Goal: Task Accomplishment & Management: Use online tool/utility

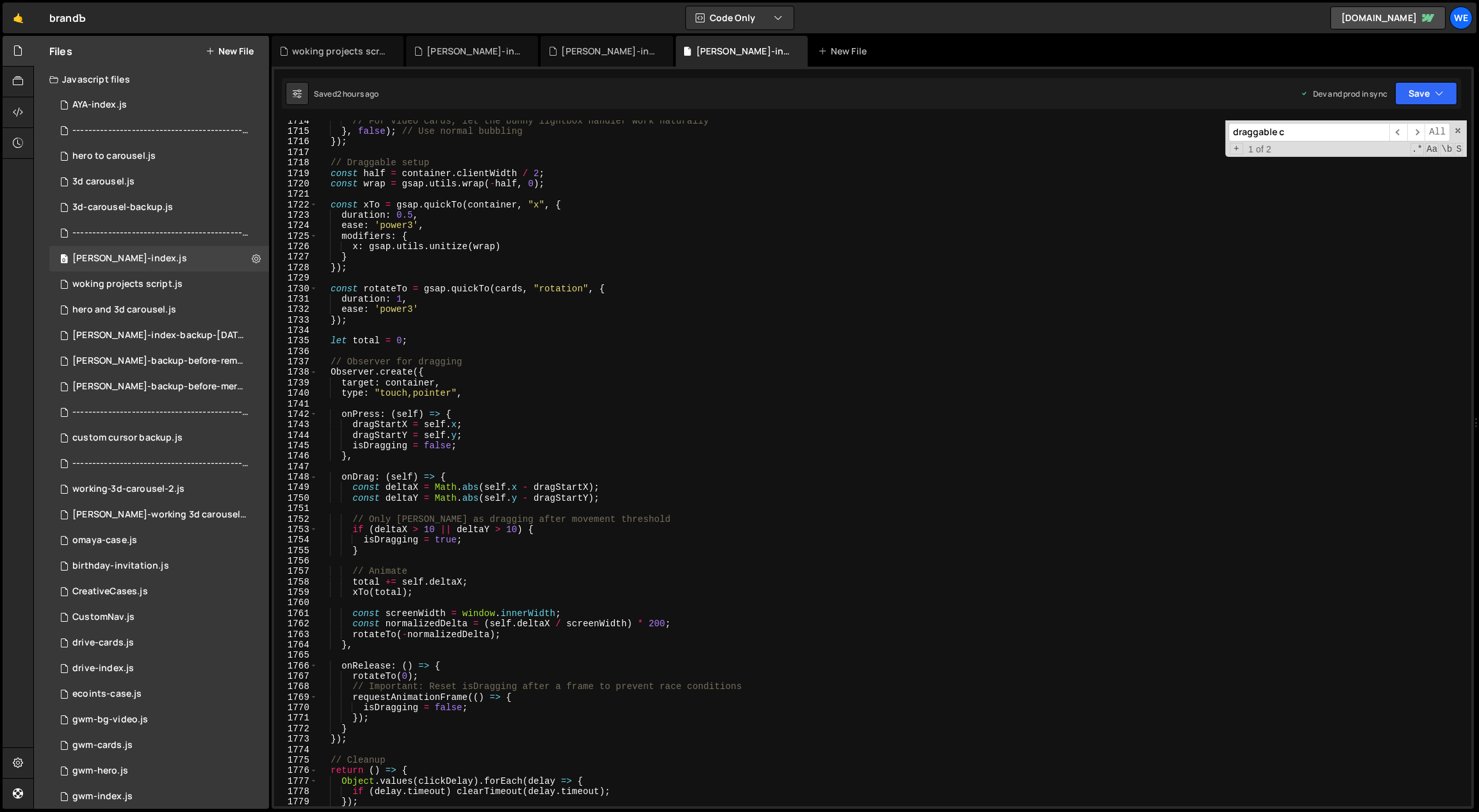
scroll to position [756, 0]
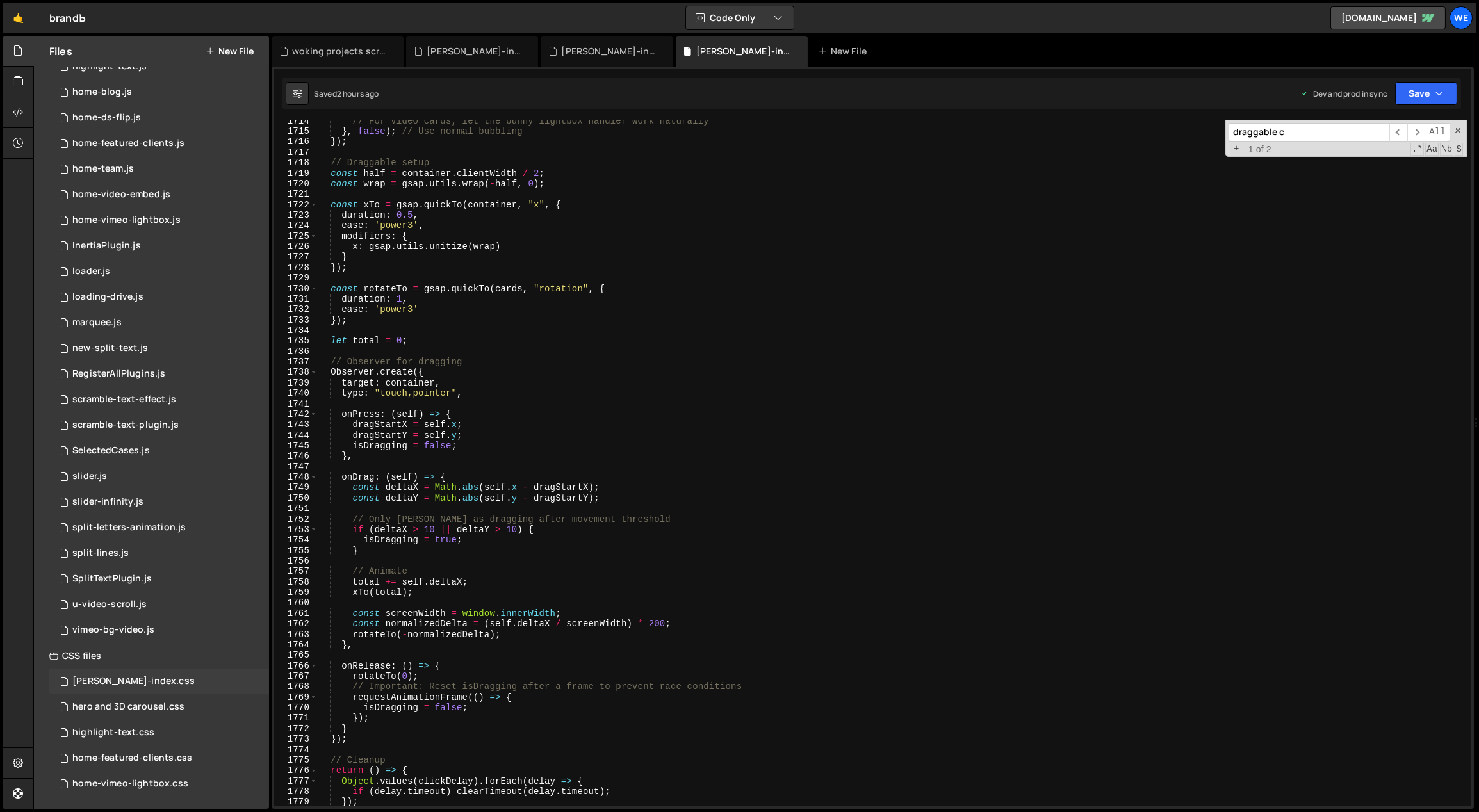
click at [137, 679] on div "[PERSON_NAME]-index.css" at bounding box center [133, 682] width 122 height 12
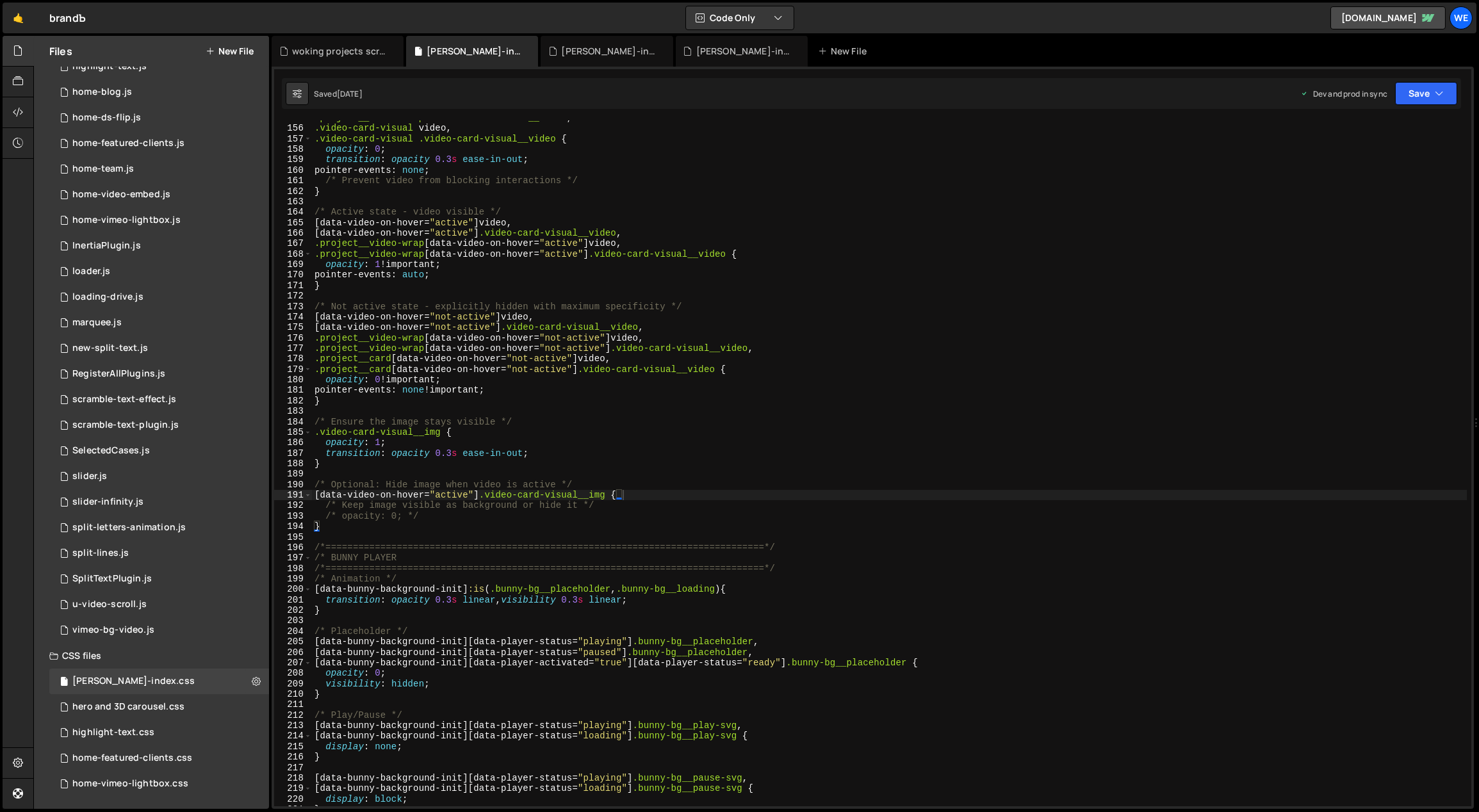
type textarea "opacity: 1;"
click at [548, 446] on div ".project__video-wrap .video-card-visual__video , .video-card-visual video , .vi…" at bounding box center [890, 466] width 1156 height 708
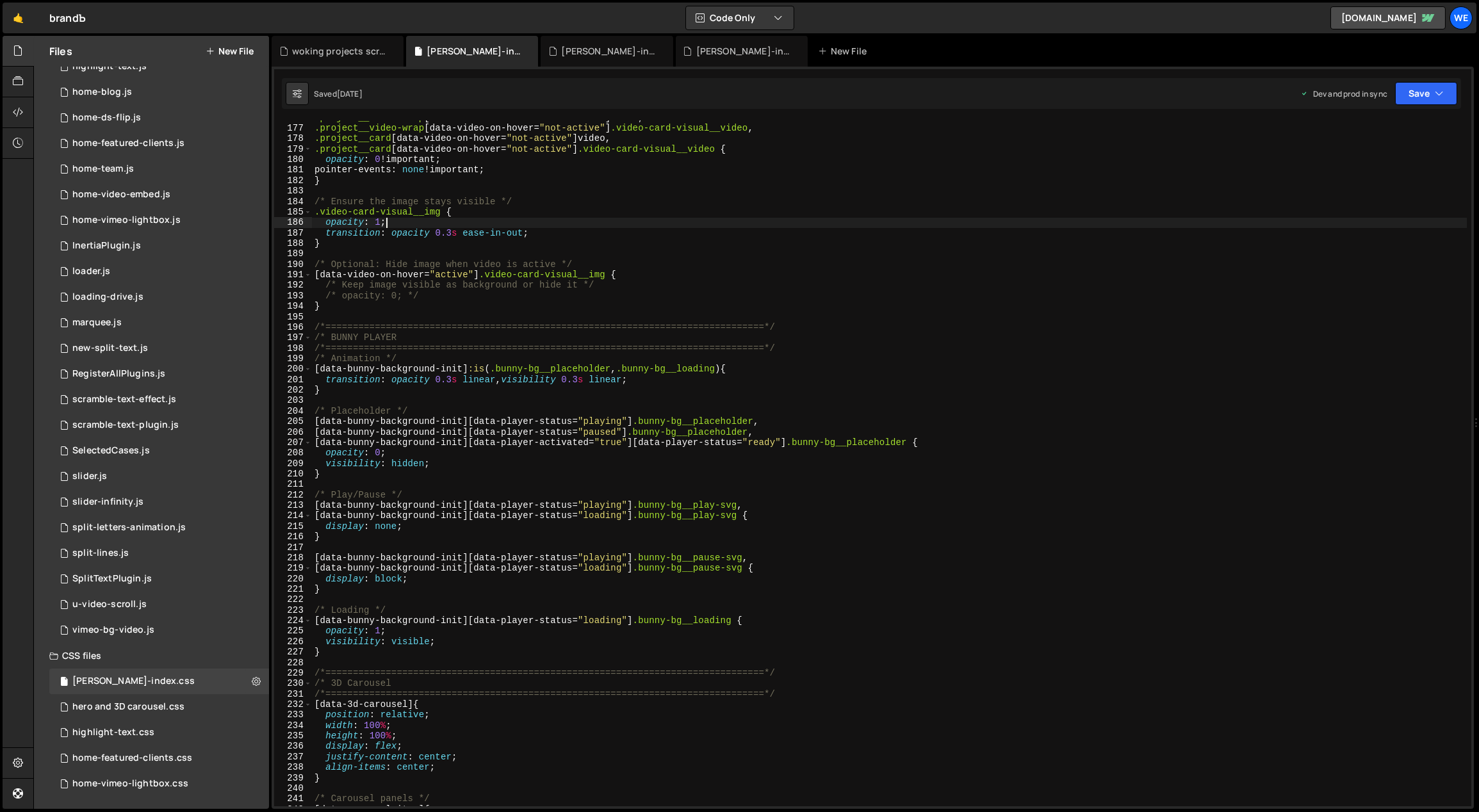
scroll to position [1844, 0]
click at [146, 711] on div "hero and 3D carousel.css" at bounding box center [129, 708] width 112 height 12
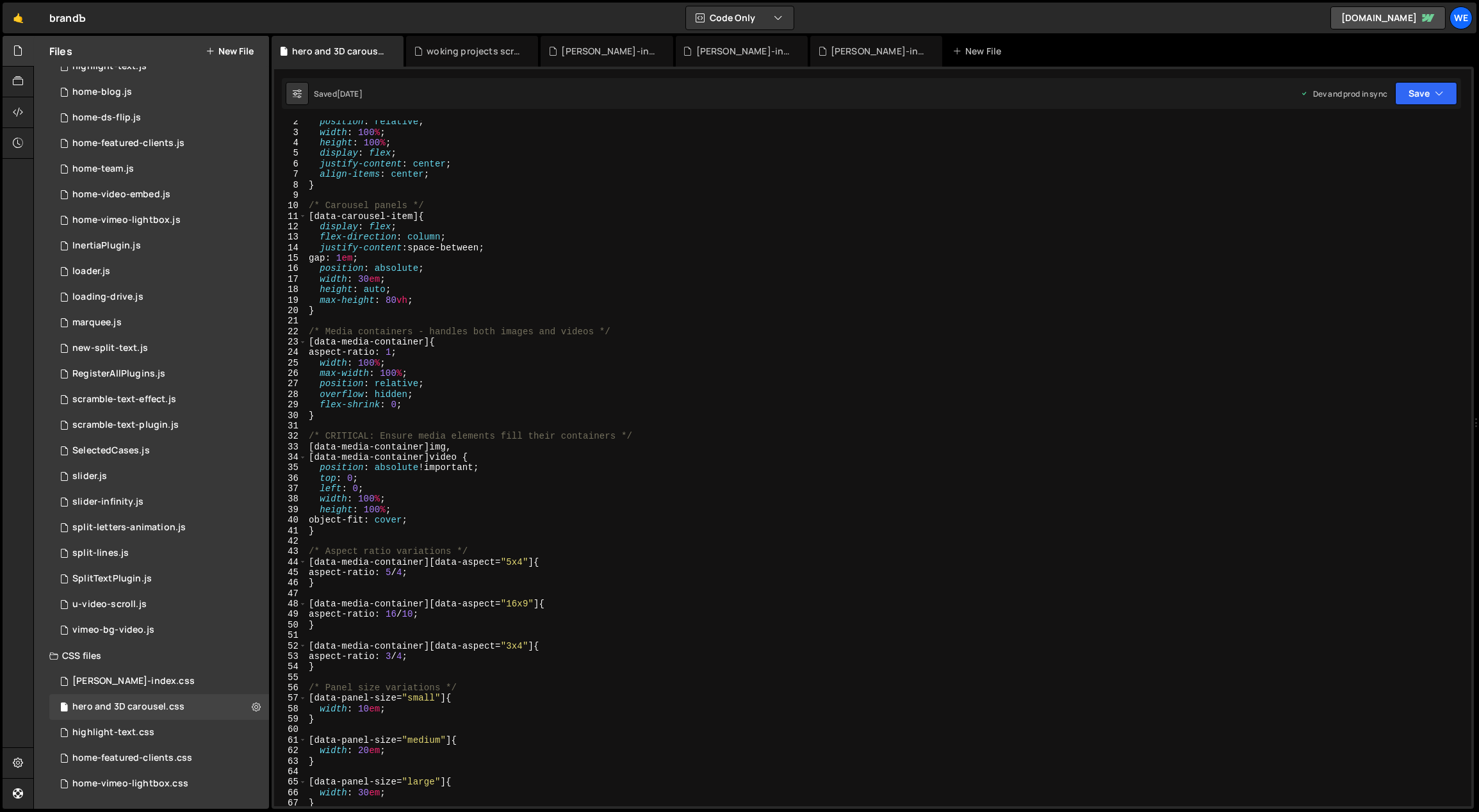
scroll to position [0, 0]
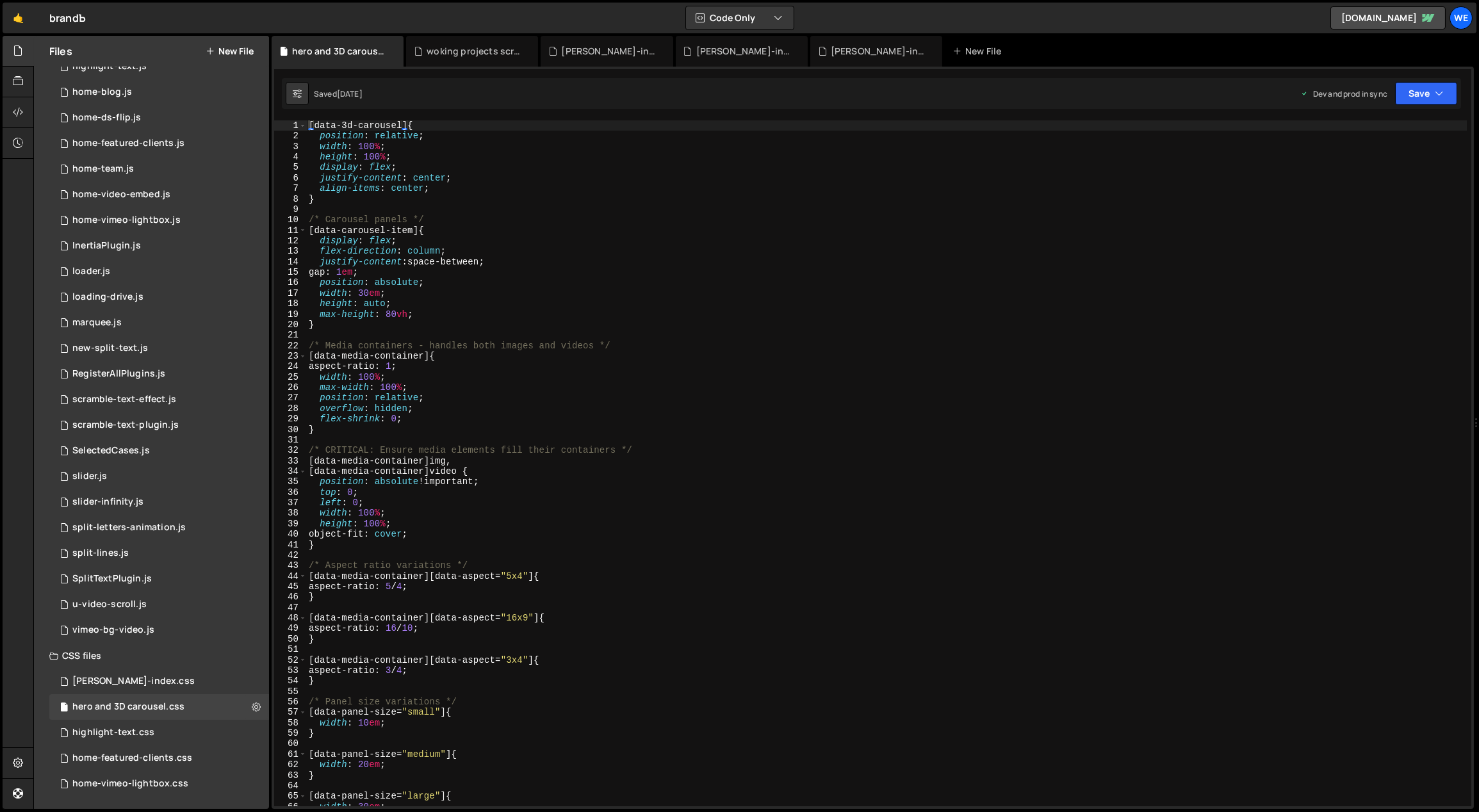
type textarea "aspect-ratio: 16/10;"
click at [685, 633] on div "[ data-3d-carousel ] { position : relative ; width : 100 % ; height : 100 % ; d…" at bounding box center [887, 474] width 1162 height 708
click at [124, 678] on div "[PERSON_NAME]-index.css" at bounding box center [133, 682] width 122 height 12
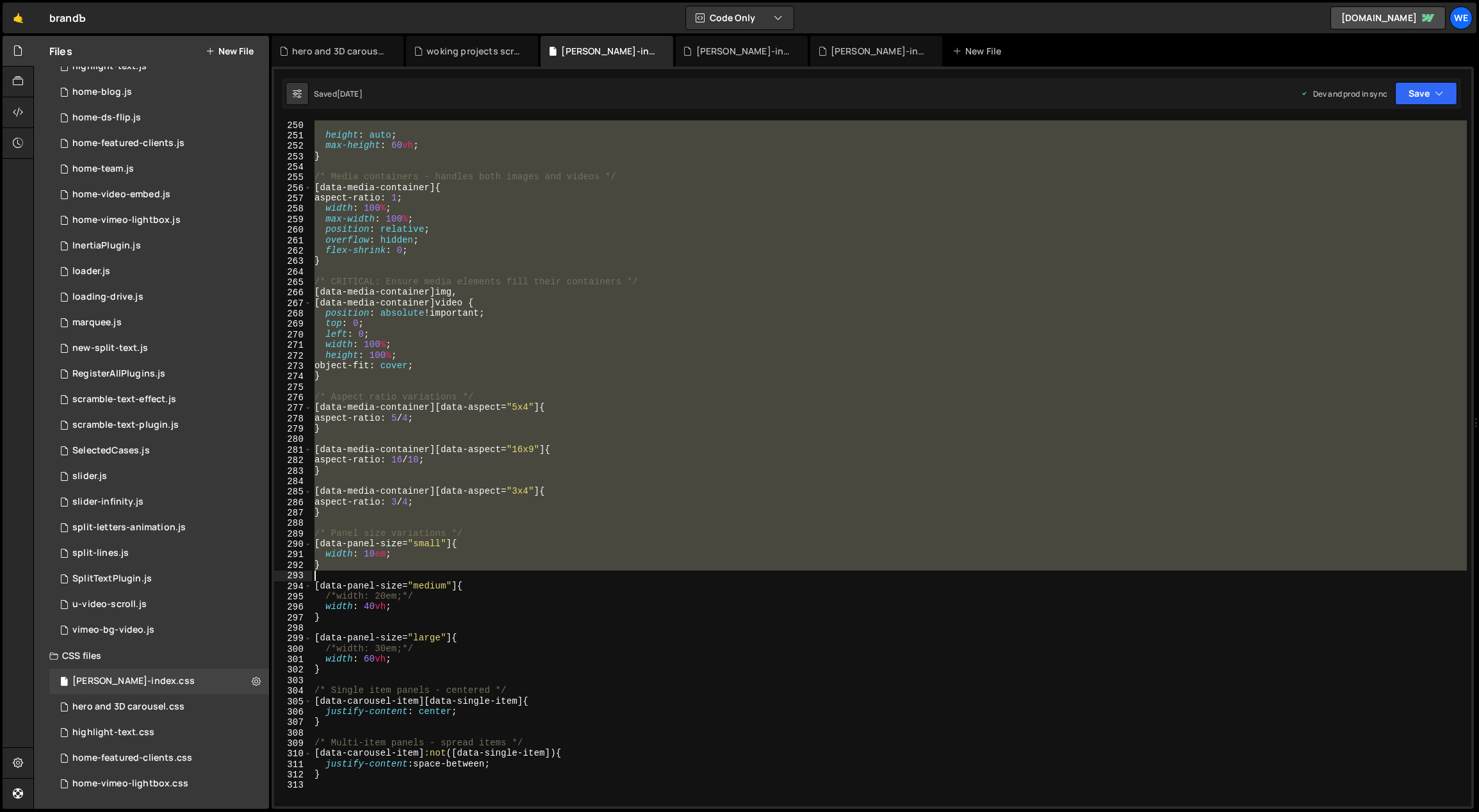
scroll to position [2825, 0]
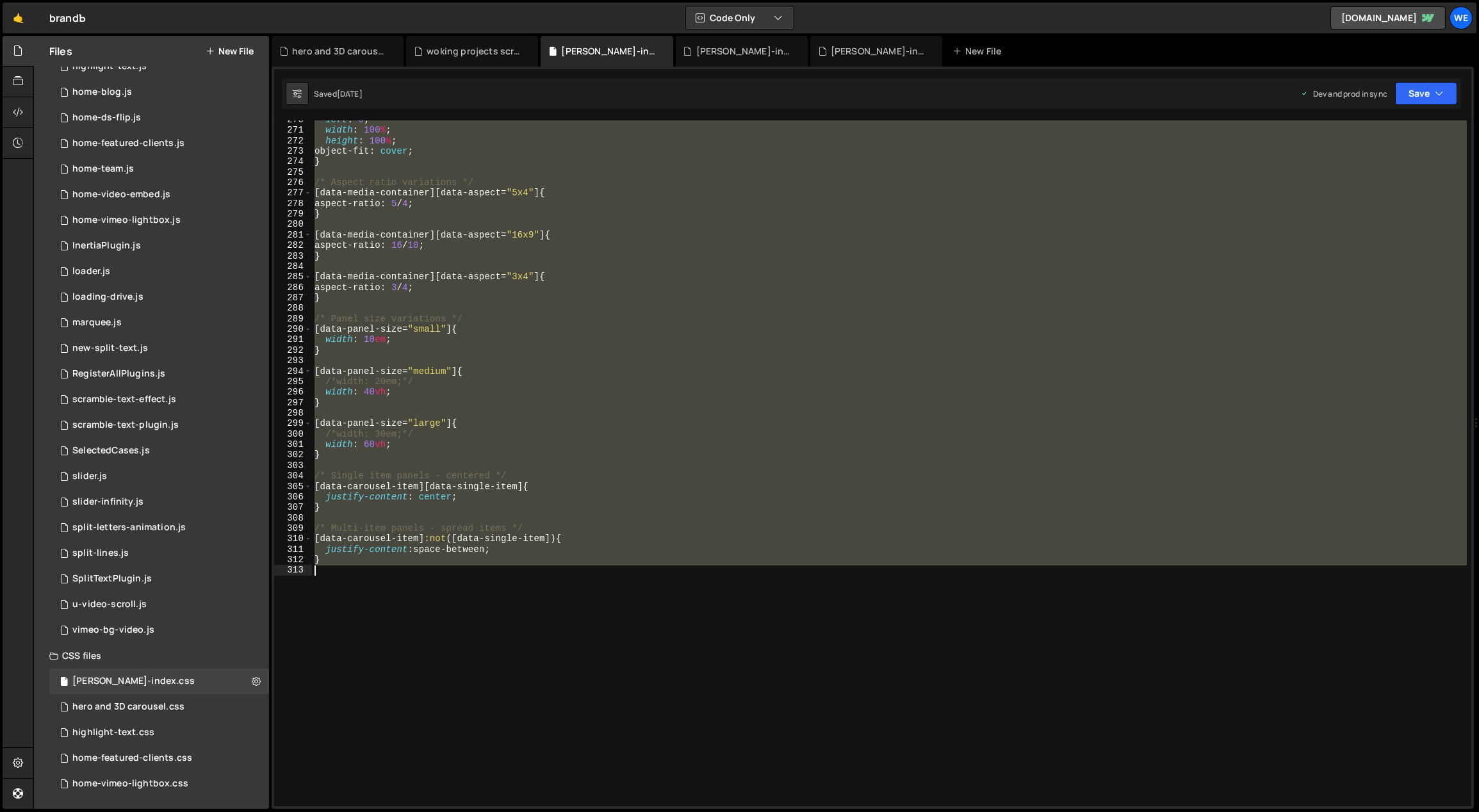
drag, startPoint x: 314, startPoint y: 443, endPoint x: 590, endPoint y: 576, distance: 306.4
click at [590, 576] on div "left : 0 ; width : 100 % ; height : 100 % ; object-fit : cover ; } /* Aspect ra…" at bounding box center [890, 468] width 1156 height 708
type textarea "}"
click at [532, 631] on div "left : 0 ; width : 100 % ; height : 100 % ; object-fit : cover ; } /* Aspect ra…" at bounding box center [890, 464] width 1155 height 686
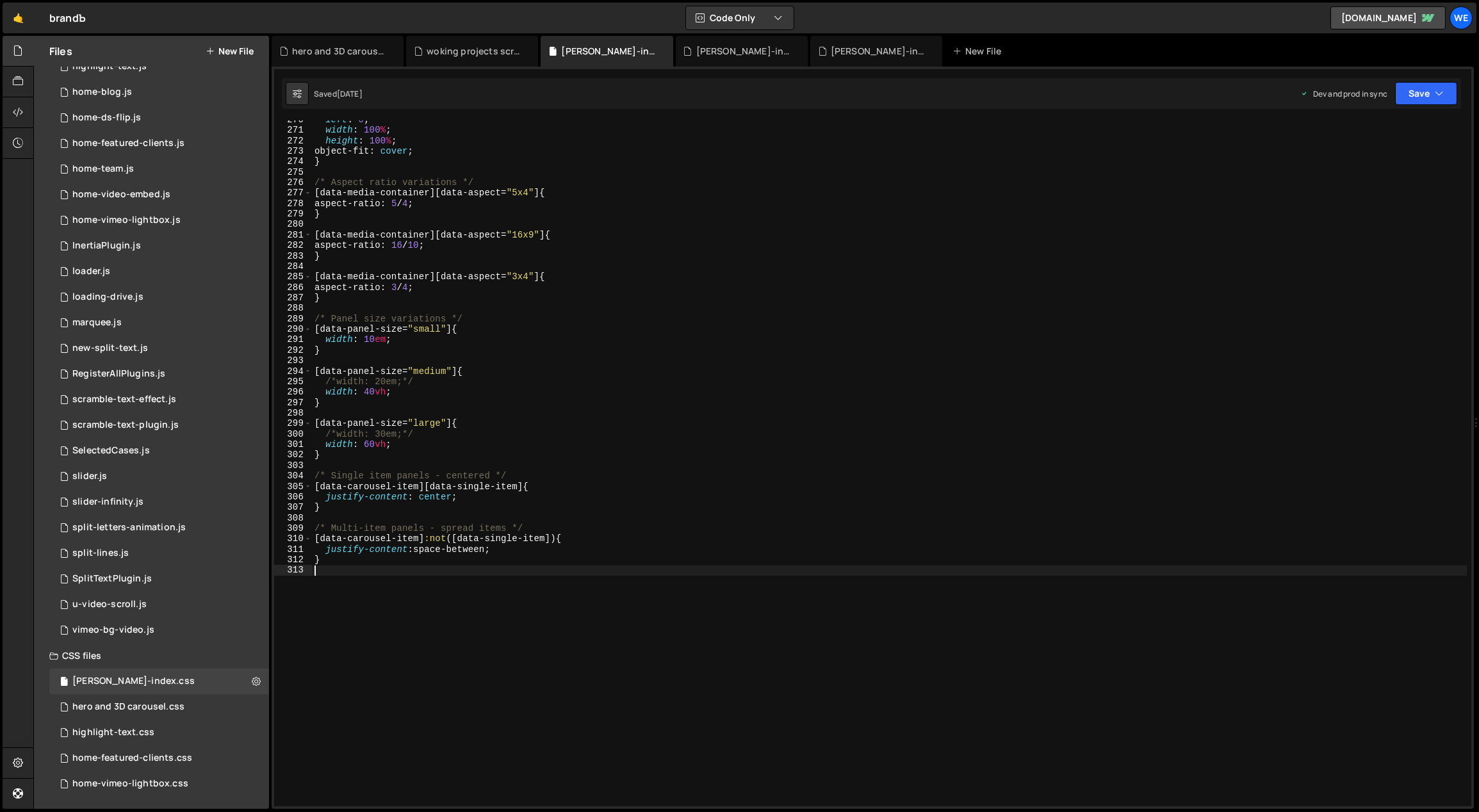
click at [585, 525] on div "left : 0 ; width : 100 % ; height : 100 % ; object-fit : cover ; } /* Aspect ra…" at bounding box center [890, 468] width 1156 height 708
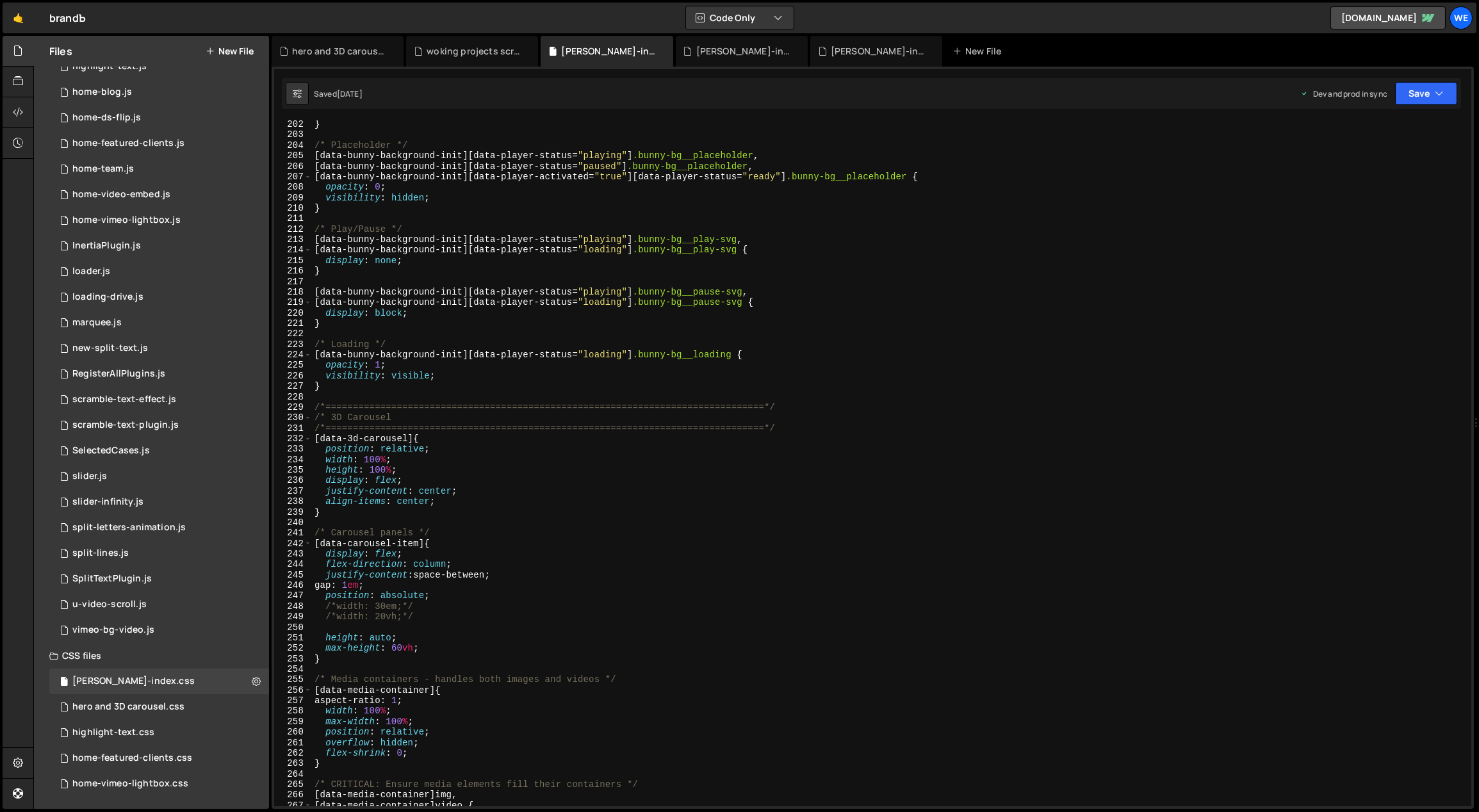
scroll to position [1512, 0]
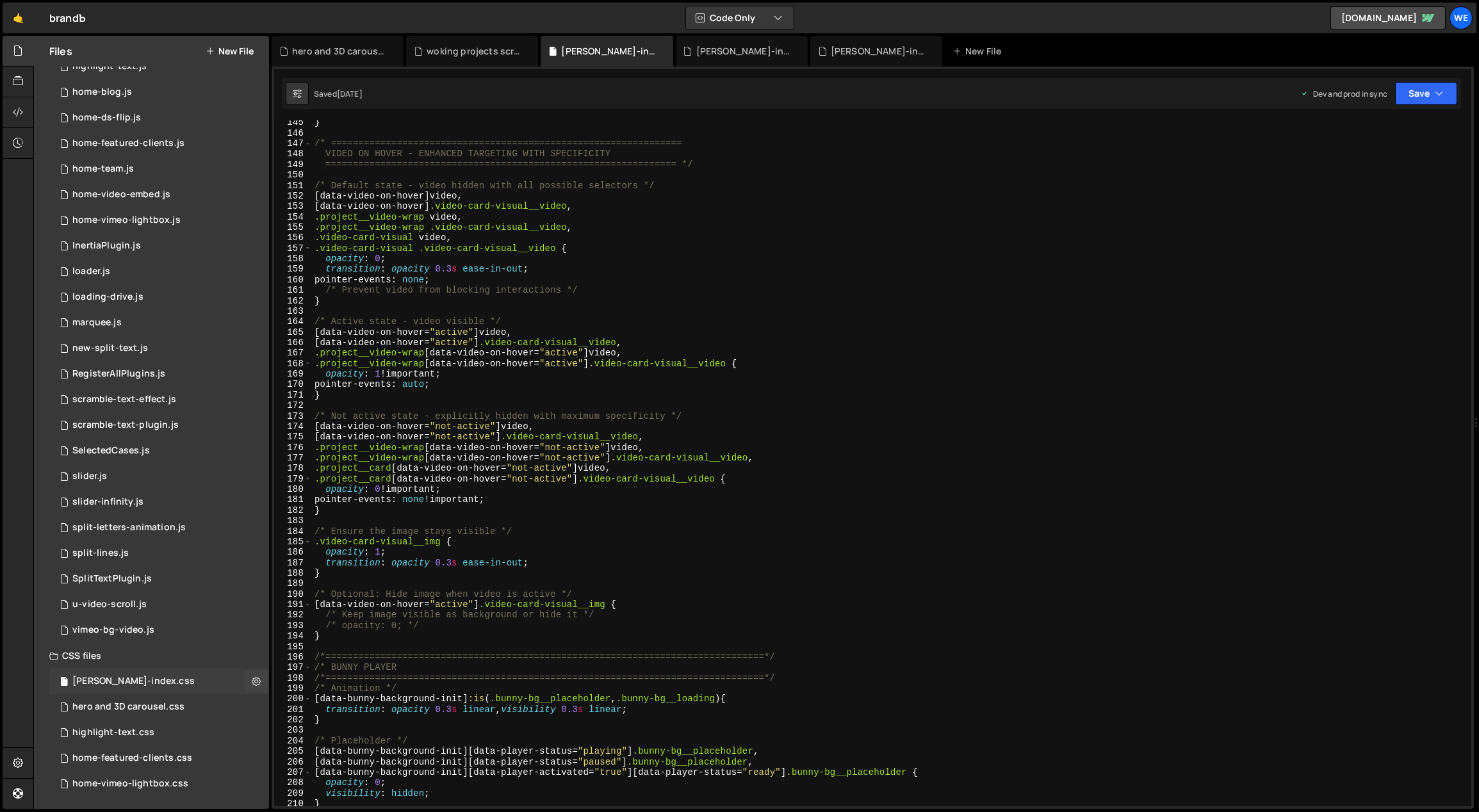
click at [132, 683] on div "[PERSON_NAME]-index.css" at bounding box center [133, 682] width 122 height 12
type textarea "[data-video-on-hover="active"] .video-card-visual__img {"
click at [694, 607] on div "} /* ================================================================ VIDEO ON …" at bounding box center [890, 471] width 1156 height 708
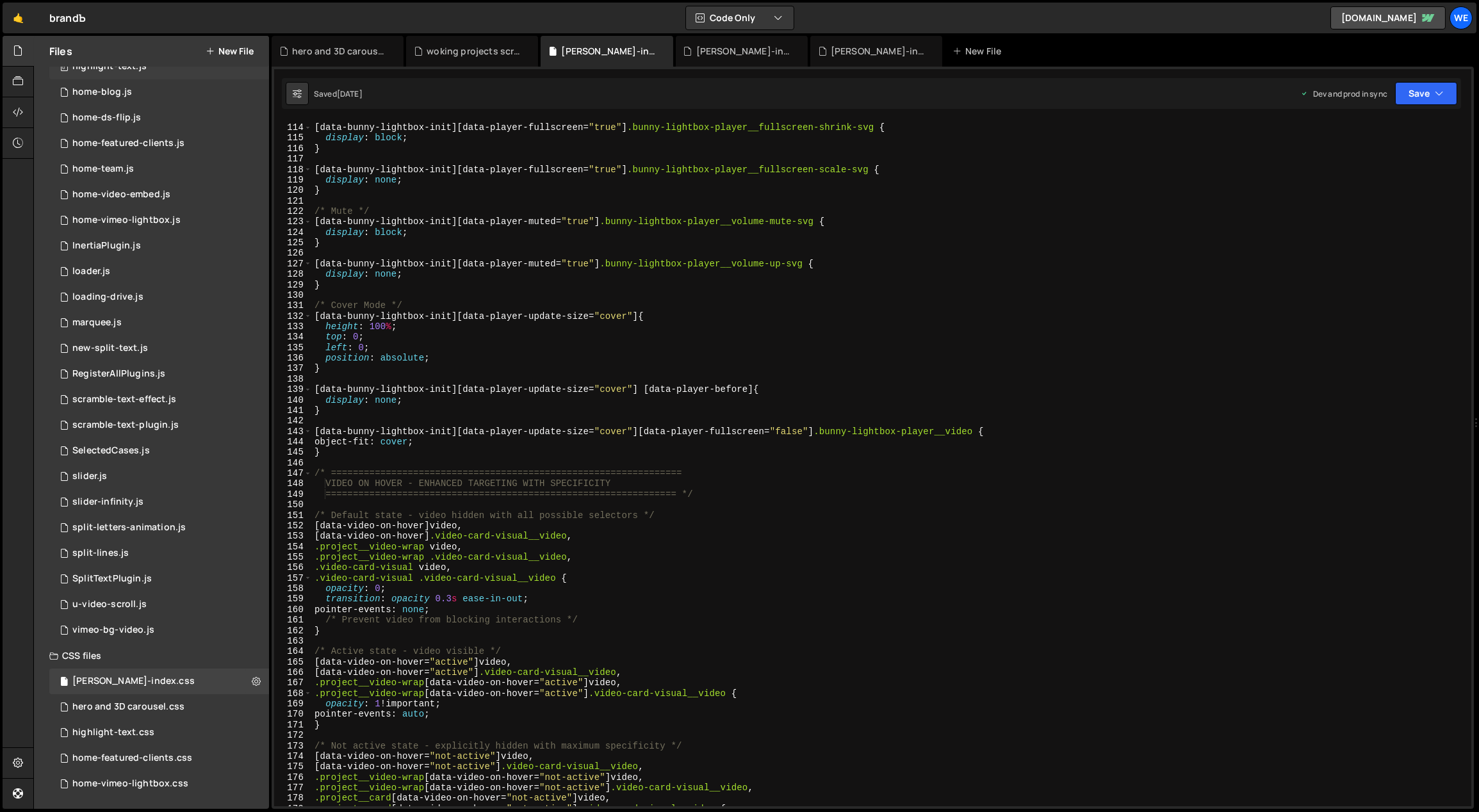
scroll to position [0, 0]
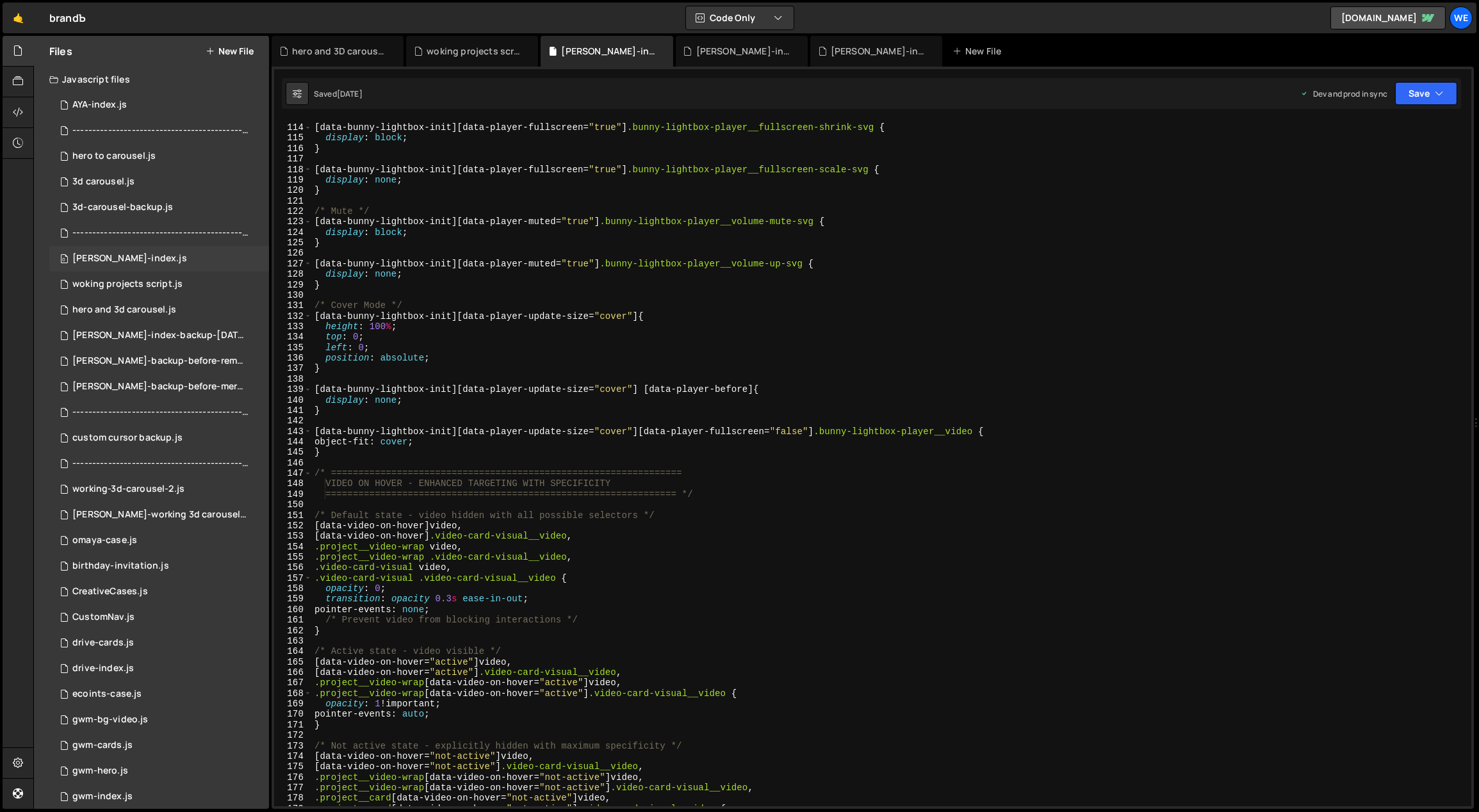
click at [117, 251] on div "0 [PERSON_NAME]-index.js 0" at bounding box center [159, 259] width 220 height 26
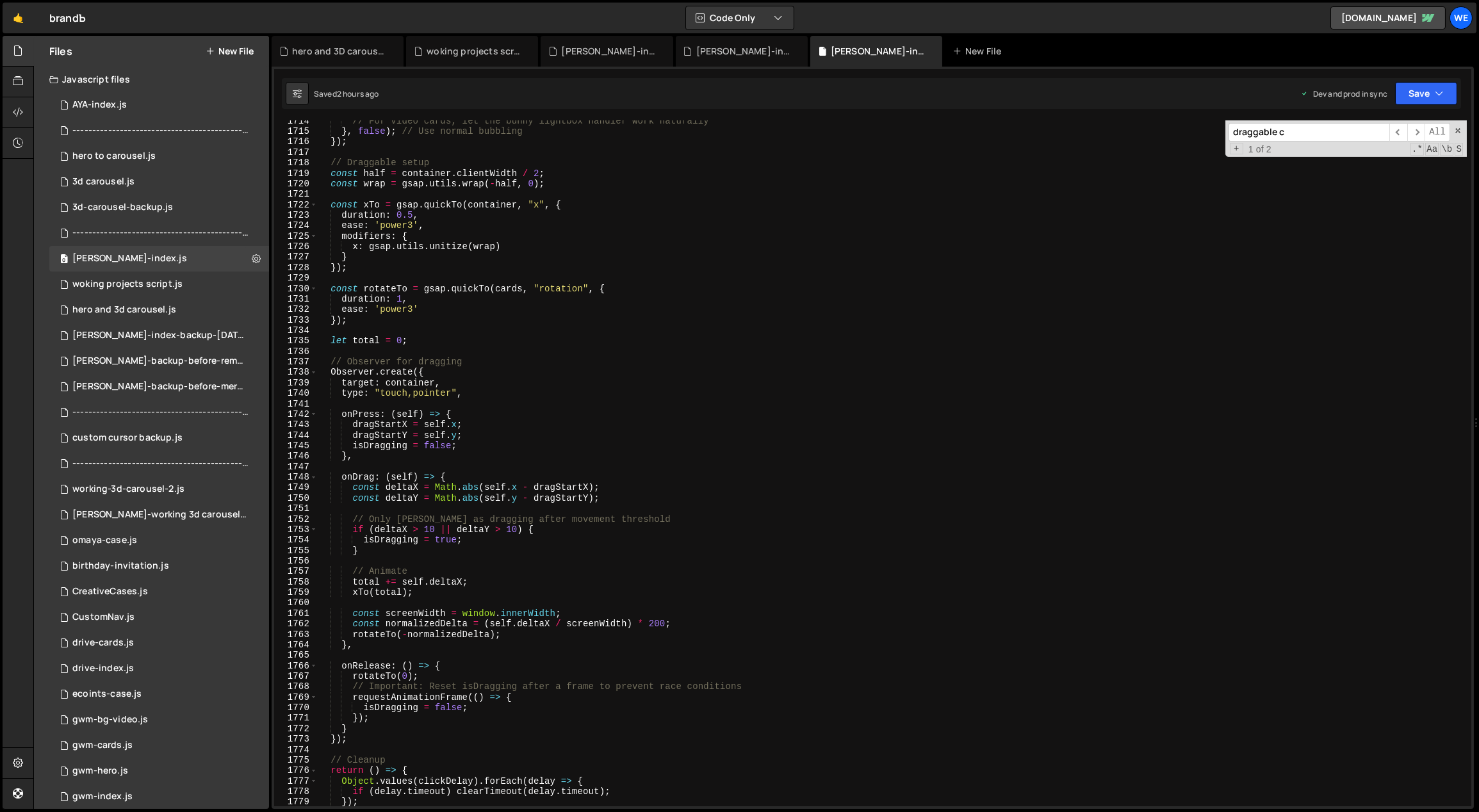
type textarea "target: container,"
click at [583, 385] on div "// For video cards, let the bunny lightbox handler work naturally } , false ) ;…" at bounding box center [893, 470] width 1151 height 708
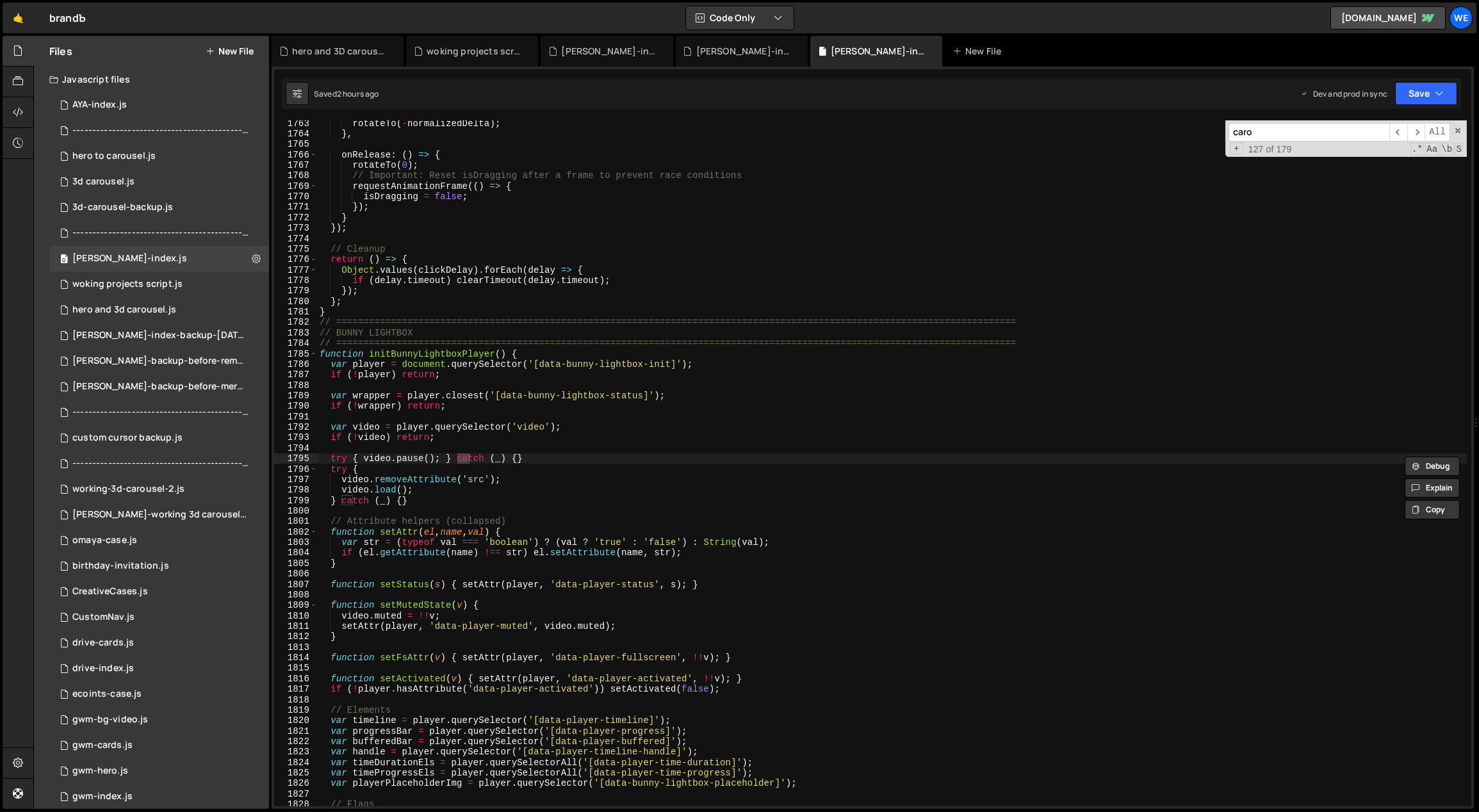
scroll to position [2710, 0]
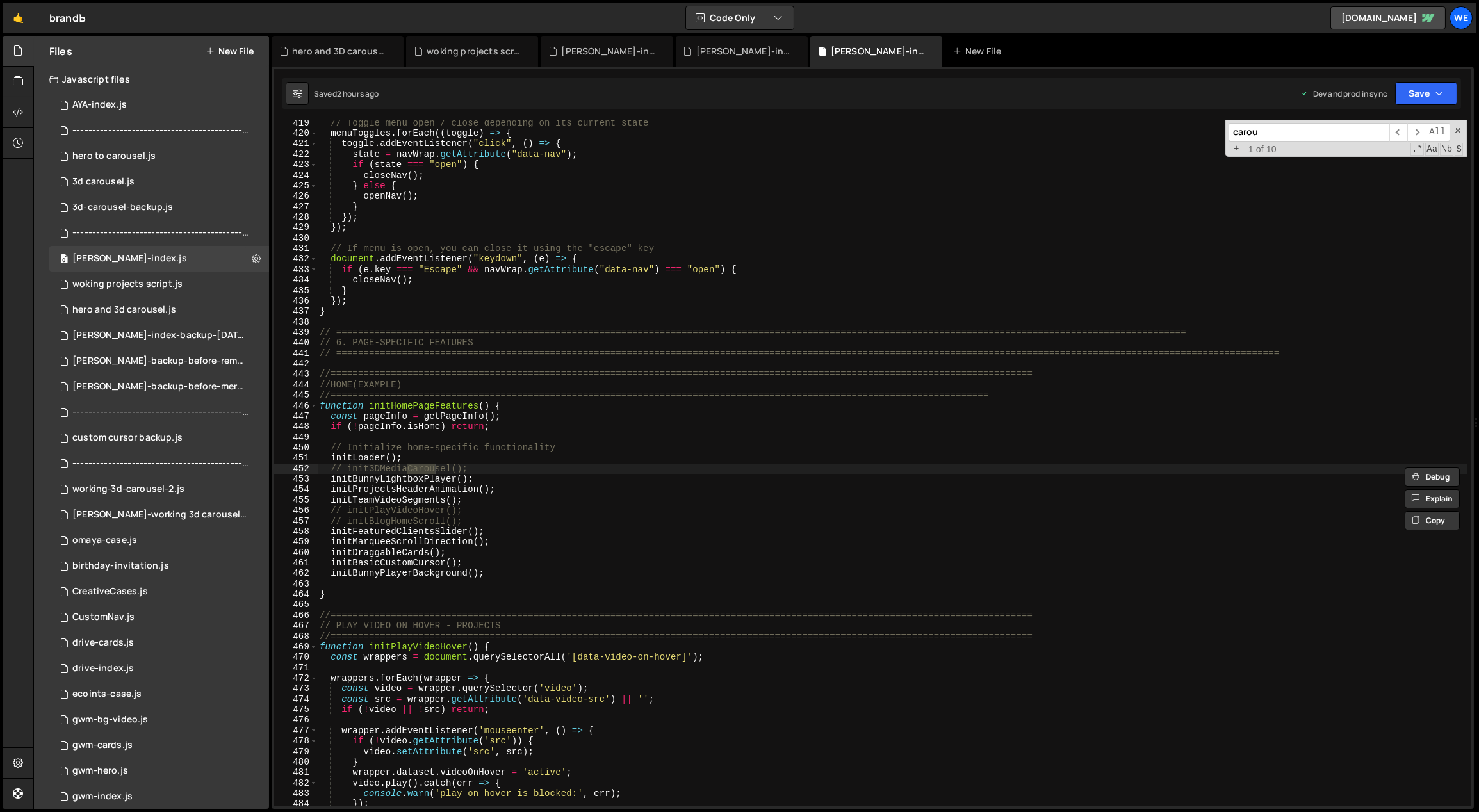
type input "carou"
type textarea "initMarqueeScrollDirection();"
click at [546, 539] on div "// Toggle menu open / close depending on its current state menuToggles . forEac…" at bounding box center [893, 471] width 1151 height 708
click at [151, 186] on div "0 3d carousel.js 0" at bounding box center [159, 182] width 220 height 26
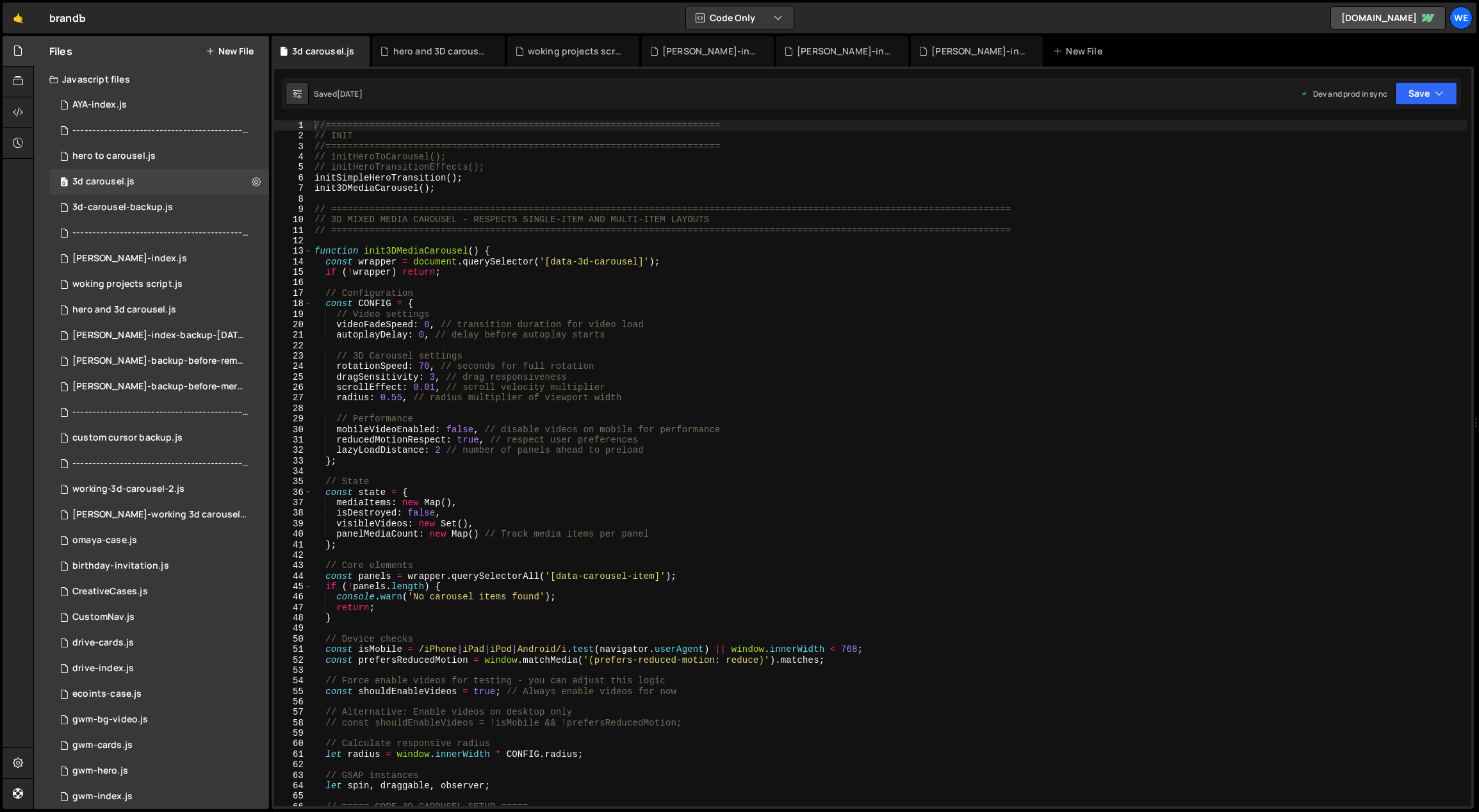
click at [572, 395] on div "//======================================================================== // I…" at bounding box center [890, 474] width 1156 height 708
type textarea "}"
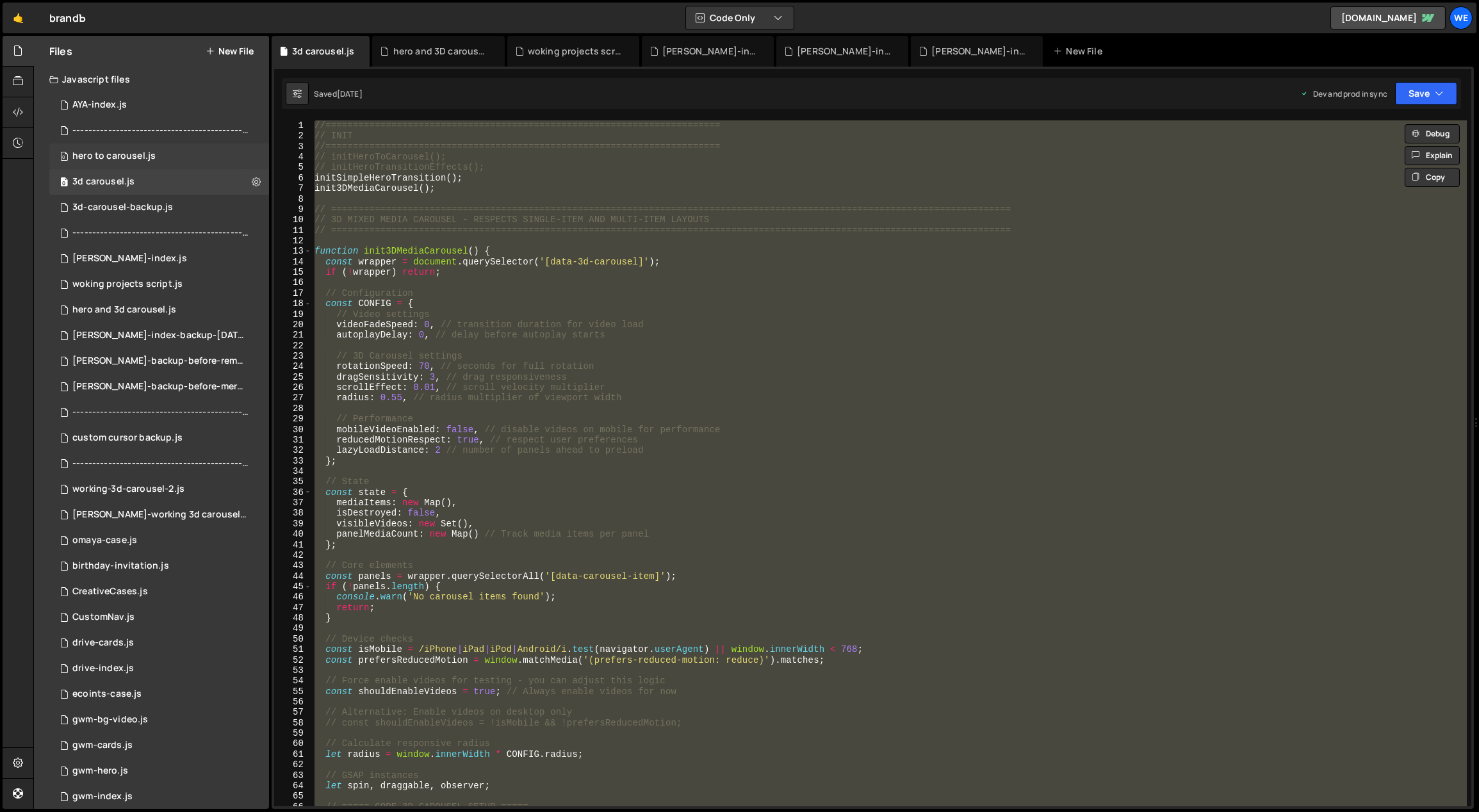
click at [161, 155] on div "0 hero to carousel.js 0" at bounding box center [159, 156] width 220 height 26
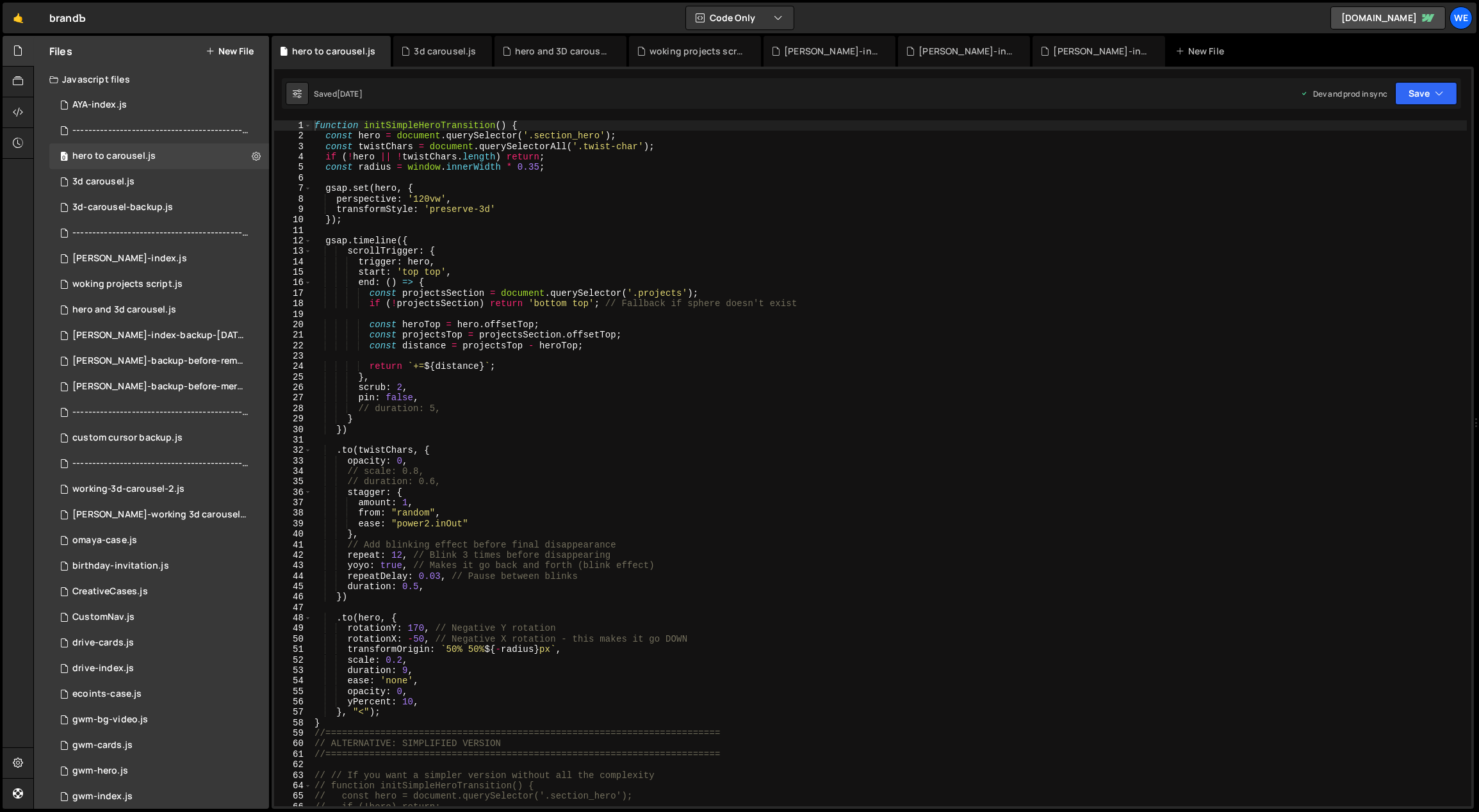
click at [647, 306] on div "function initSimpleHeroTransition ( ) { const hero = document . querySelector (…" at bounding box center [890, 474] width 1156 height 708
type textarea "}"
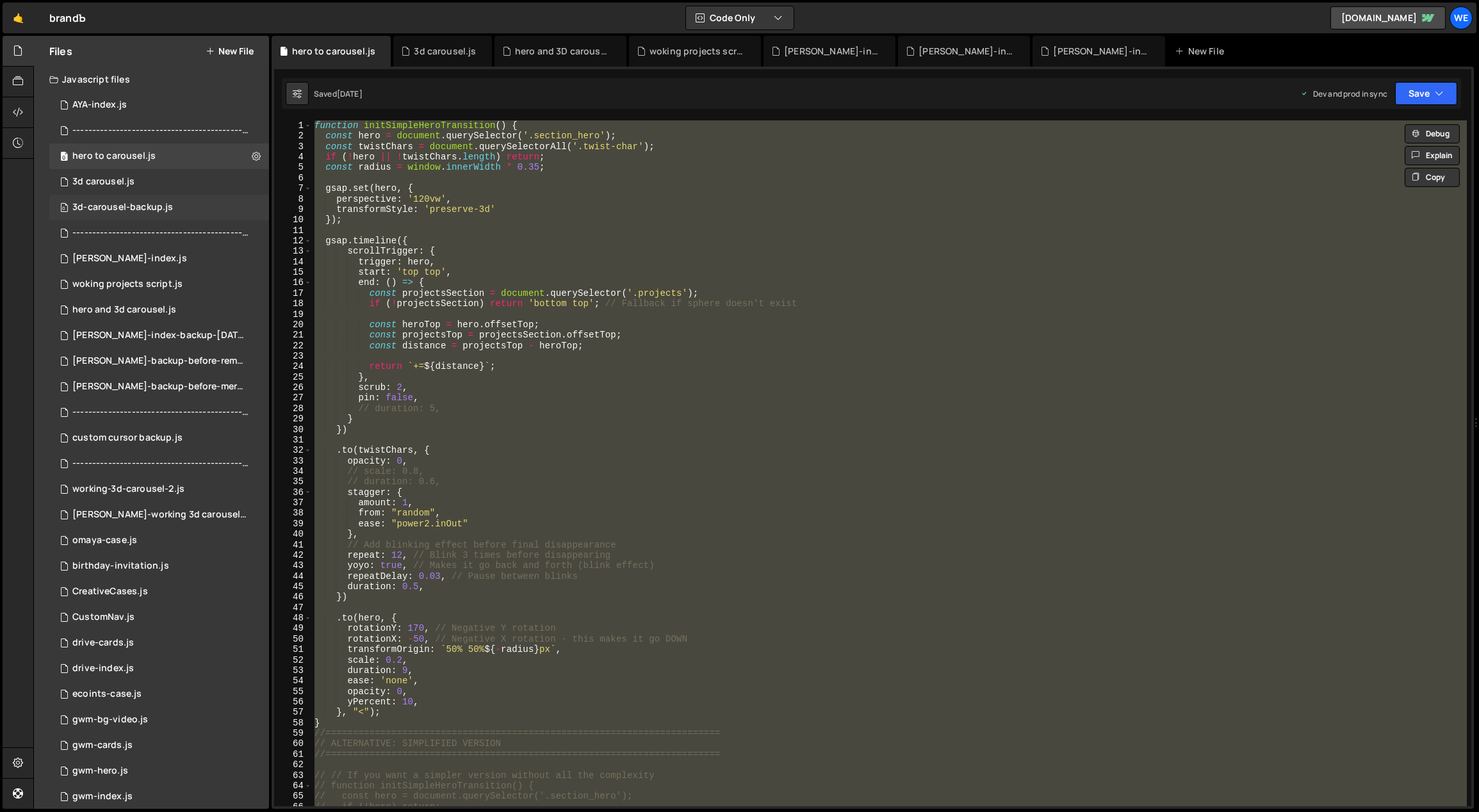
click at [242, 205] on div "0 3d-carousel-backup.js 0" at bounding box center [159, 207] width 220 height 26
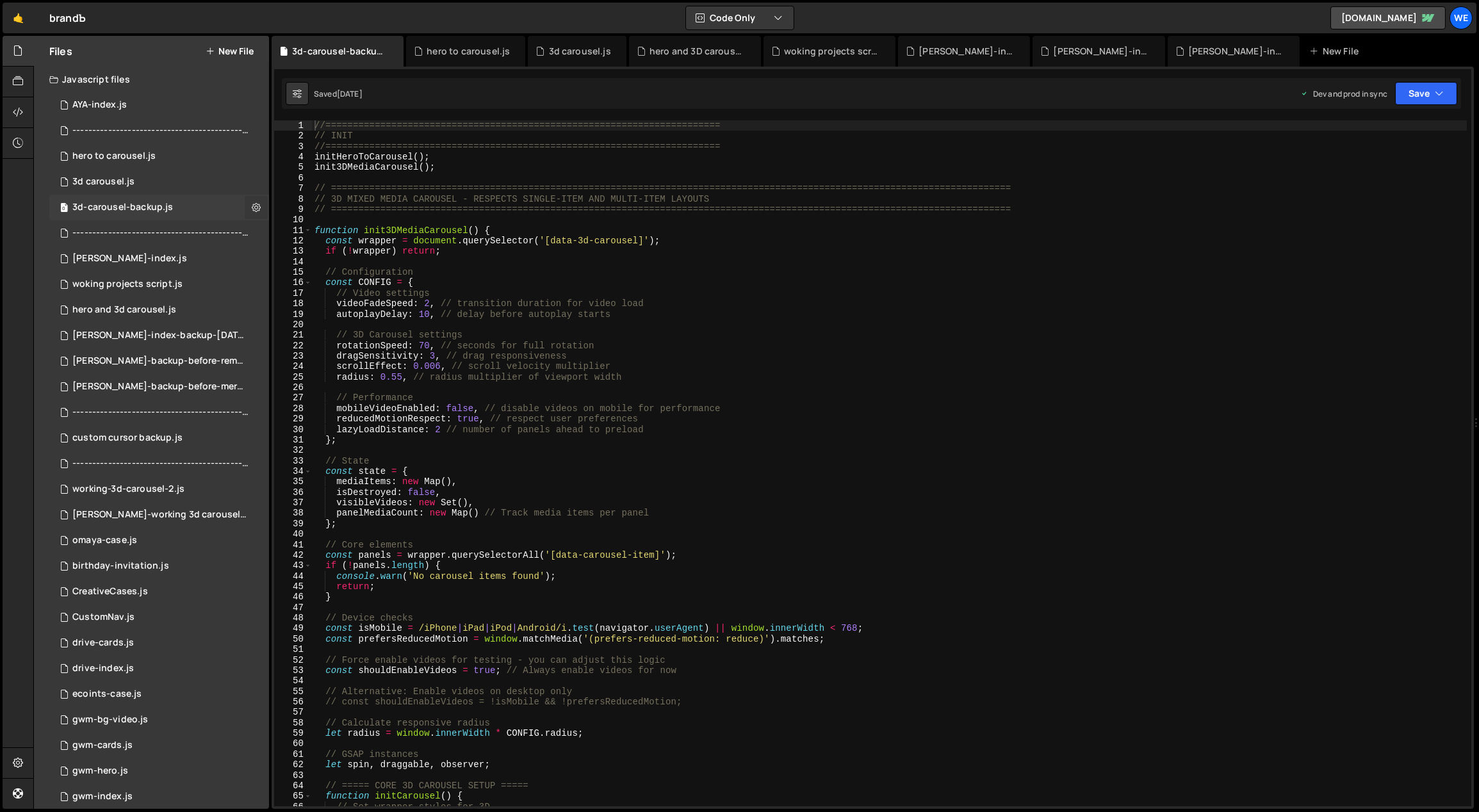
click at [251, 203] on icon at bounding box center [256, 207] width 9 height 12
type input "3d-carousel-backup"
radio input "true"
click at [313, 233] on button "Edit File Settings" at bounding box center [334, 234] width 126 height 26
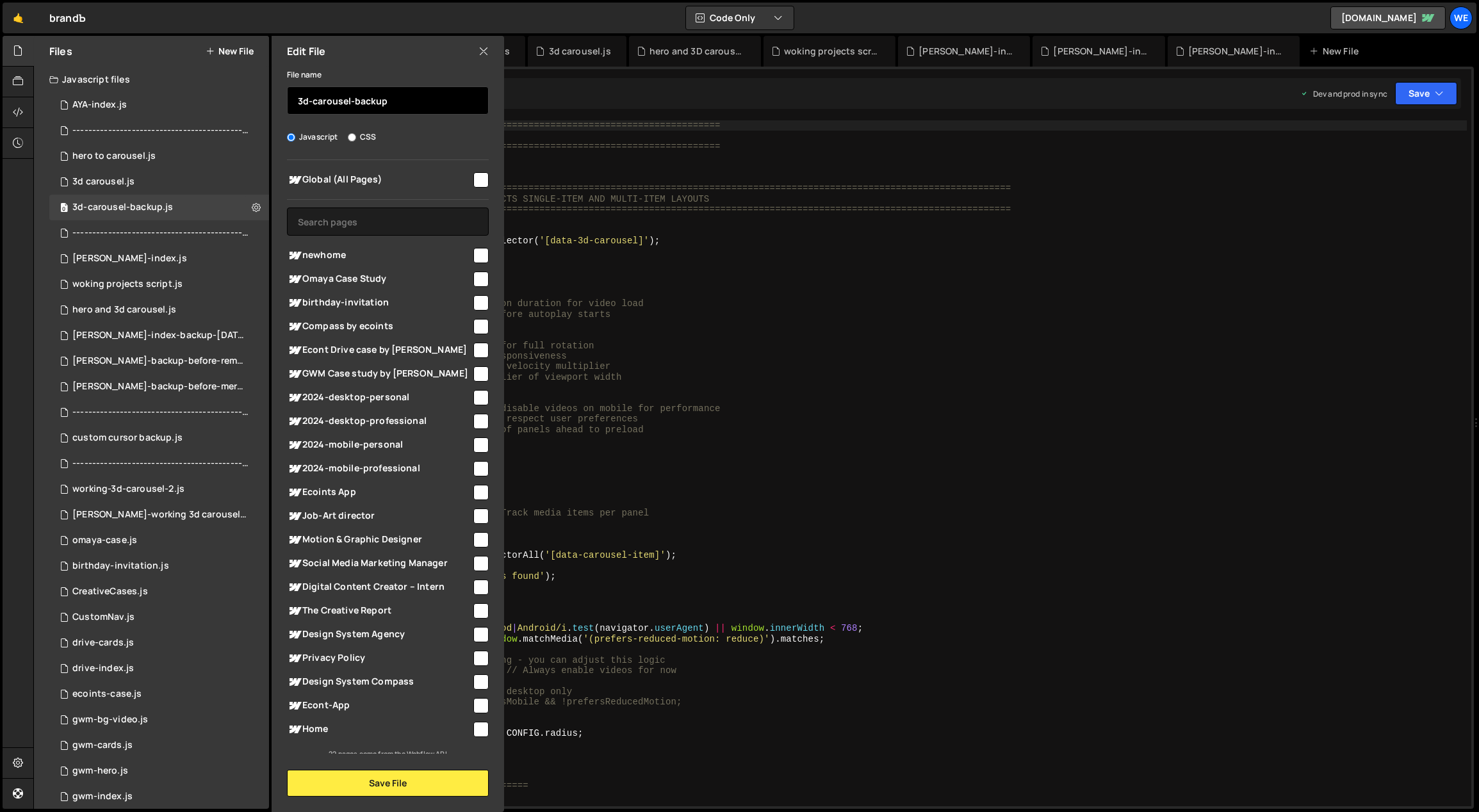
click at [402, 108] on input "3d-carousel-backup" at bounding box center [387, 101] width 202 height 28
drag, startPoint x: 405, startPoint y: 103, endPoint x: 385, endPoint y: 104, distance: 20.0
click at [353, 99] on input "3d-carousel-backup" at bounding box center [387, 101] width 202 height 28
type input "3d-carousel-before-mobile"
type textarea "const CONFIG = {"
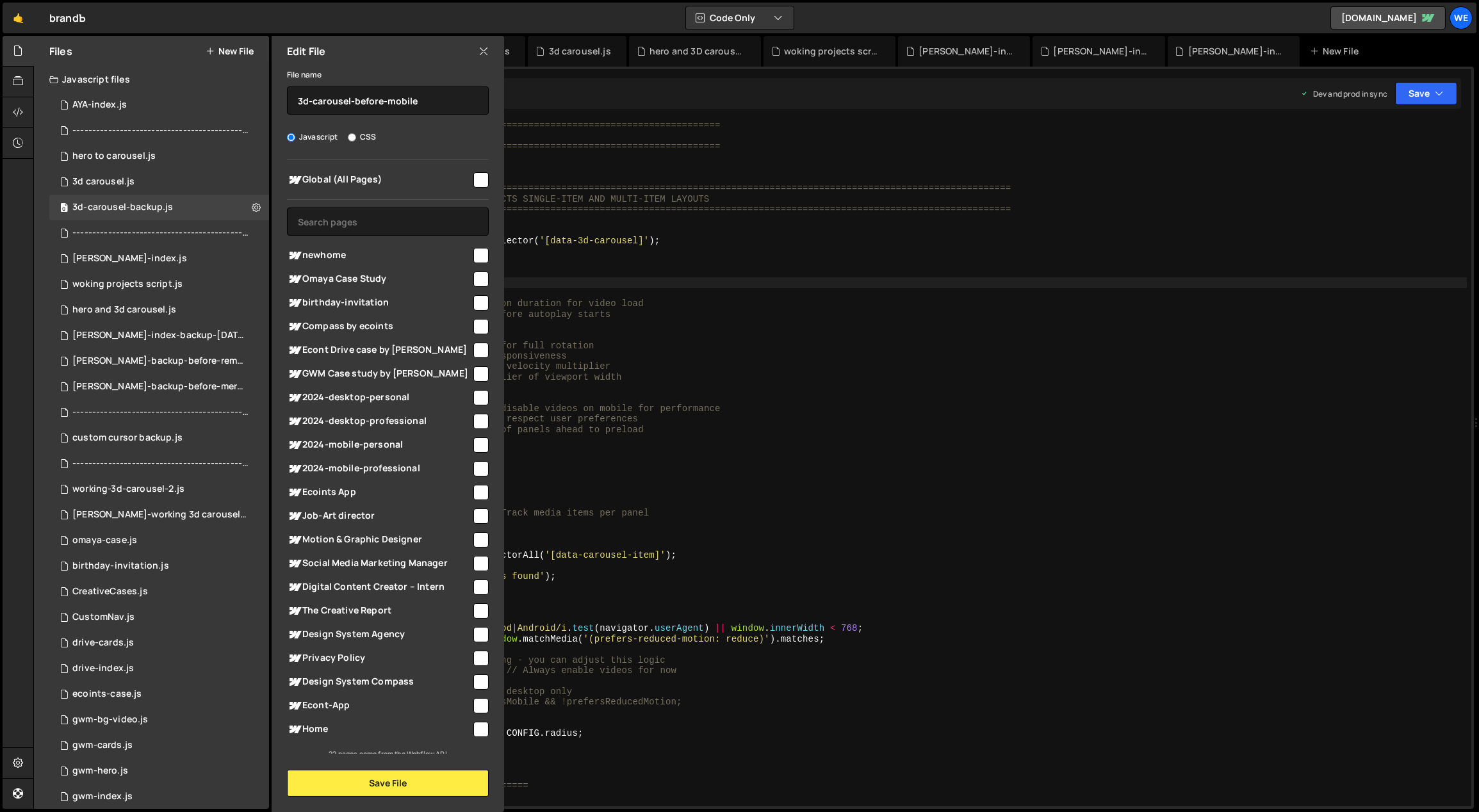
click at [889, 280] on div "//======================================================================== // I…" at bounding box center [890, 474] width 1156 height 708
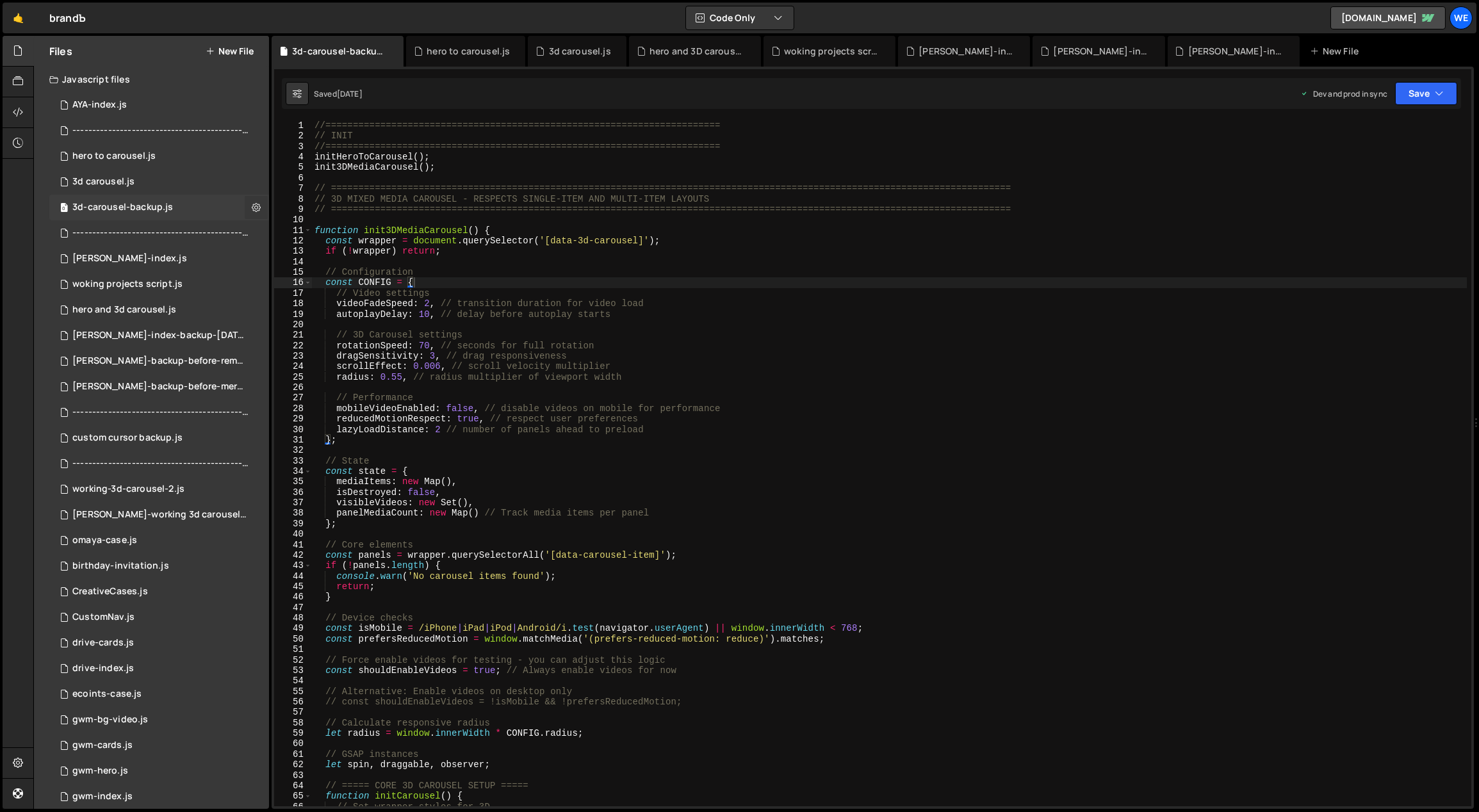
click at [259, 206] on button at bounding box center [256, 207] width 23 height 23
click at [305, 230] on button "Edit File Settings" at bounding box center [334, 234] width 126 height 26
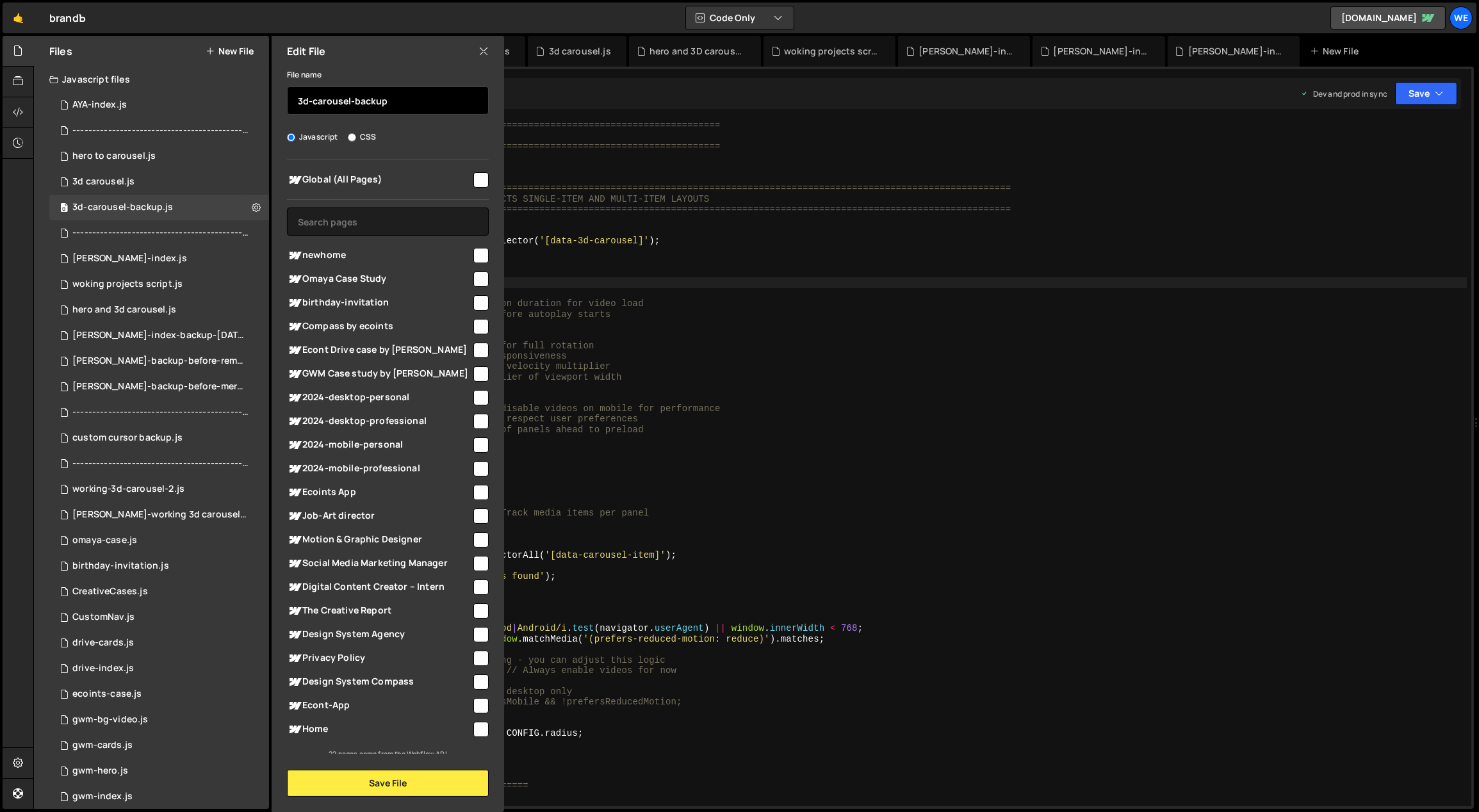
drag, startPoint x: 407, startPoint y: 104, endPoint x: 355, endPoint y: 98, distance: 52.3
click at [353, 98] on input "3d-carousel-backup" at bounding box center [387, 101] width 202 height 28
type input "3d-carousel-before-mobile"
click at [443, 782] on button "Save File" at bounding box center [387, 783] width 202 height 27
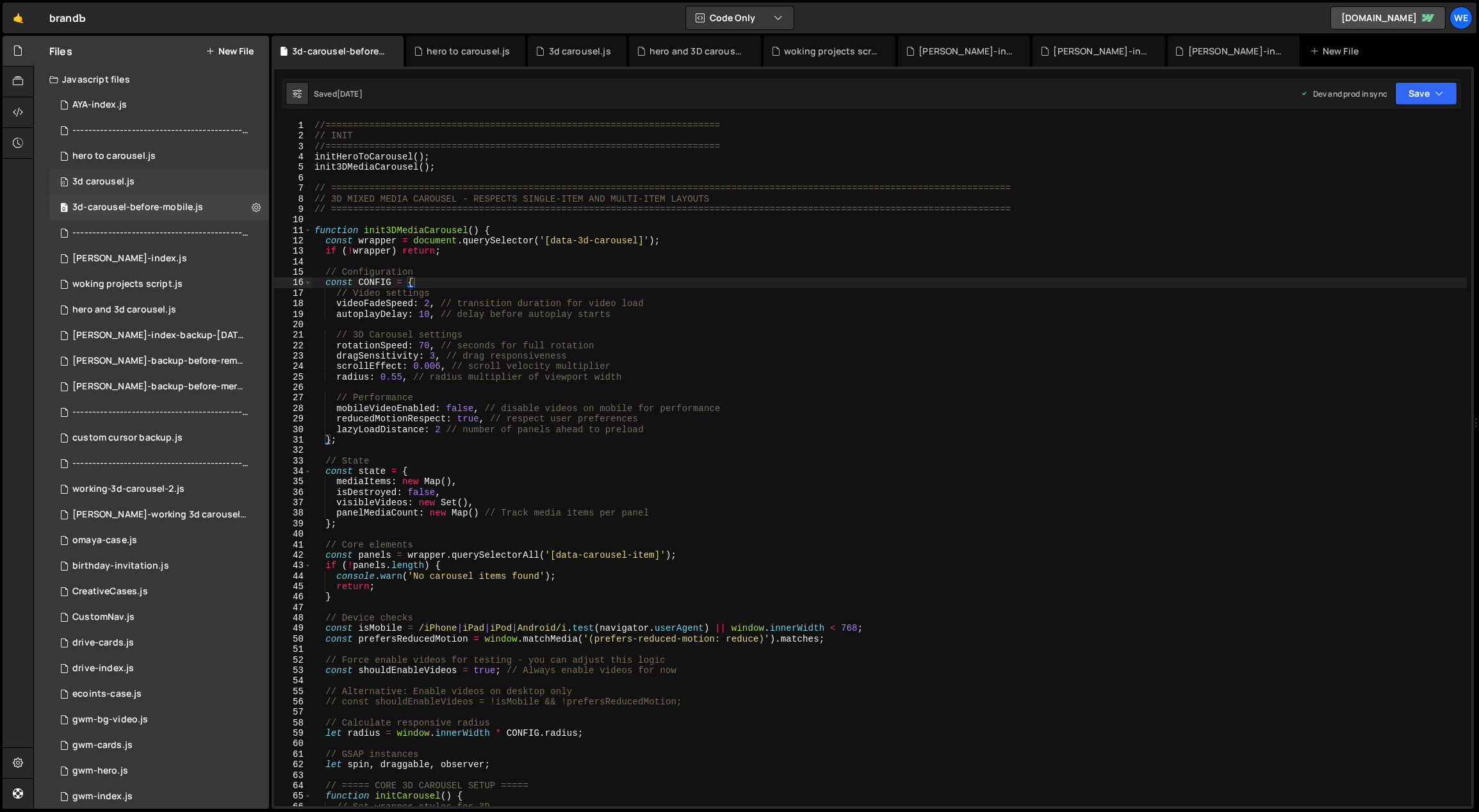
click at [167, 180] on div "0 3d carousel.js 0" at bounding box center [159, 182] width 220 height 26
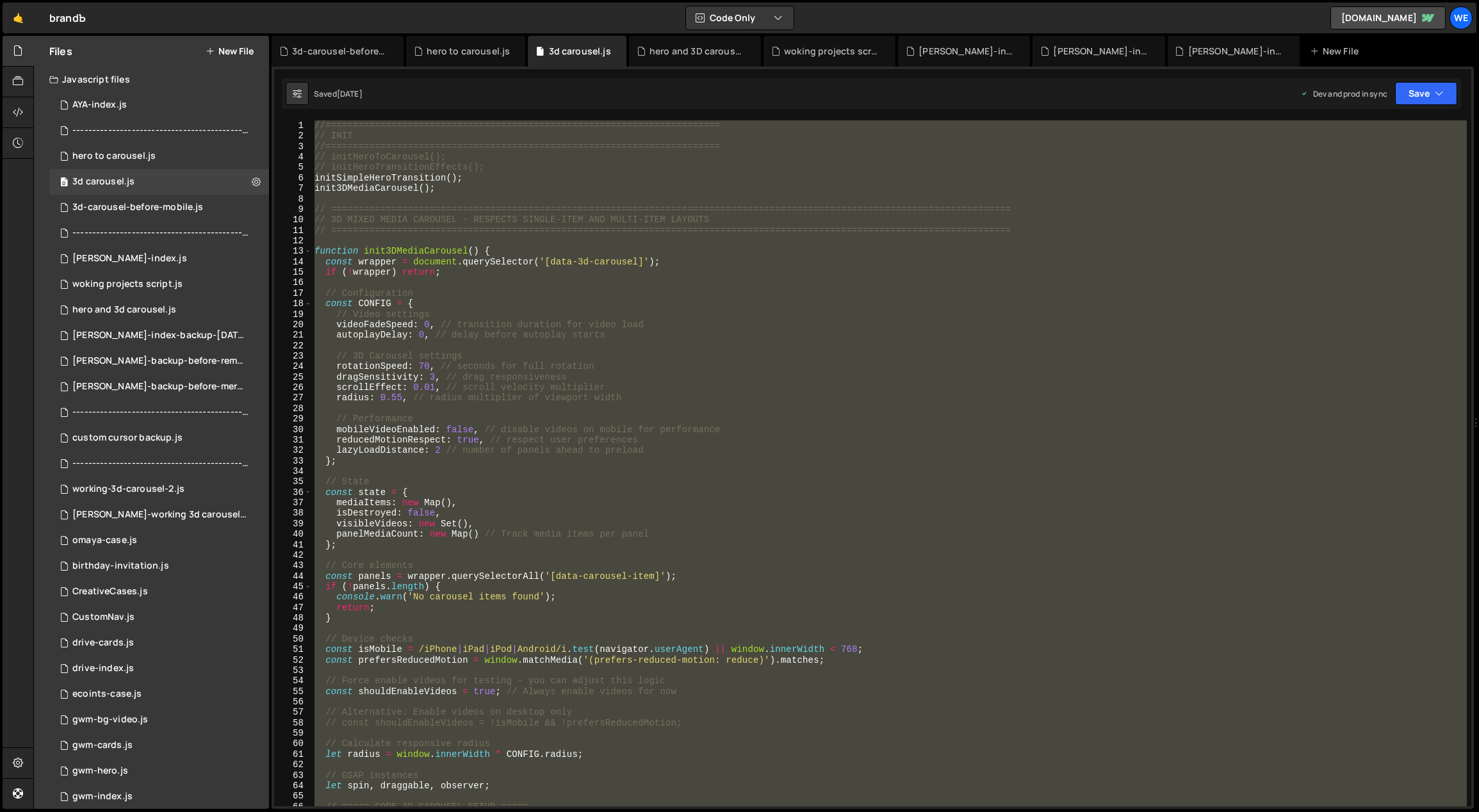
click at [771, 394] on div "//======================================================================== // I…" at bounding box center [890, 464] width 1155 height 686
type textarea "}"
click at [164, 203] on div "3d-carousel-before-mobile.js" at bounding box center [138, 208] width 131 height 12
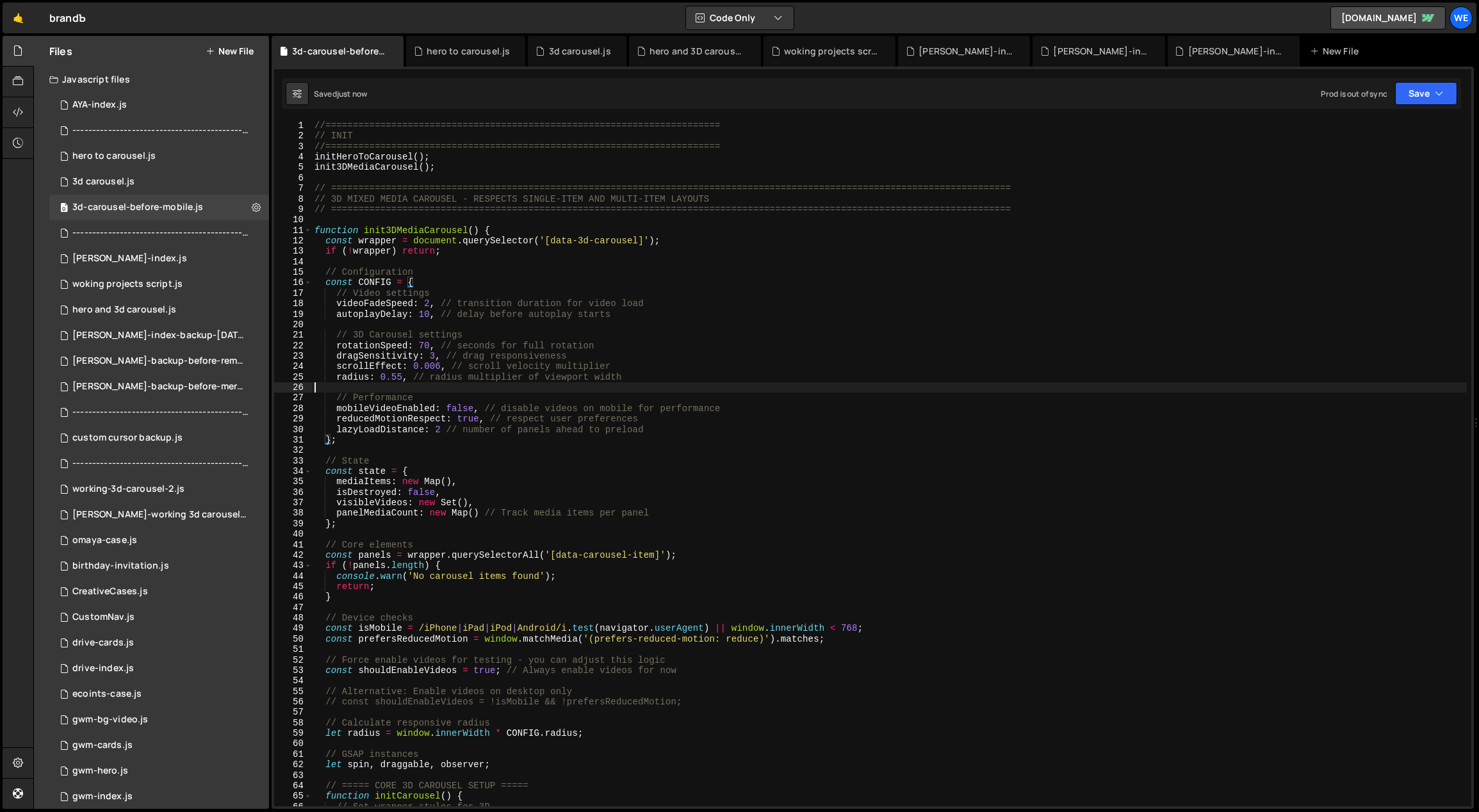
click at [757, 385] on div "//======================================================================== // I…" at bounding box center [890, 474] width 1156 height 708
type textarea "}"
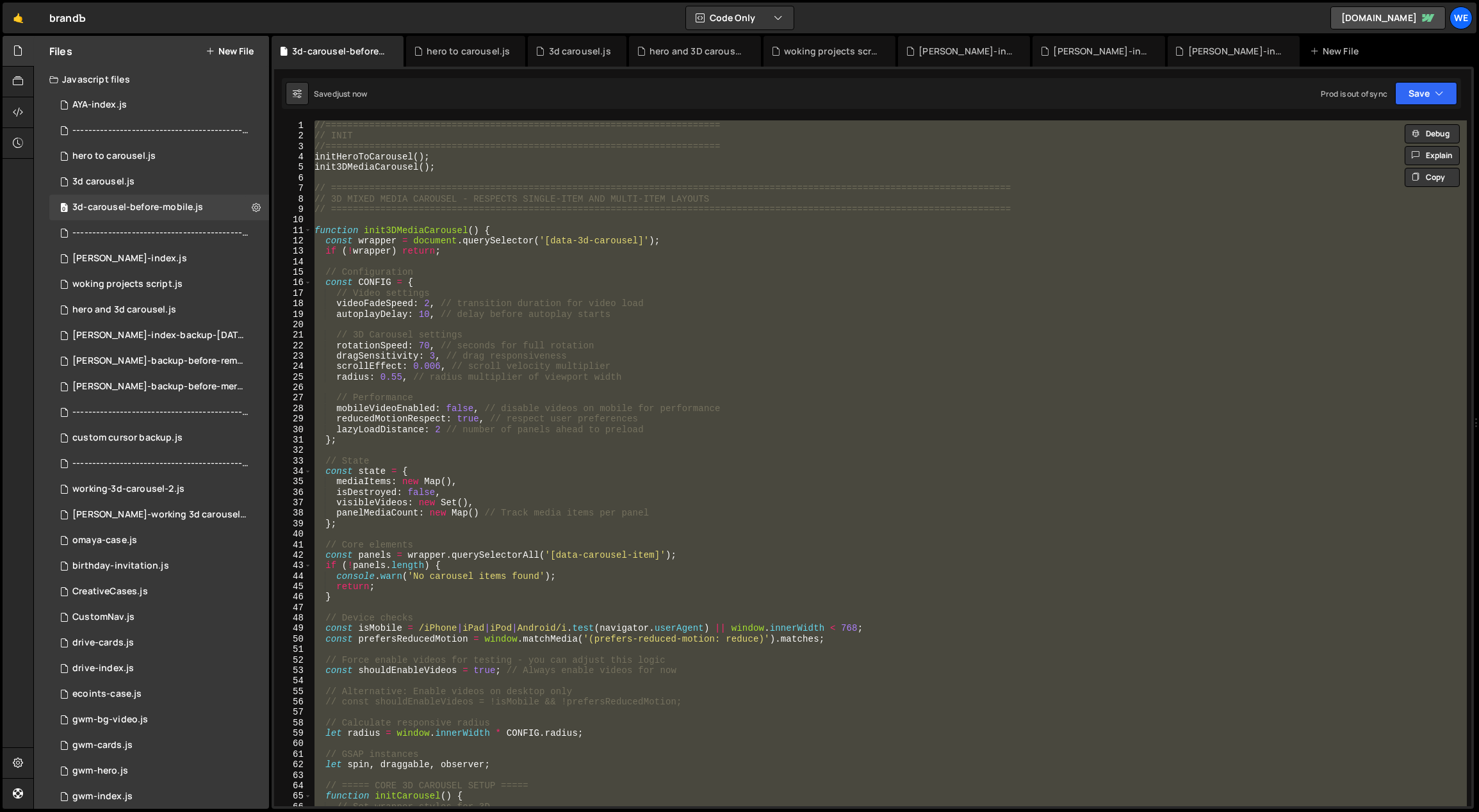
paste textarea
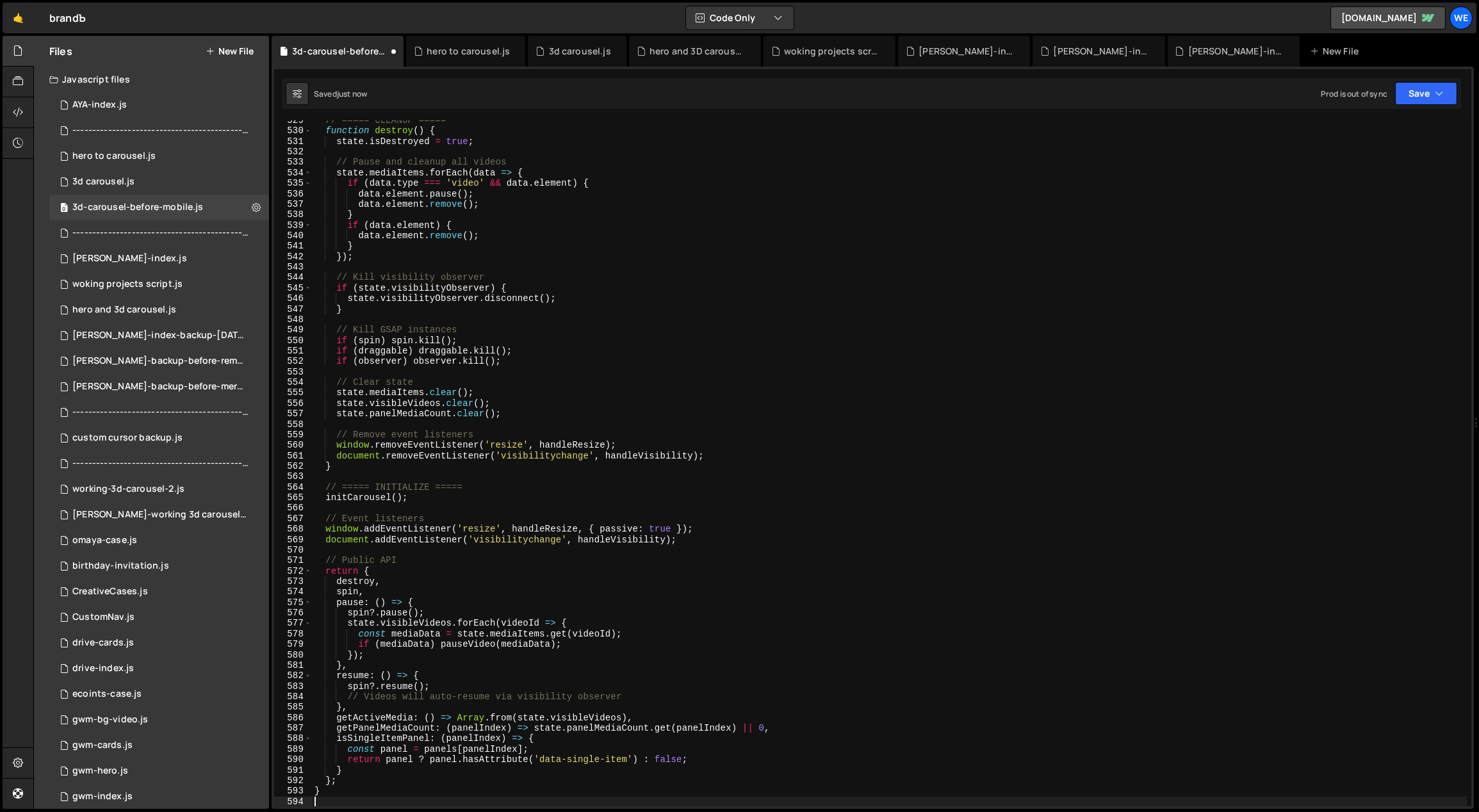
scroll to position [5540, 0]
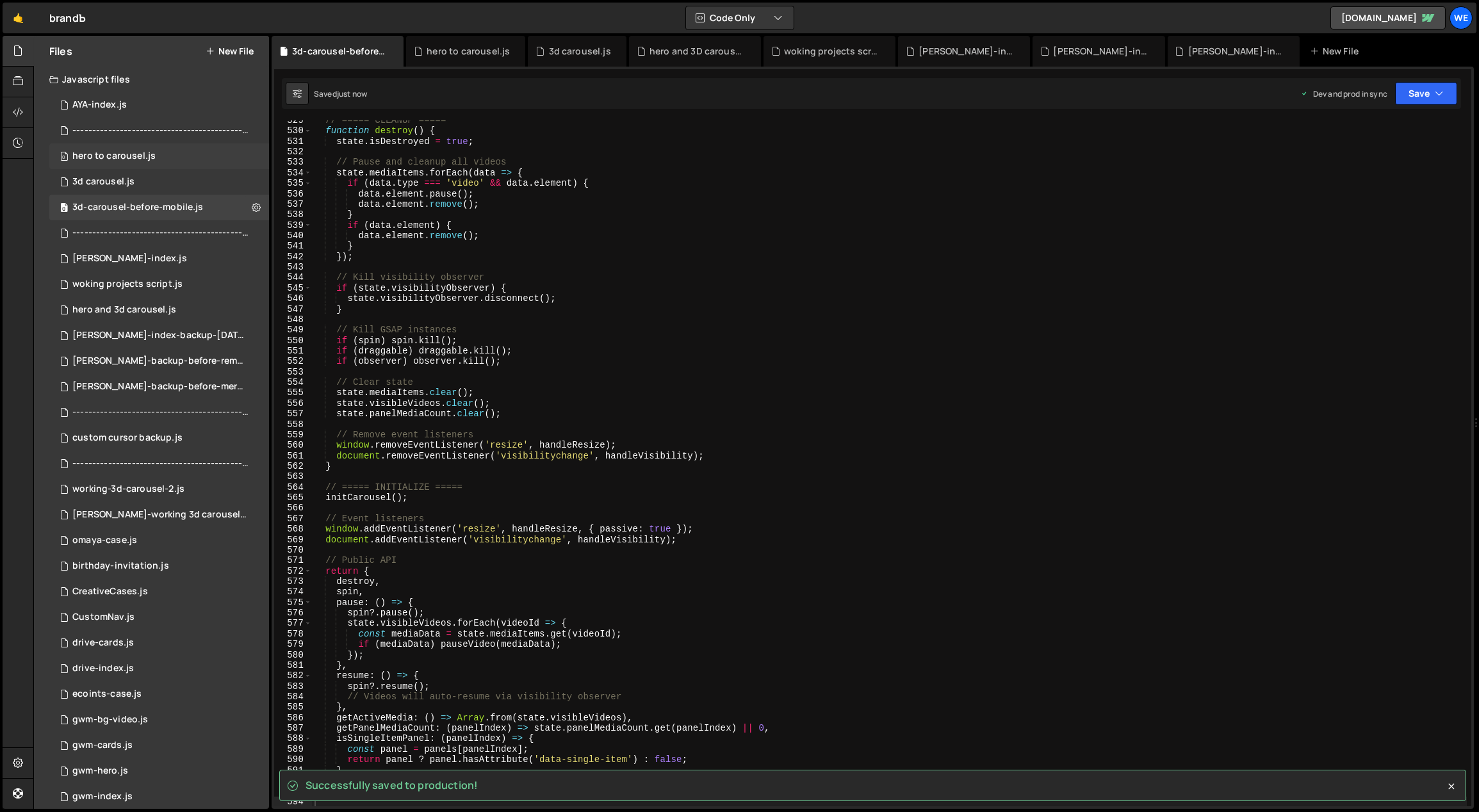
click at [224, 148] on div "0 hero to carousel.js 0" at bounding box center [159, 156] width 220 height 26
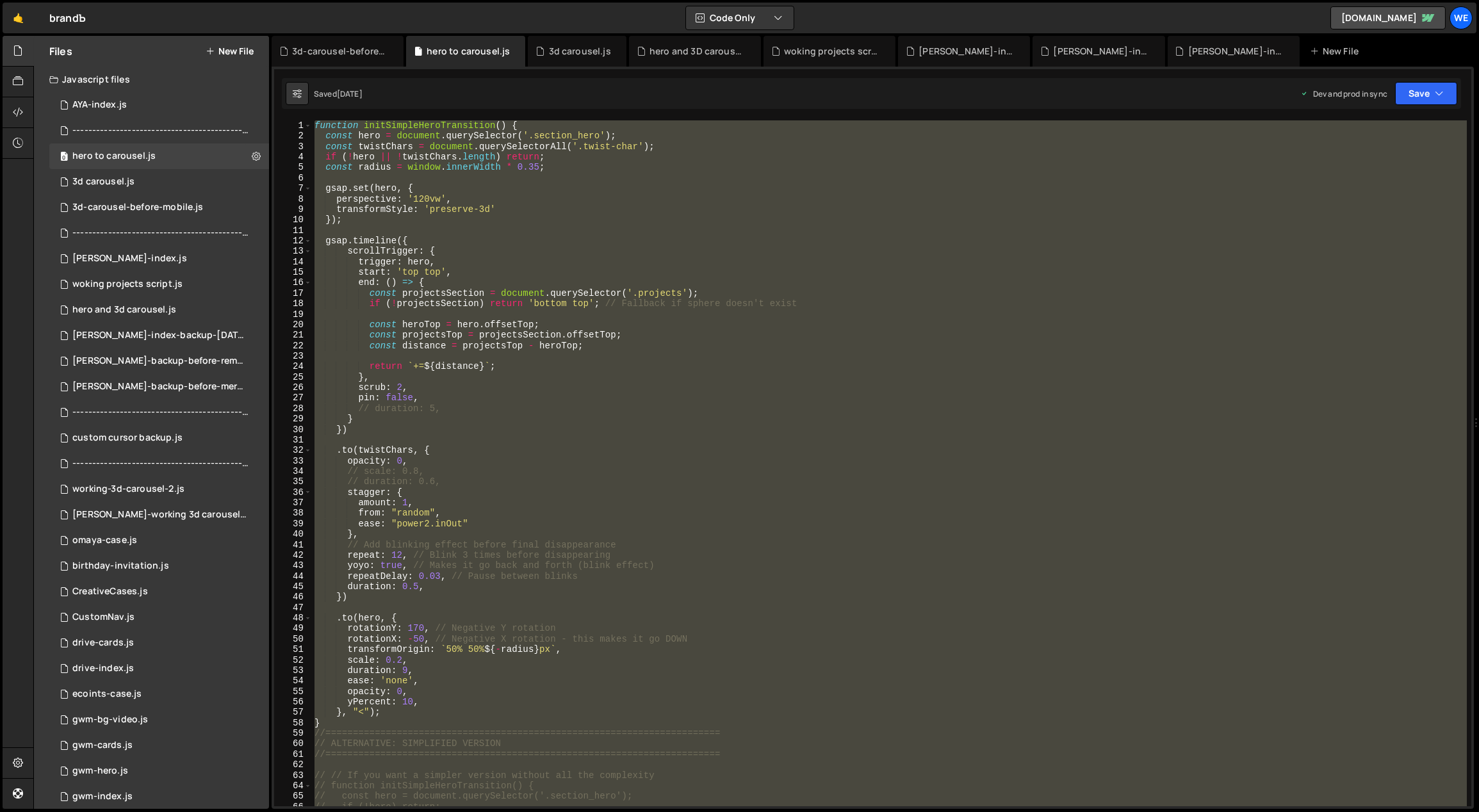
click at [237, 53] on button "New File" at bounding box center [229, 51] width 48 height 10
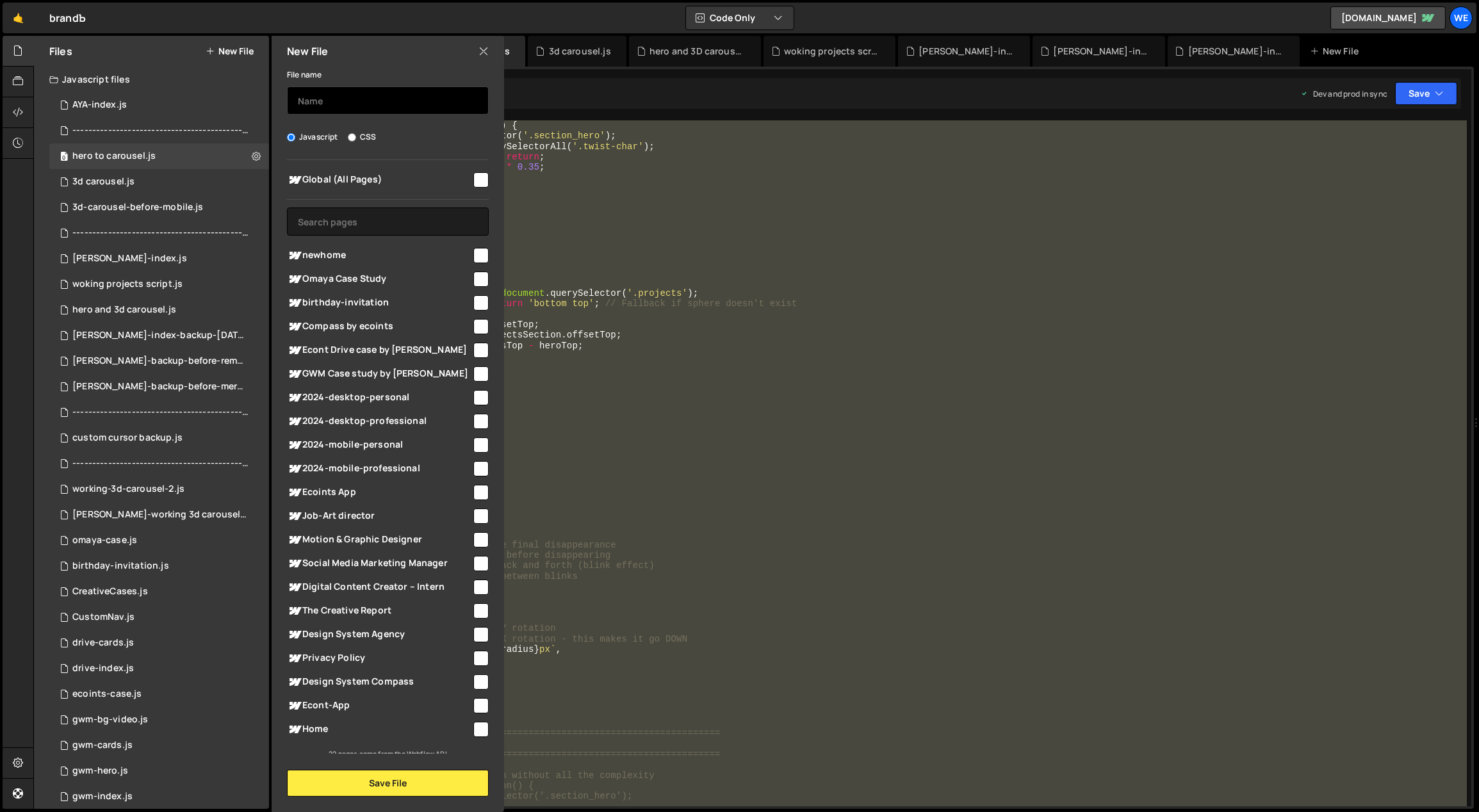
click at [387, 108] on input "text" at bounding box center [387, 101] width 202 height 28
type input "hero to carousel-before-mobile"
click at [426, 783] on button "Save File" at bounding box center [387, 783] width 202 height 27
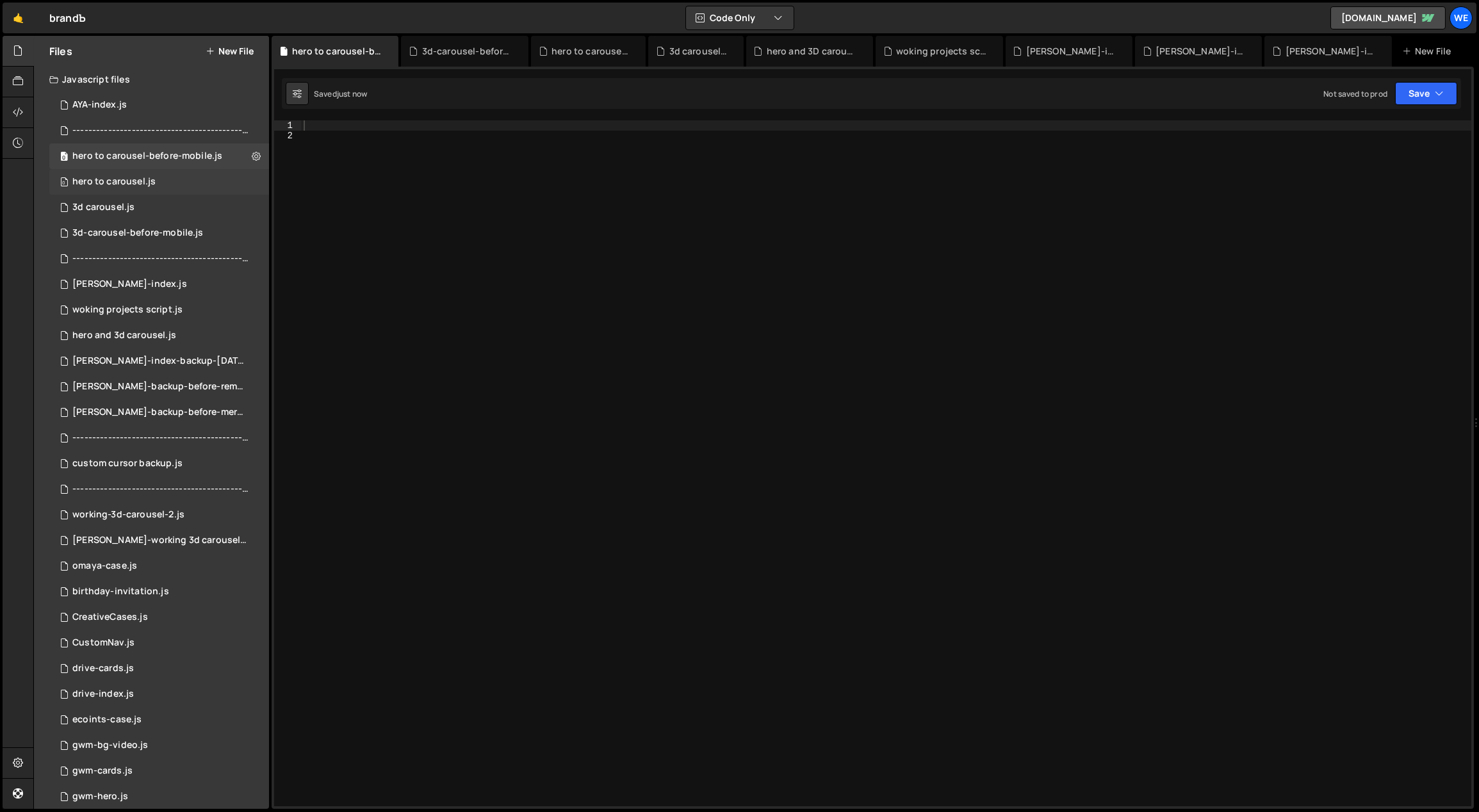
click at [160, 179] on div "0 hero to carousel.js 0" at bounding box center [159, 182] width 220 height 26
click at [0, 0] on div "function initSimpleHeroTransition ( ) { const hero = document . querySelector (…" at bounding box center [0, 0] width 0 height 0
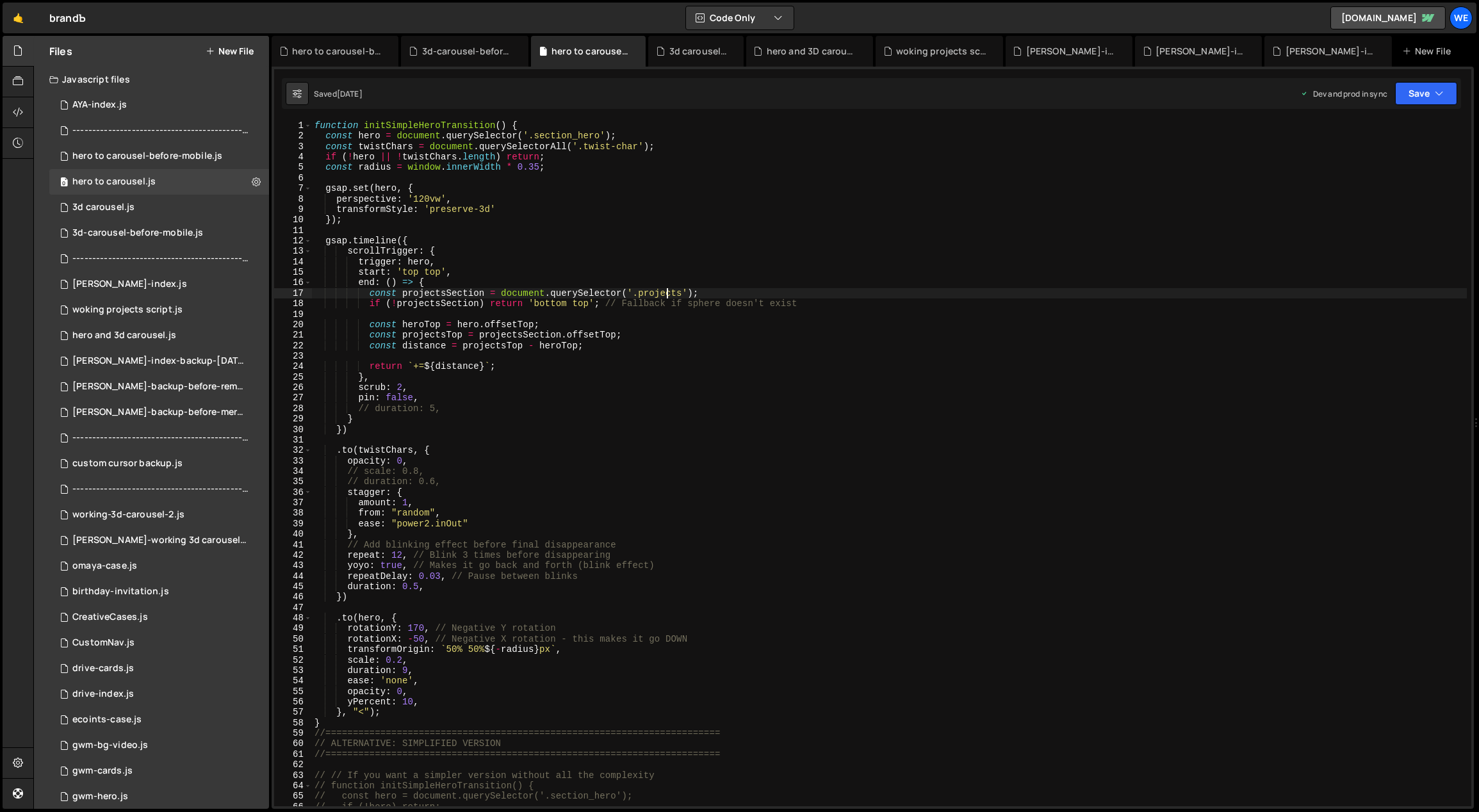
type textarea "}"
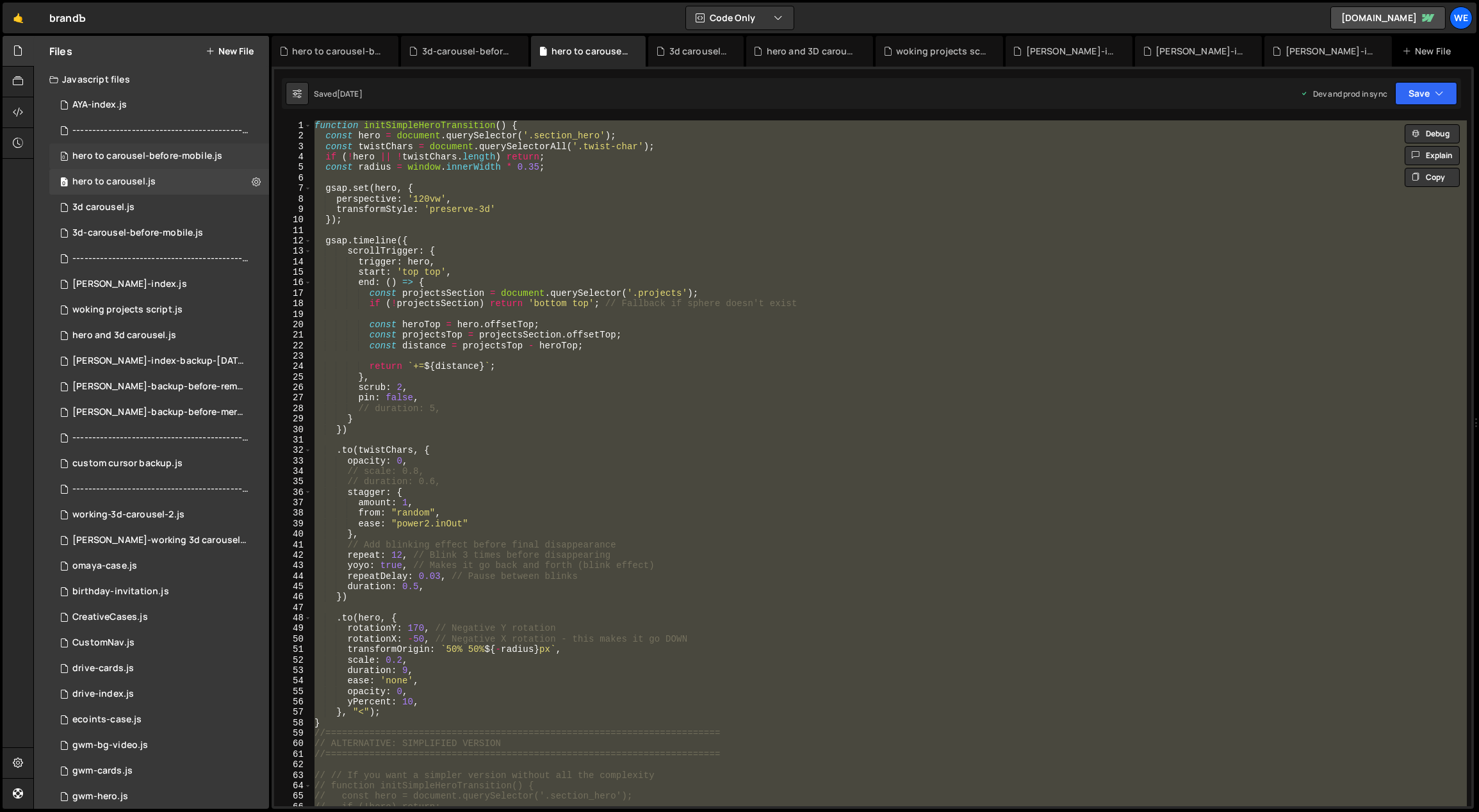
click at [137, 155] on div "hero to carousel-before-mobile.js" at bounding box center [147, 157] width 150 height 12
click at [0, 0] on div at bounding box center [0, 0] width 0 height 0
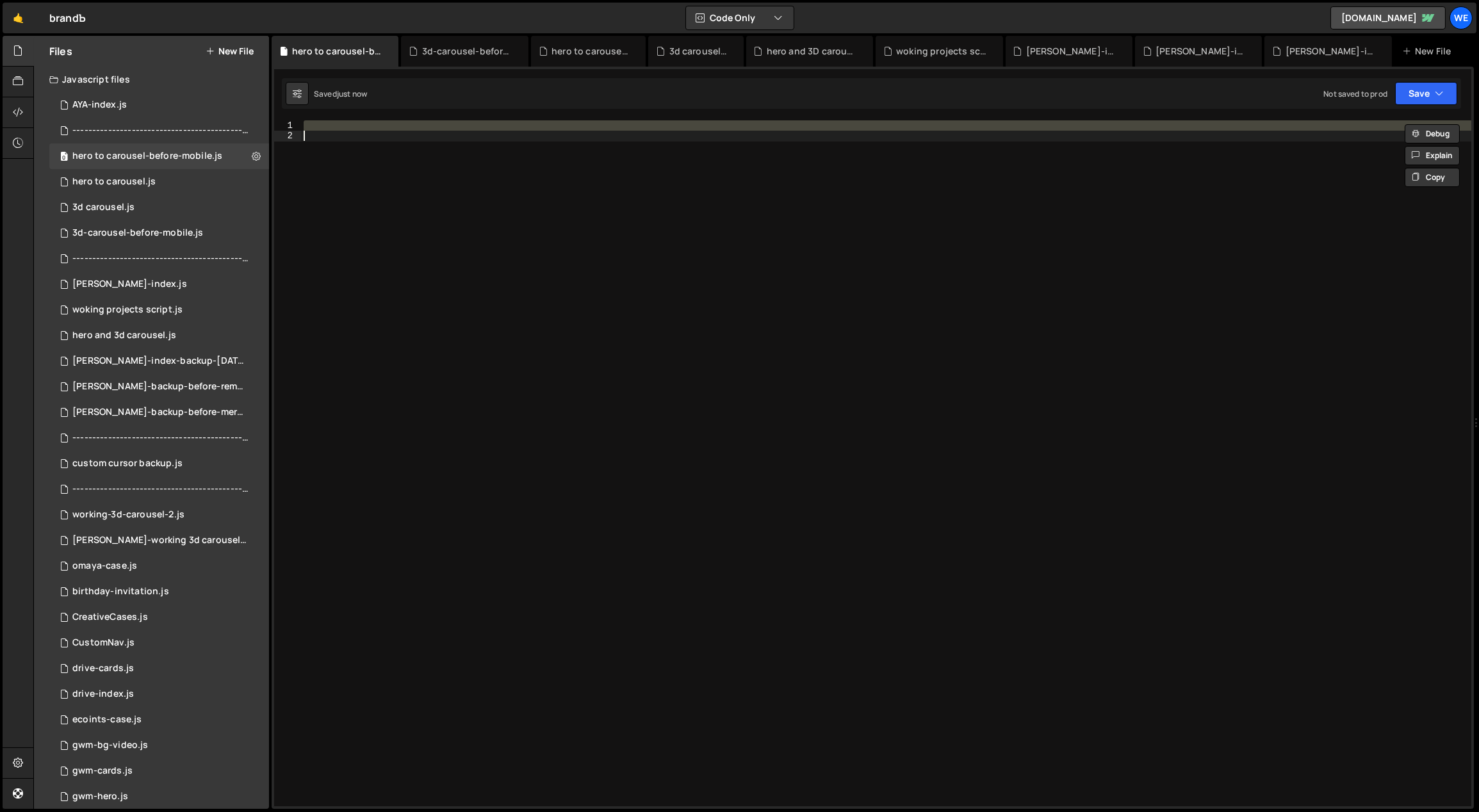
paste textarea
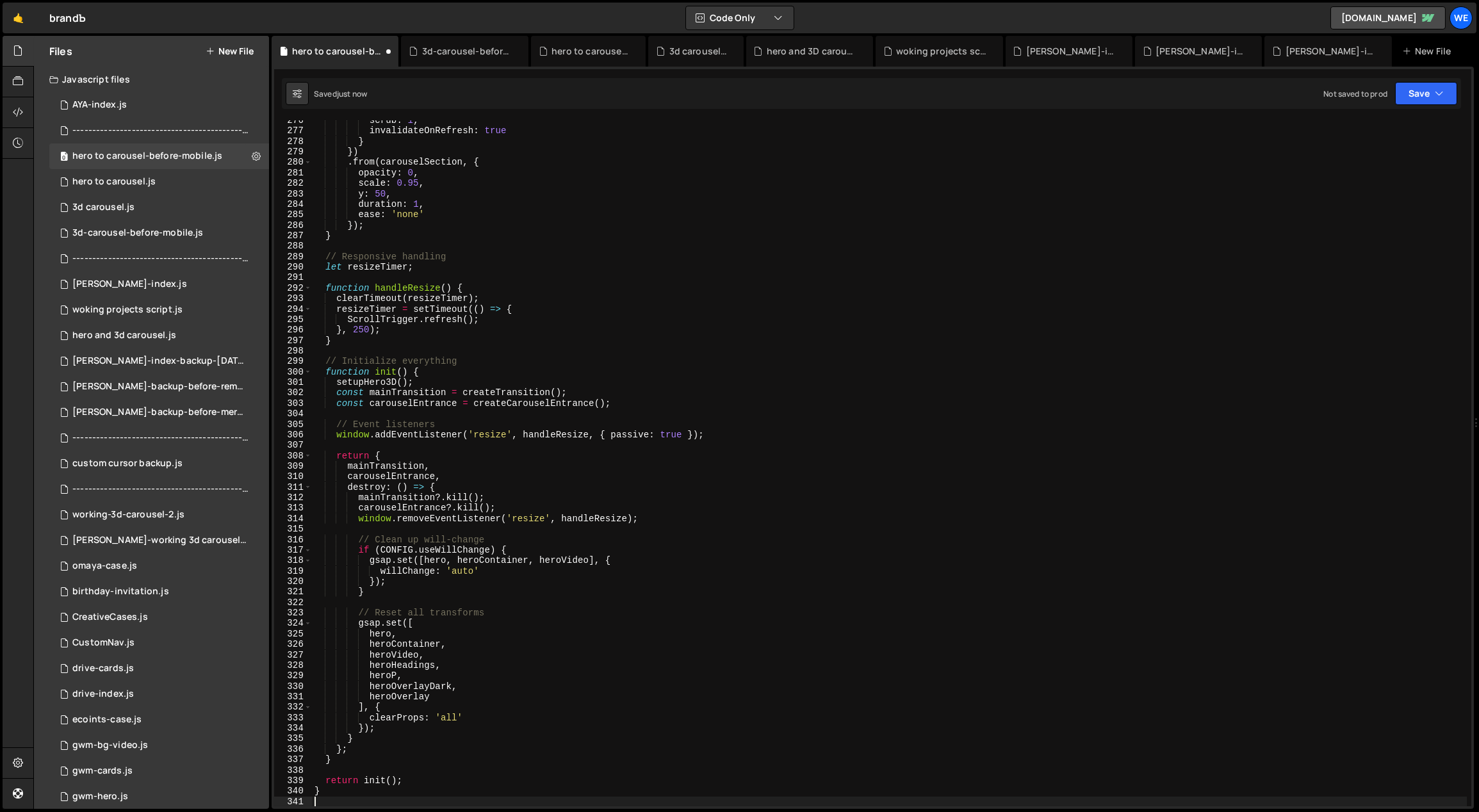
scroll to position [2888, 0]
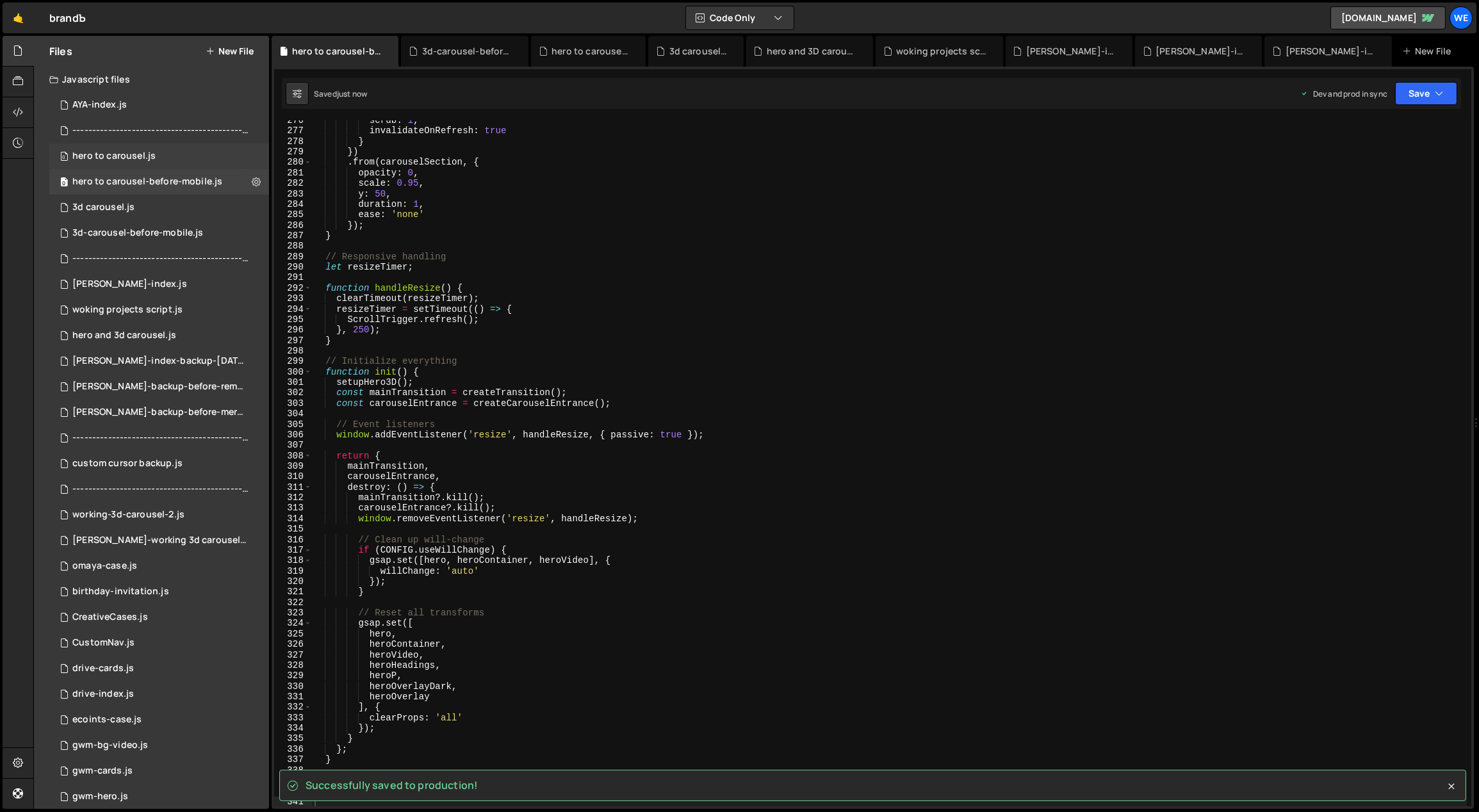
click at [136, 159] on div "hero to carousel.js" at bounding box center [114, 157] width 84 height 12
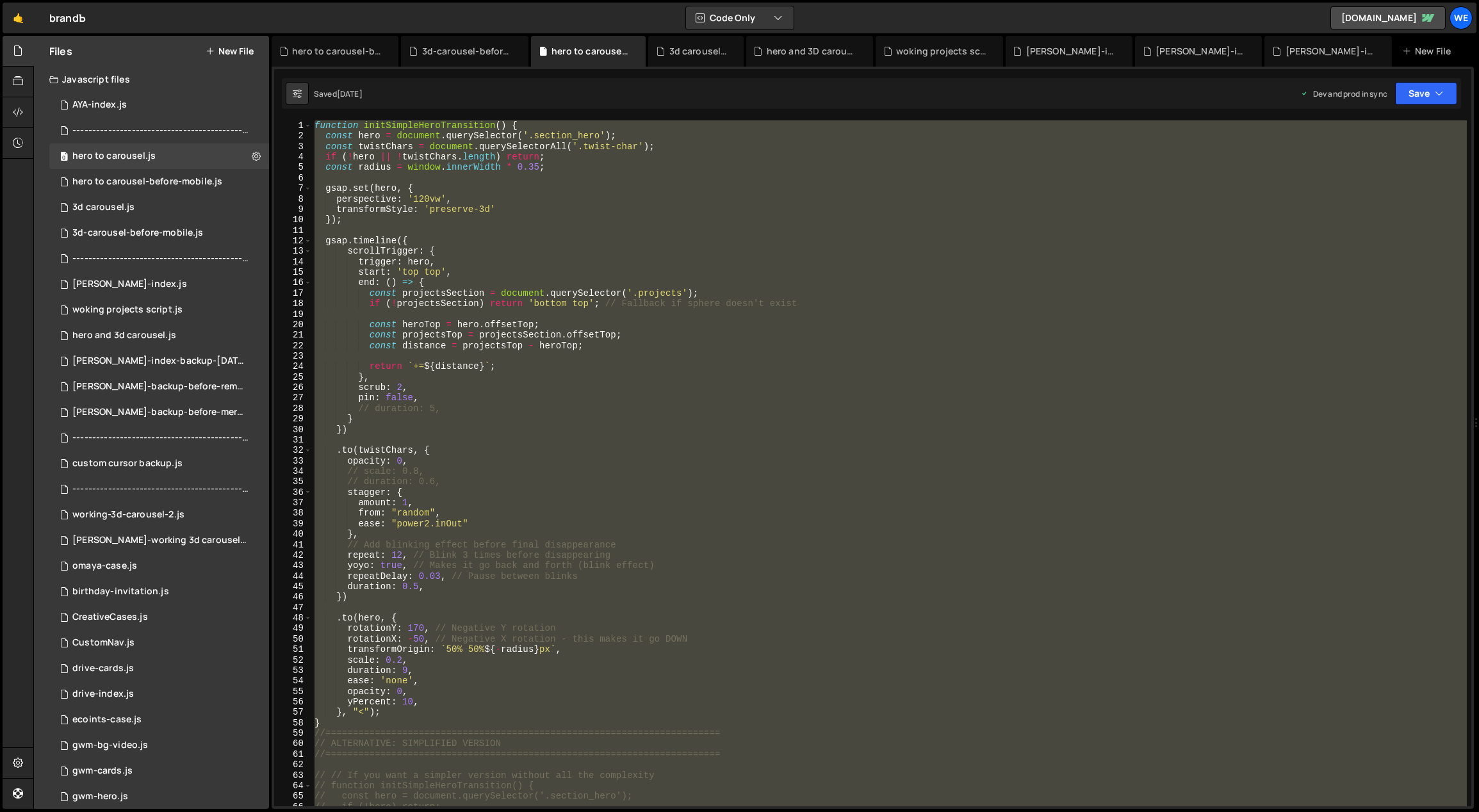
click at [687, 281] on div "function initSimpleHeroTransition ( ) { const hero = document . querySelector (…" at bounding box center [890, 464] width 1155 height 686
type textarea "end: () => {"
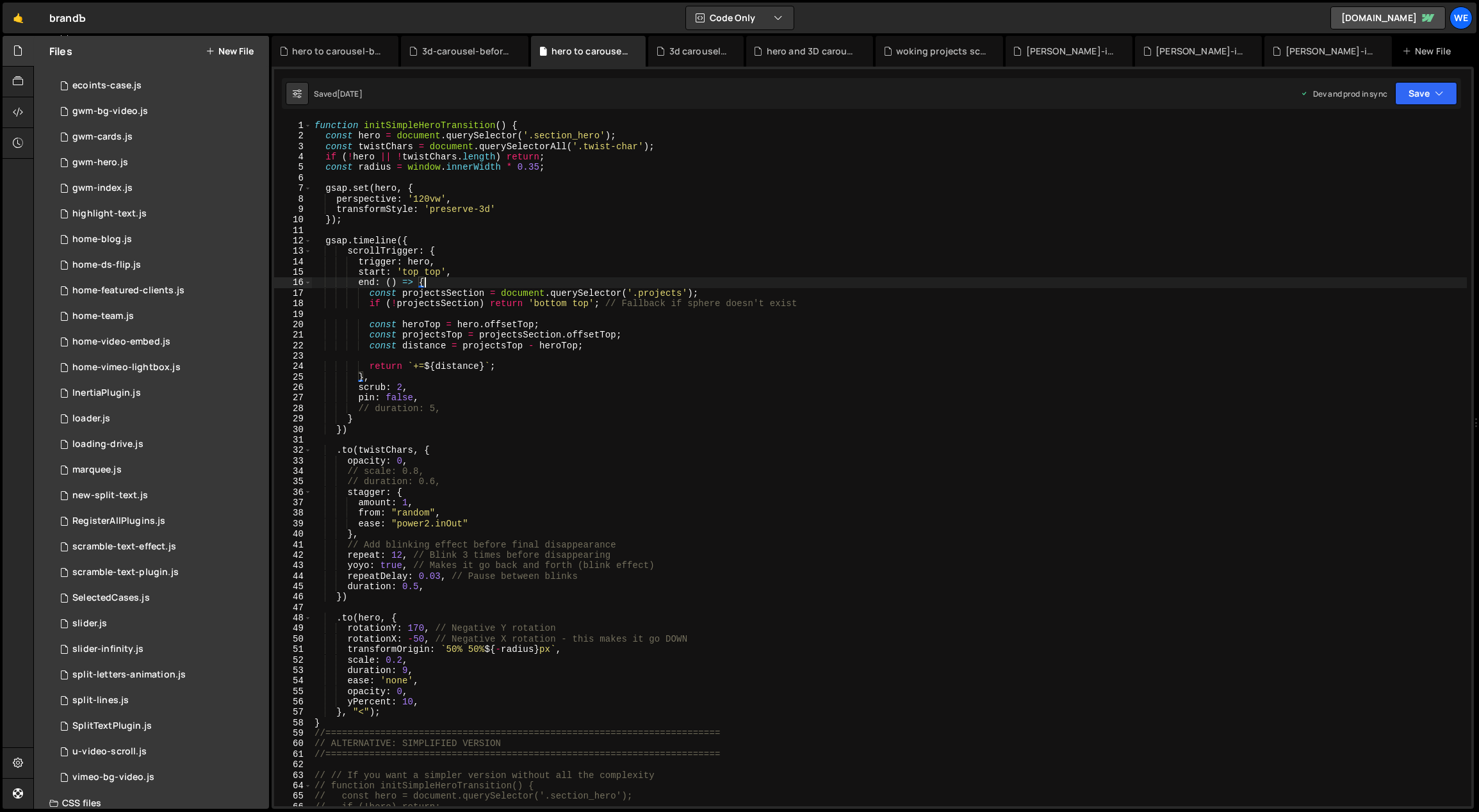
scroll to position [782, 0]
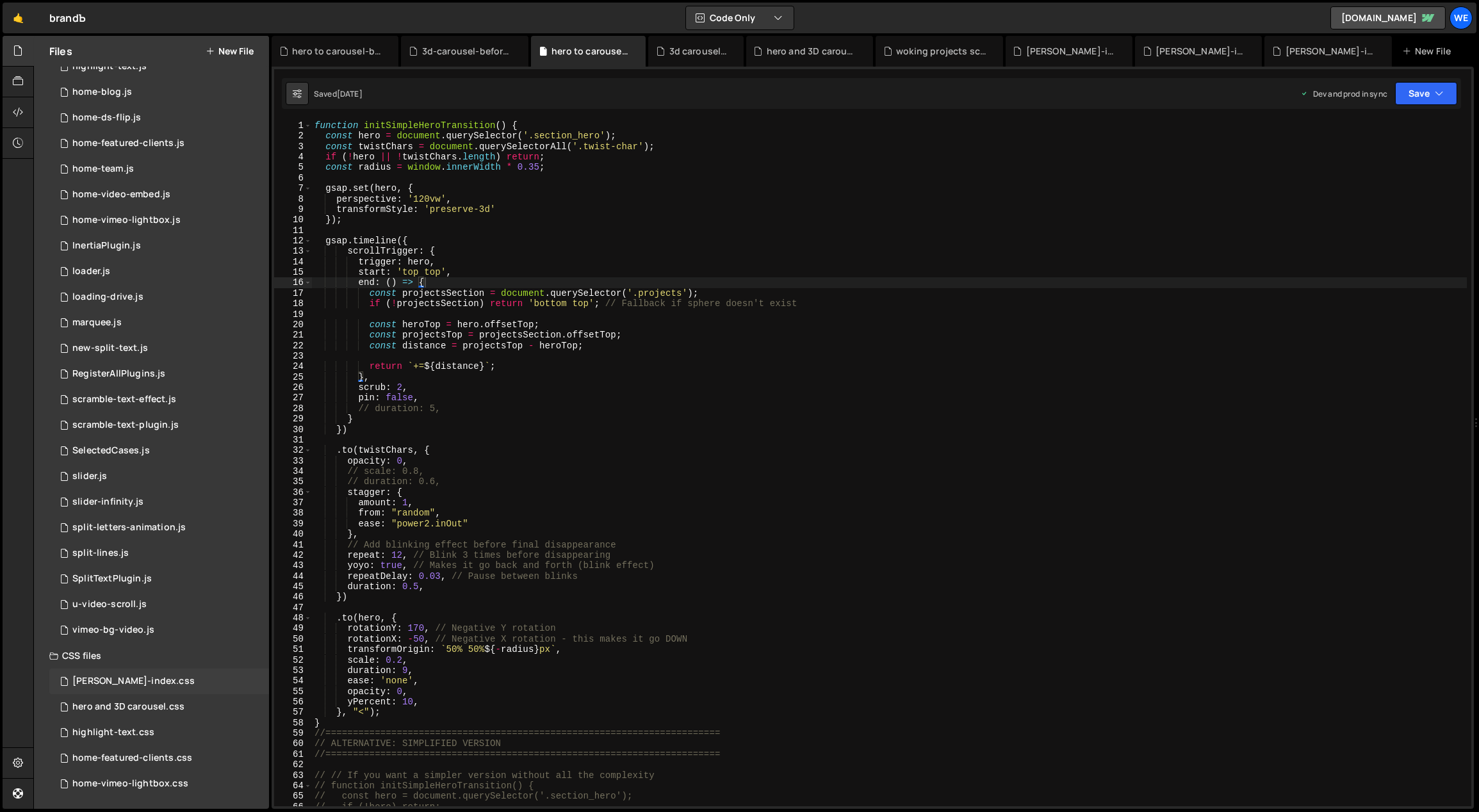
click at [189, 676] on div "[PERSON_NAME]-index.css 0" at bounding box center [159, 681] width 220 height 26
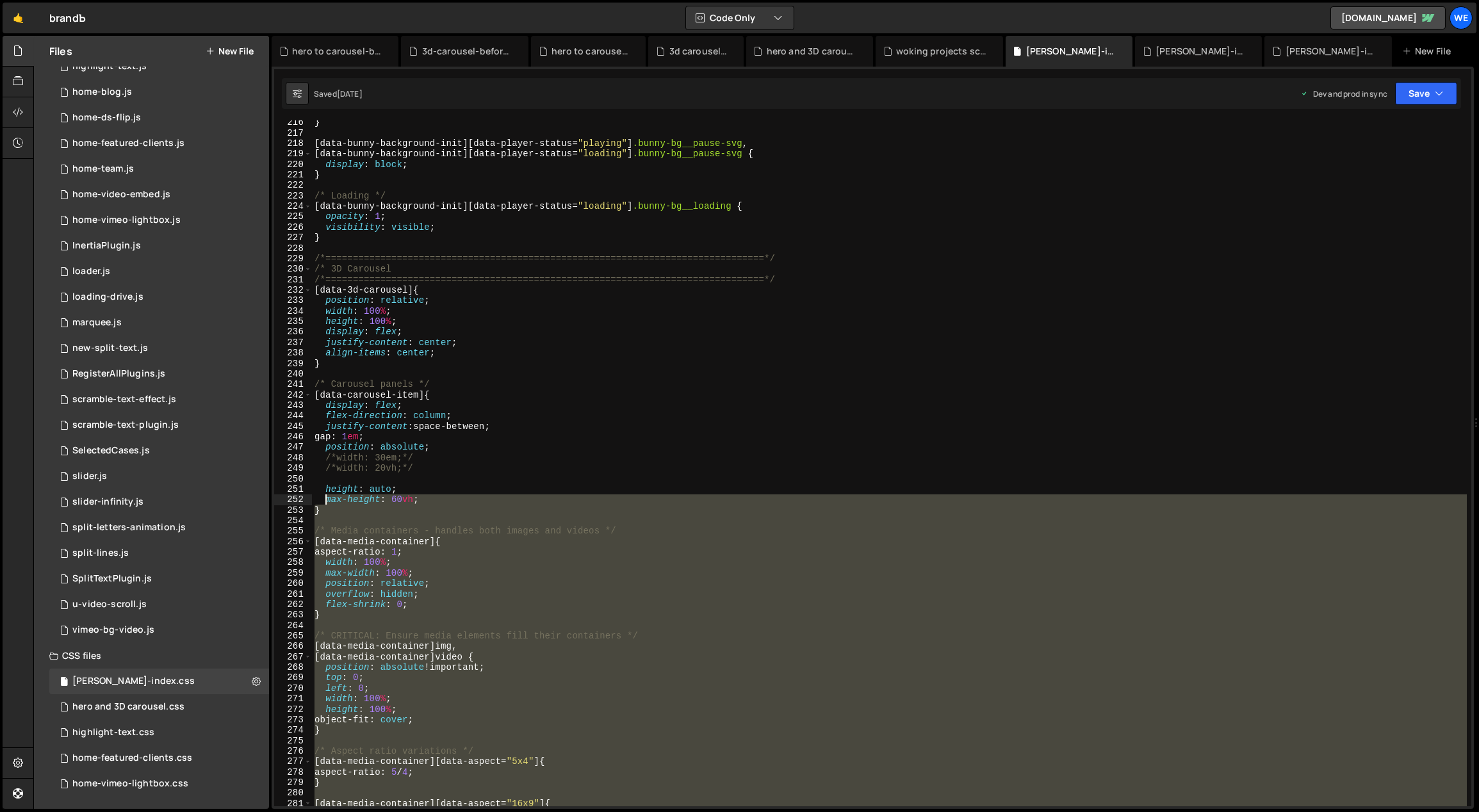
scroll to position [2256, 0]
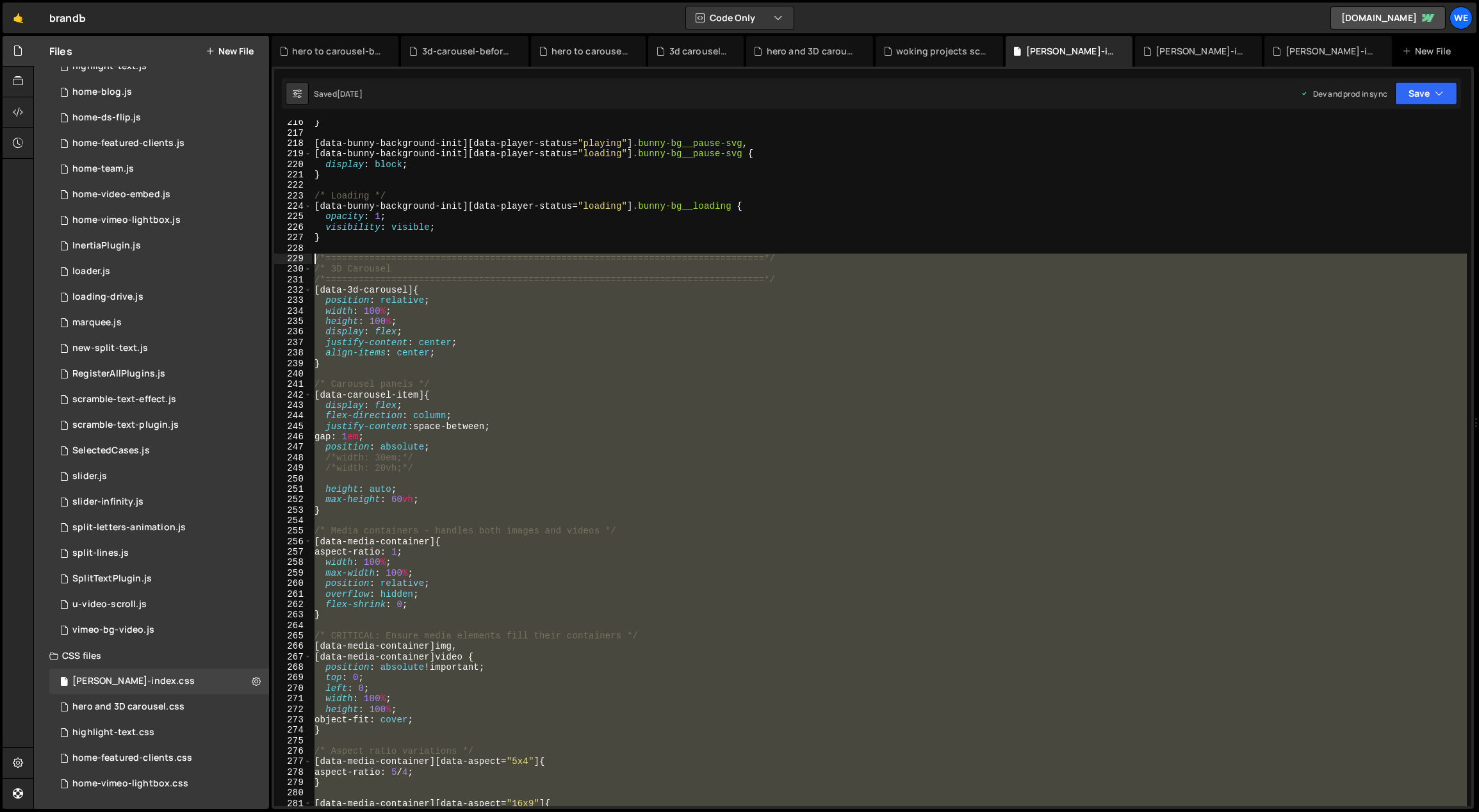
drag, startPoint x: 498, startPoint y: 687, endPoint x: 311, endPoint y: 257, distance: 468.9
click at [312, 257] on div "} [ data-bunny-background-init ][ data-player-status = " playing " ] .bunny-bg_…" at bounding box center [890, 471] width 1156 height 708
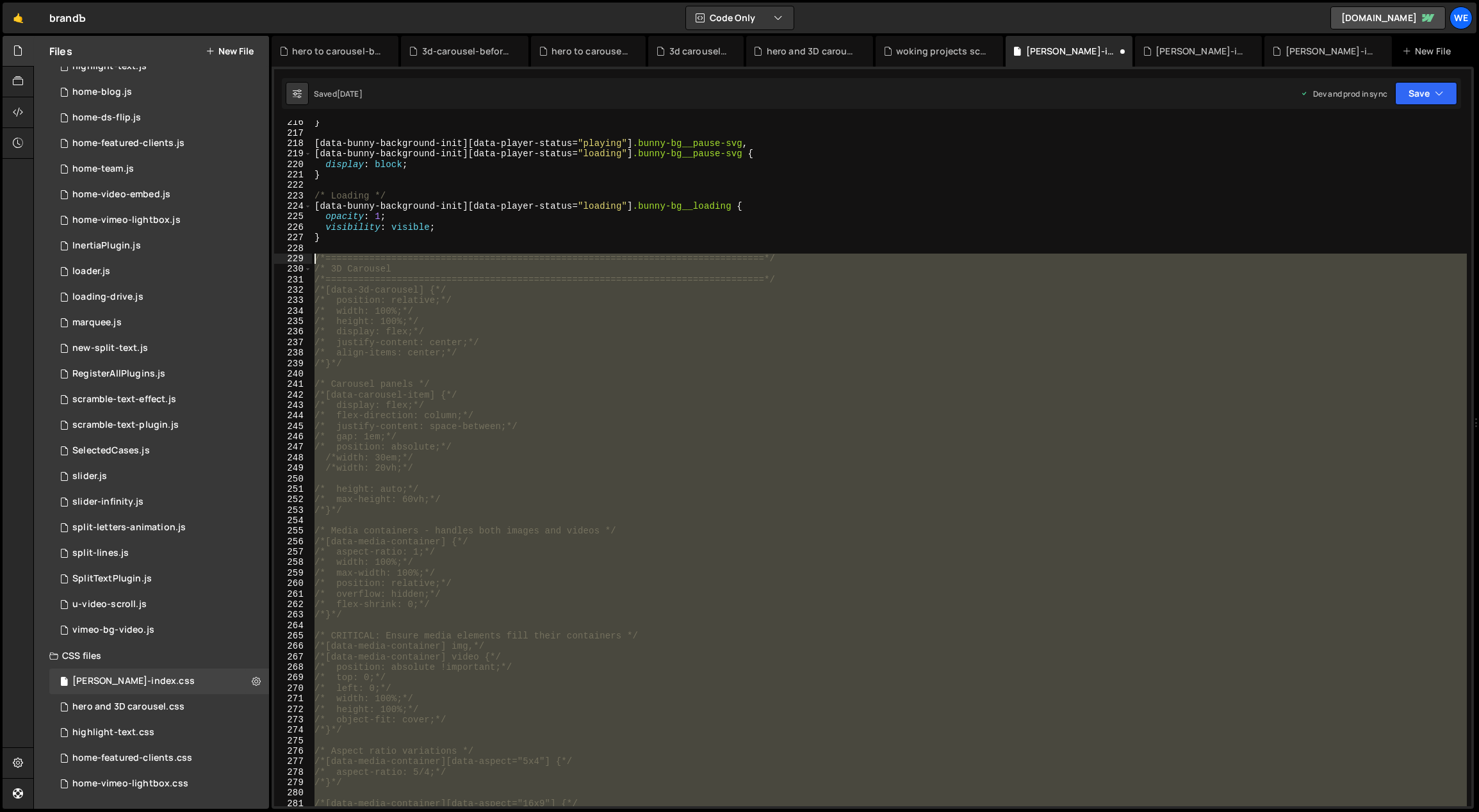
click at [474, 319] on div "} [ data-bunny-background-init ][ data-player-status = " playing " ] .bunny-bg_…" at bounding box center [890, 464] width 1155 height 686
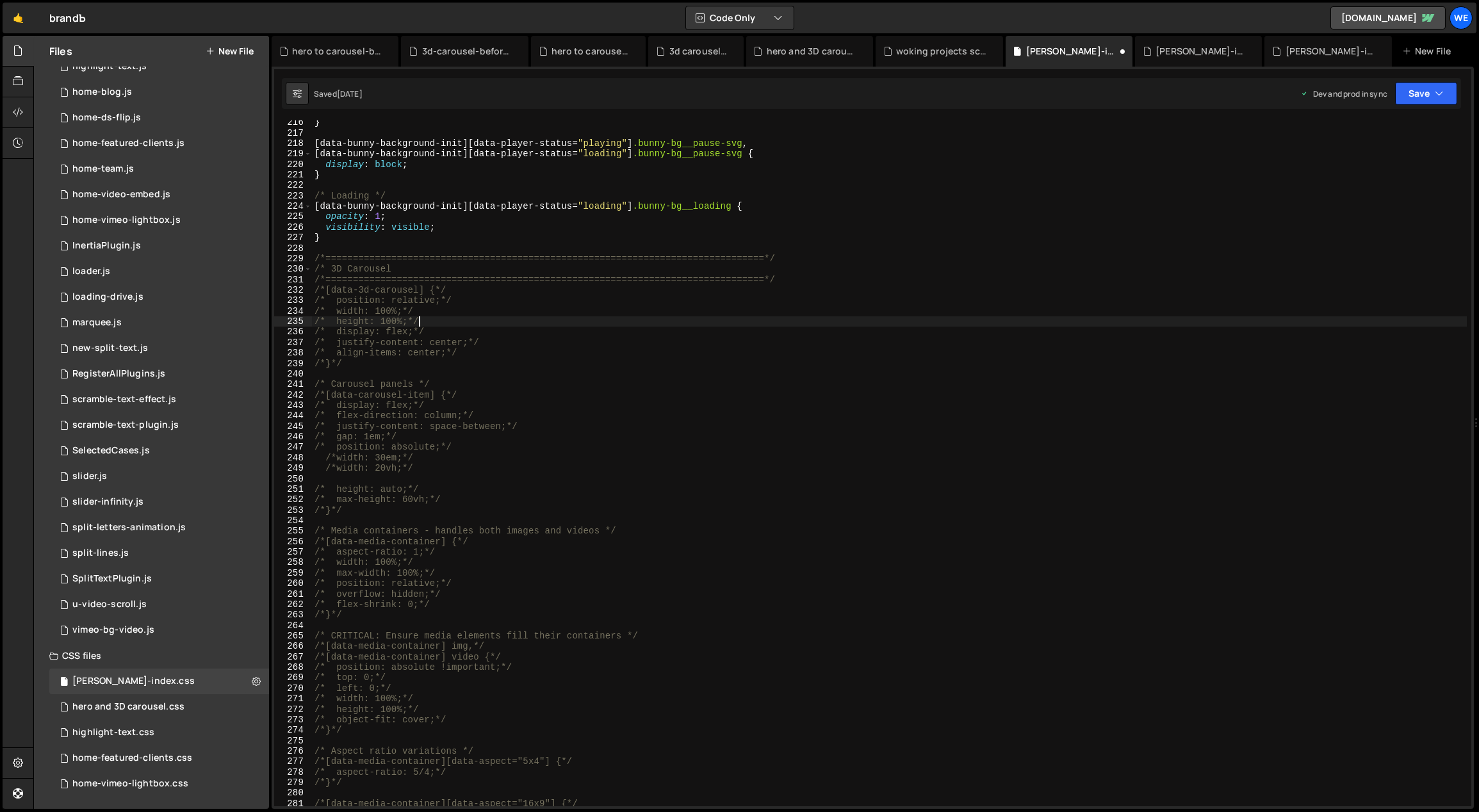
click at [426, 271] on div "} [ data-bunny-background-init ][ data-player-status = " playing " ] .bunny-bg_…" at bounding box center [890, 471] width 1156 height 708
click at [430, 212] on div "} [ data-bunny-background-init ][ data-player-status = " playing " ] .bunny-bg_…" at bounding box center [890, 471] width 1156 height 708
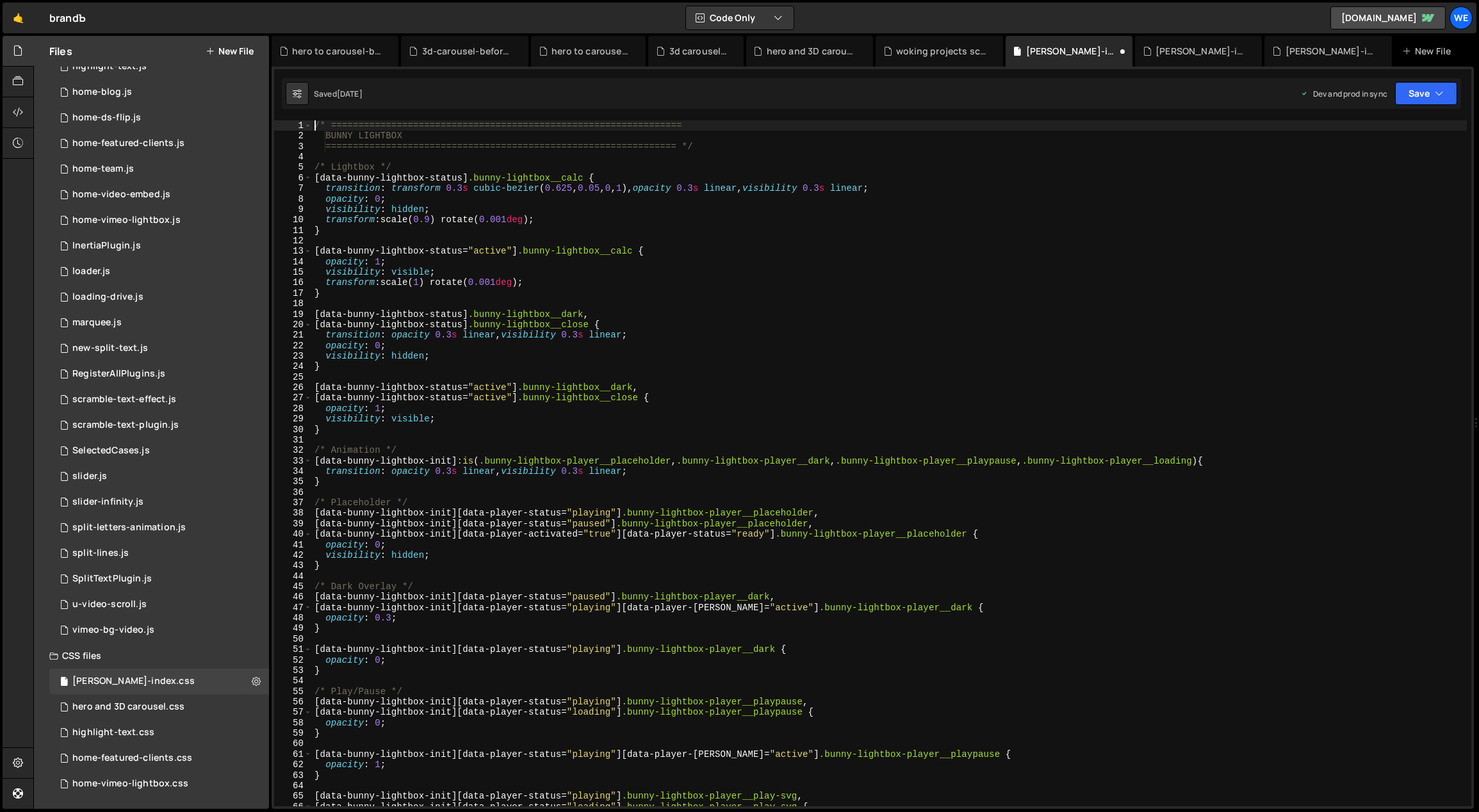
scroll to position [0, 0]
type textarea "/* ================================================================"
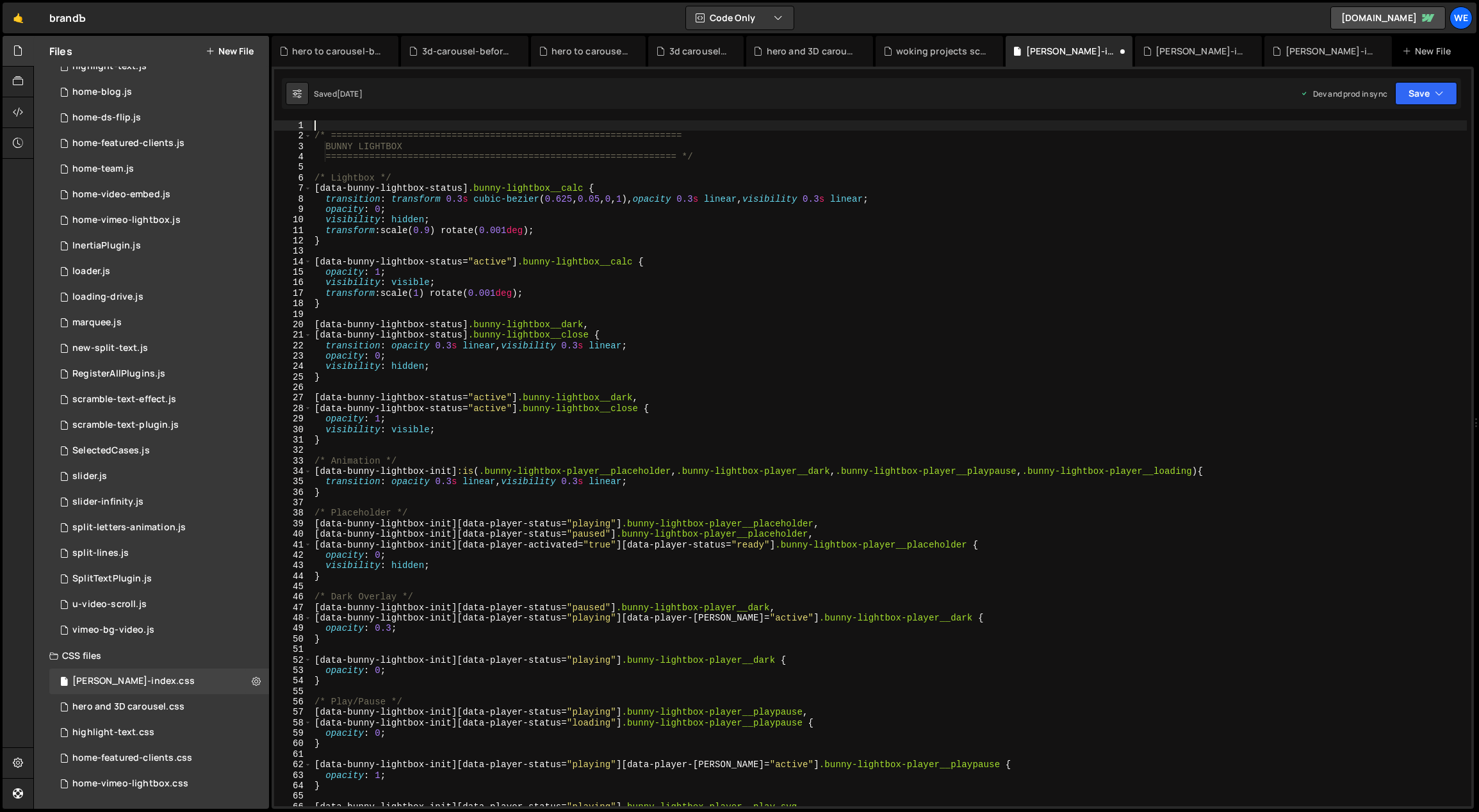
paste textarea
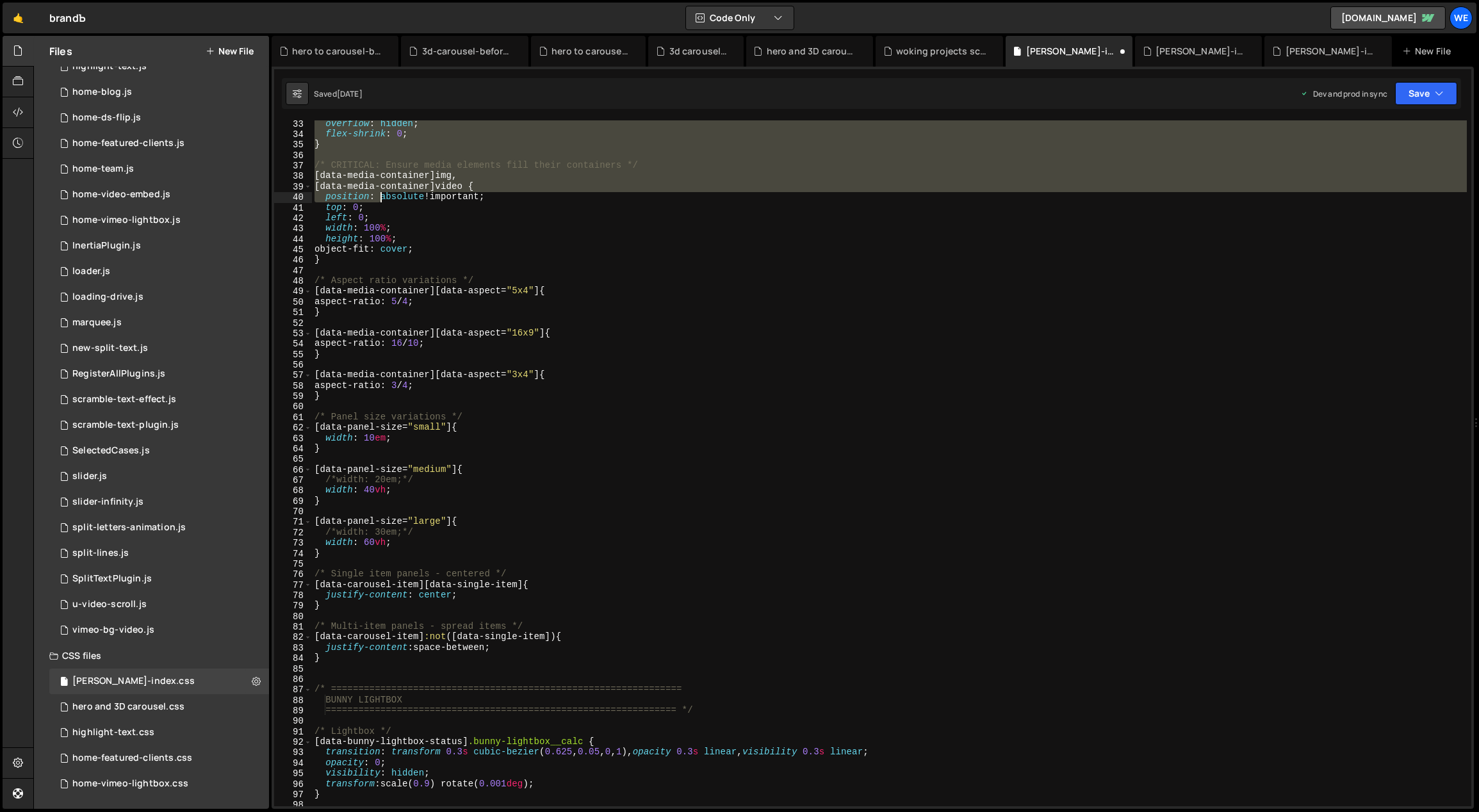
scroll to position [478, 0]
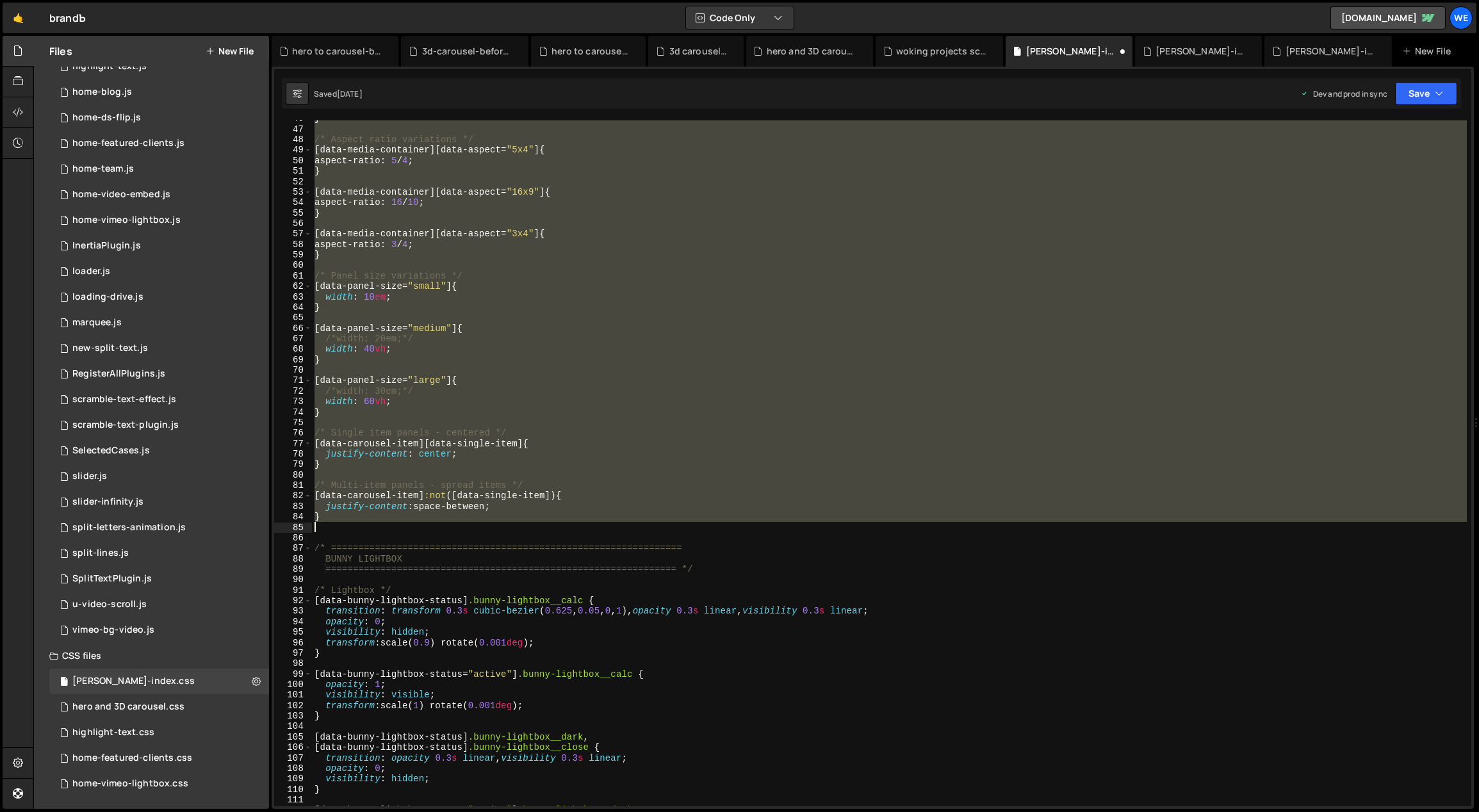
drag, startPoint x: 314, startPoint y: 122, endPoint x: 329, endPoint y: 527, distance: 405.3
click at [329, 528] on div "} /* Aspect ratio variations */ [ data-media-container ][ data-aspect = " 5x4 "…" at bounding box center [890, 467] width 1156 height 708
paste textarea
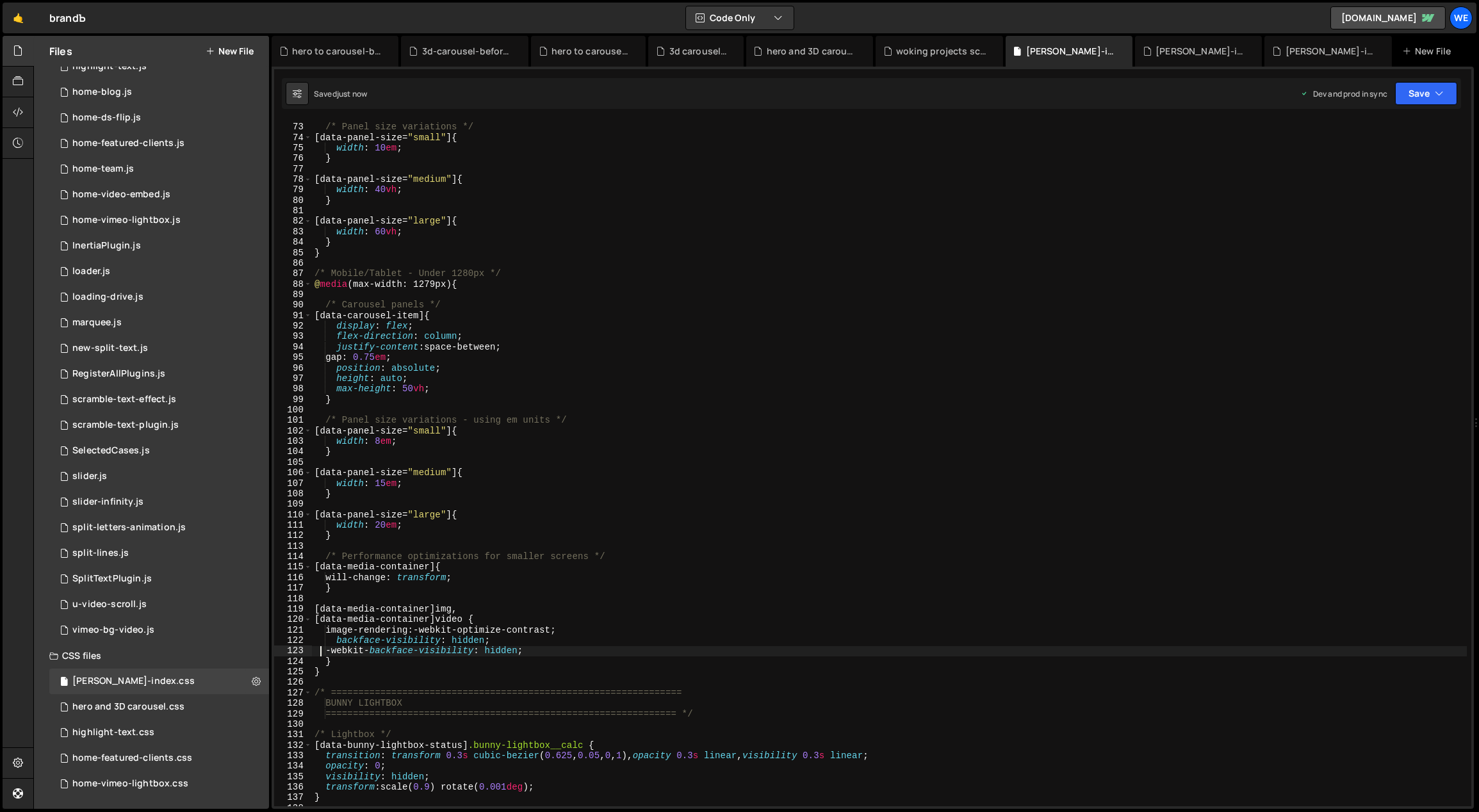
scroll to position [751, 0]
click at [645, 569] on div "/* Panel size variations */ [ data-panel-size = " small " ] { width : 10 em ; }…" at bounding box center [890, 466] width 1156 height 708
type textarea "[data-media-container] {"
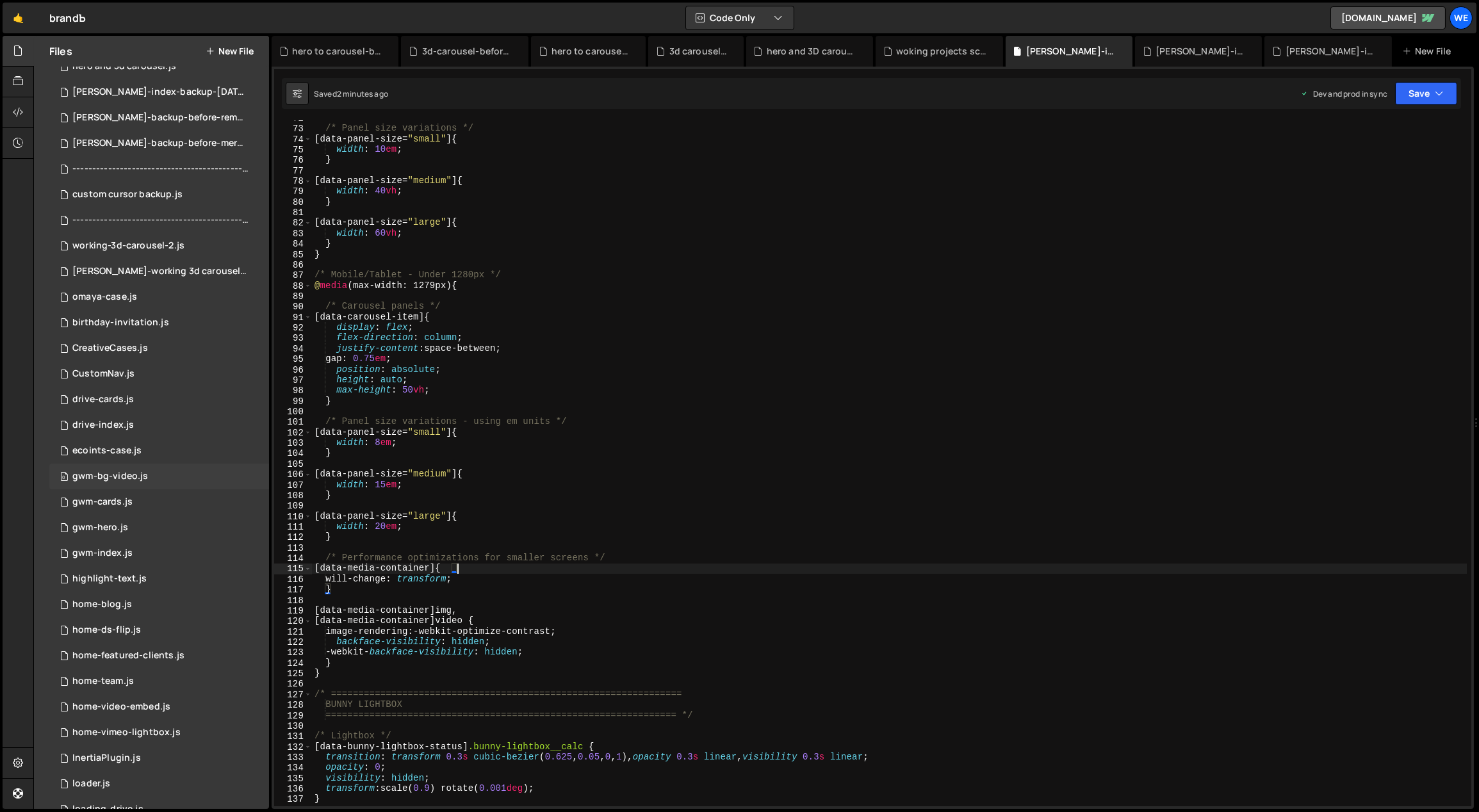
scroll to position [23, 0]
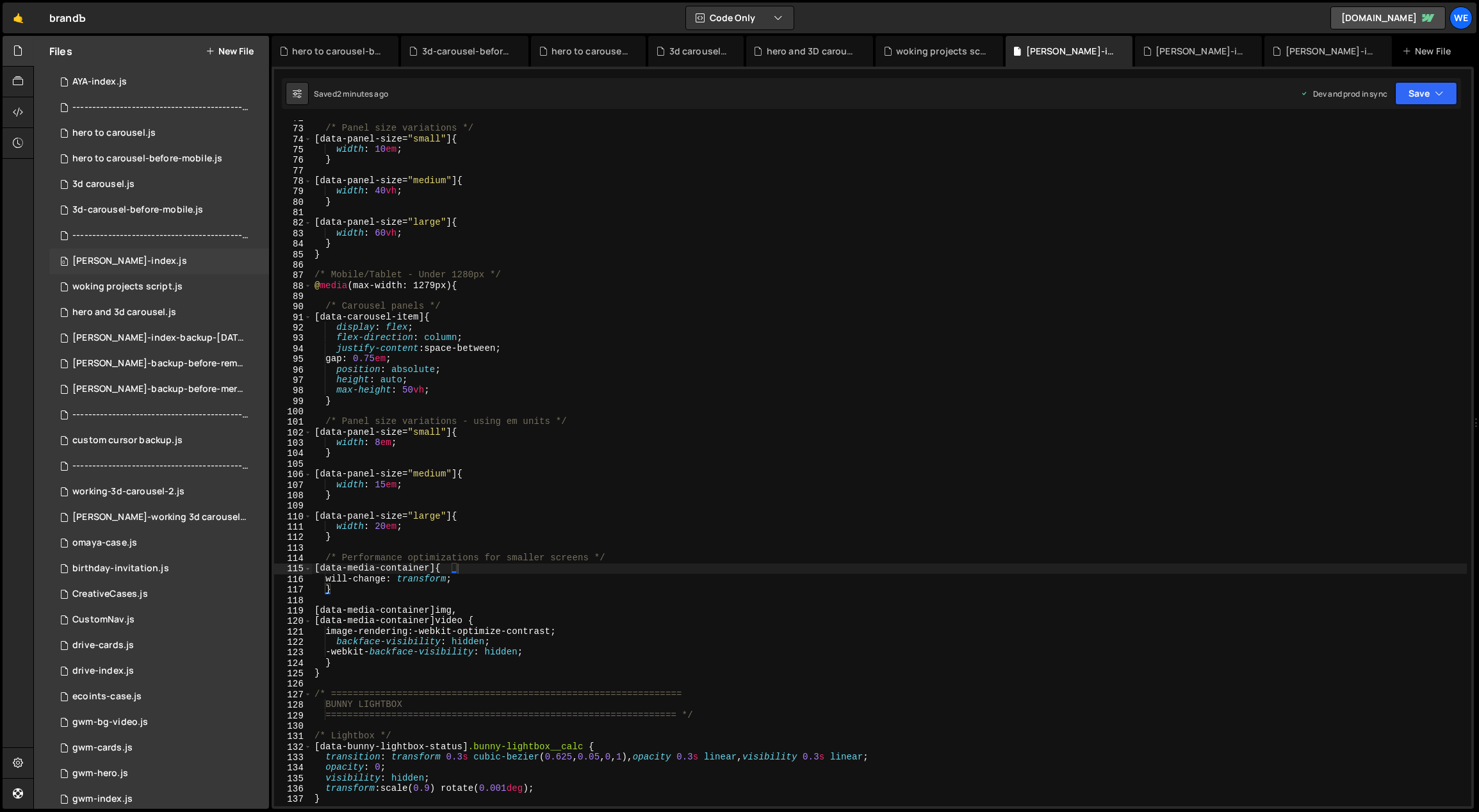
click at [147, 253] on div "0 [PERSON_NAME]-index.js 0" at bounding box center [159, 261] width 220 height 26
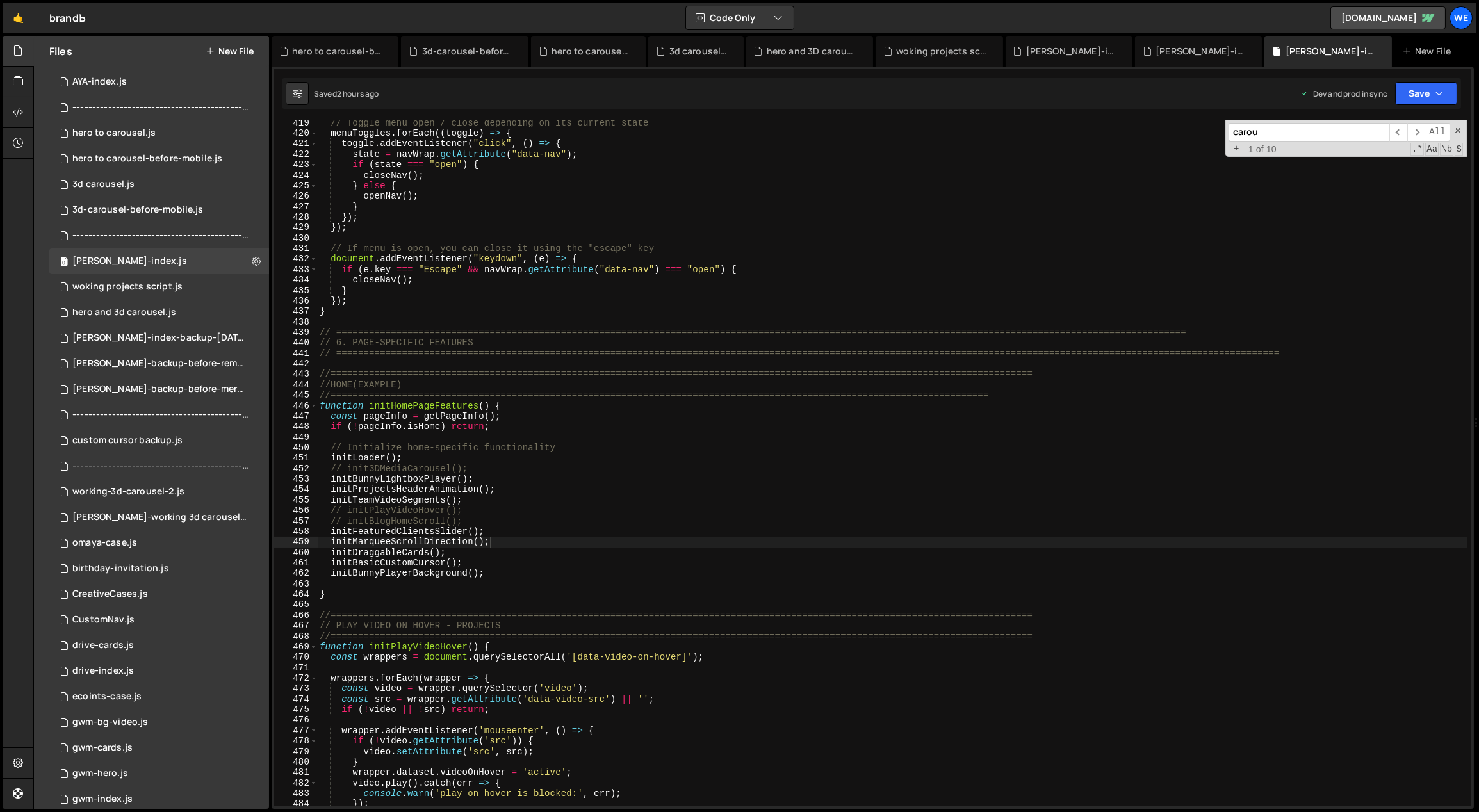
type textarea "const pageInfo = getPageInfo();"
click at [601, 419] on div "// Toggle menu open / close depending on its current state menuToggles . forEac…" at bounding box center [893, 471] width 1151 height 708
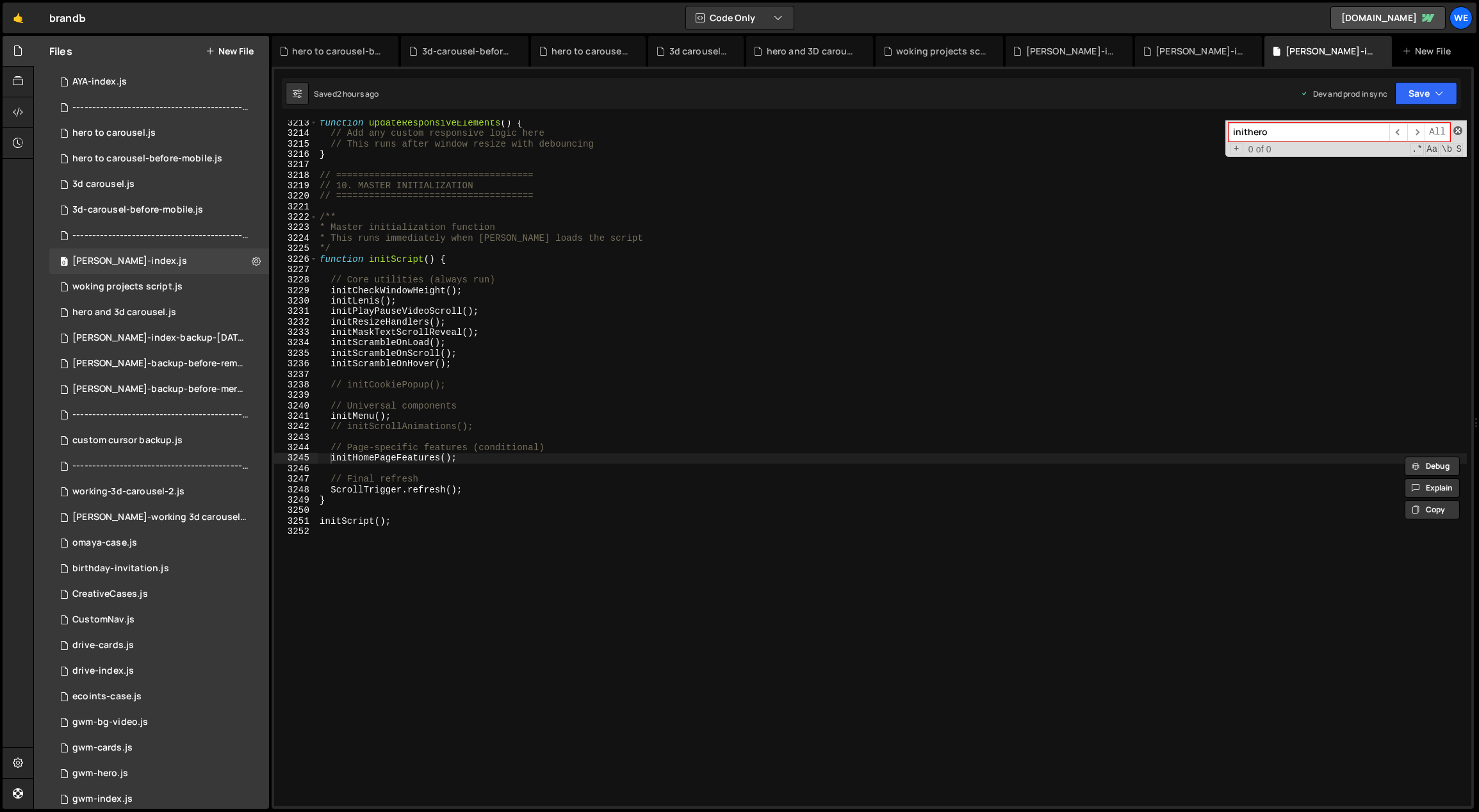
type input "inithero"
click at [1456, 130] on span at bounding box center [1458, 131] width 9 height 9
type textarea "initHomePageFeatures();"
click at [128, 290] on div "woking projects script.js" at bounding box center [127, 287] width 110 height 12
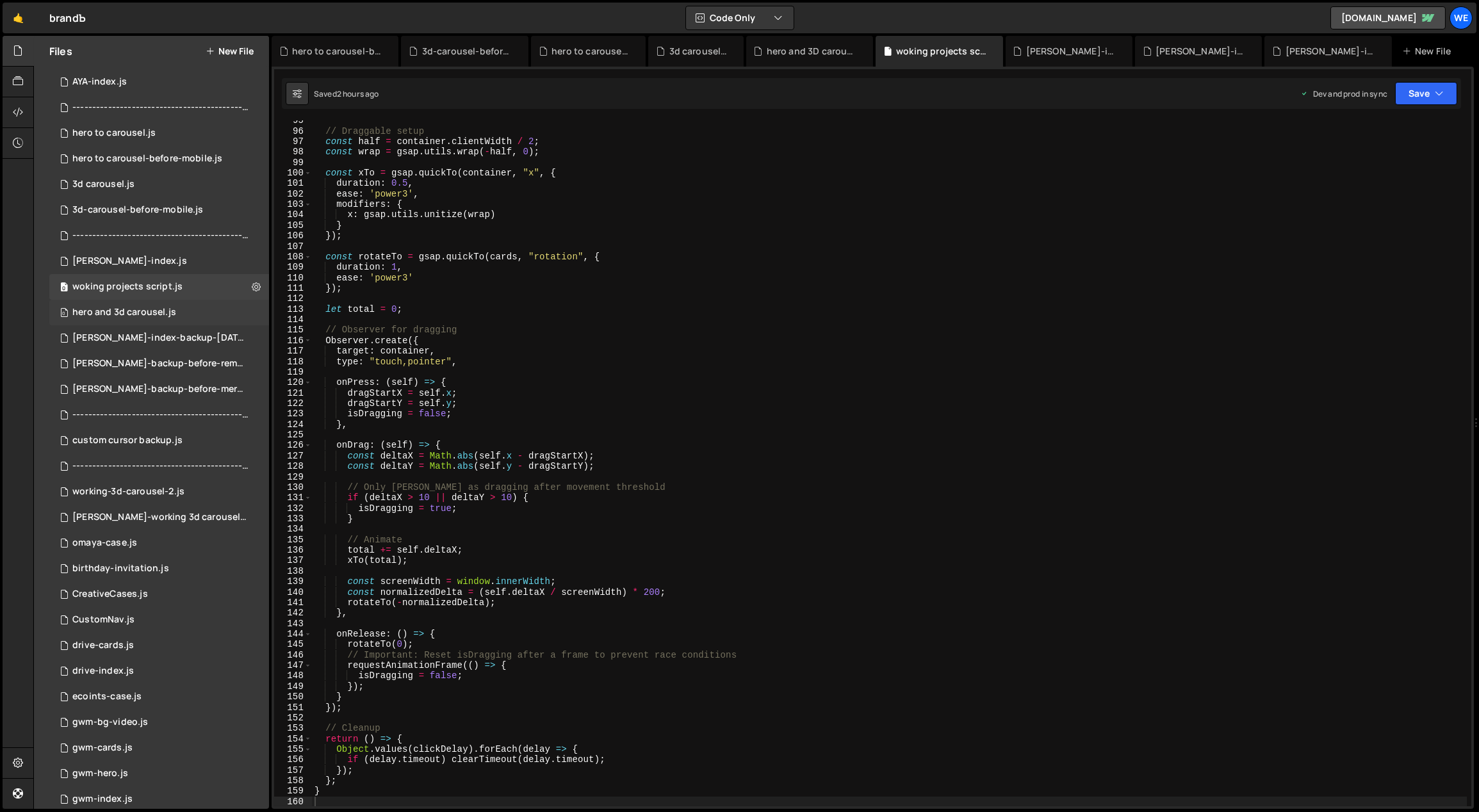
click at [169, 309] on div "hero and 3d carousel.js" at bounding box center [124, 313] width 104 height 12
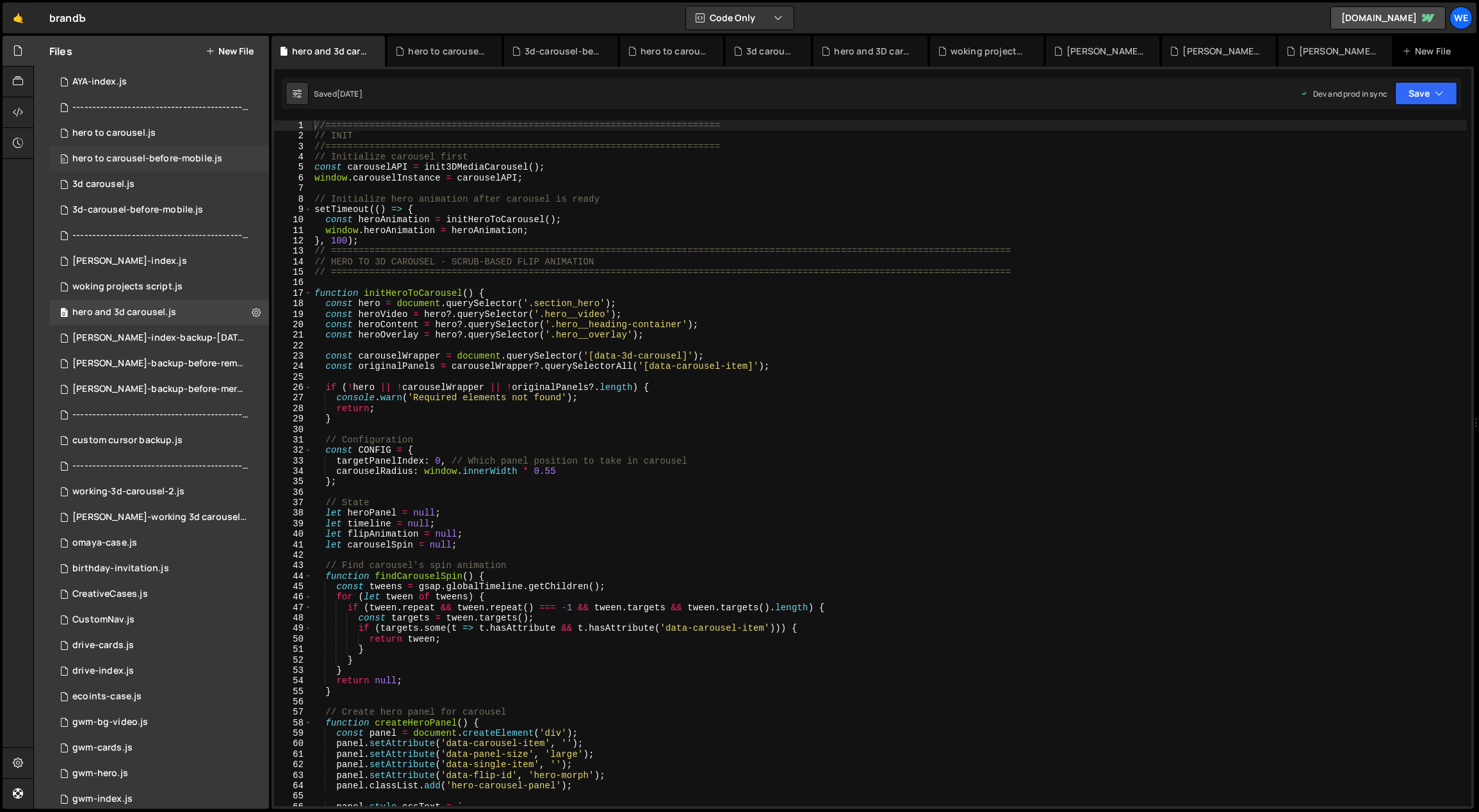
click at [152, 155] on div "hero to carousel-before-mobile.js" at bounding box center [147, 159] width 150 height 12
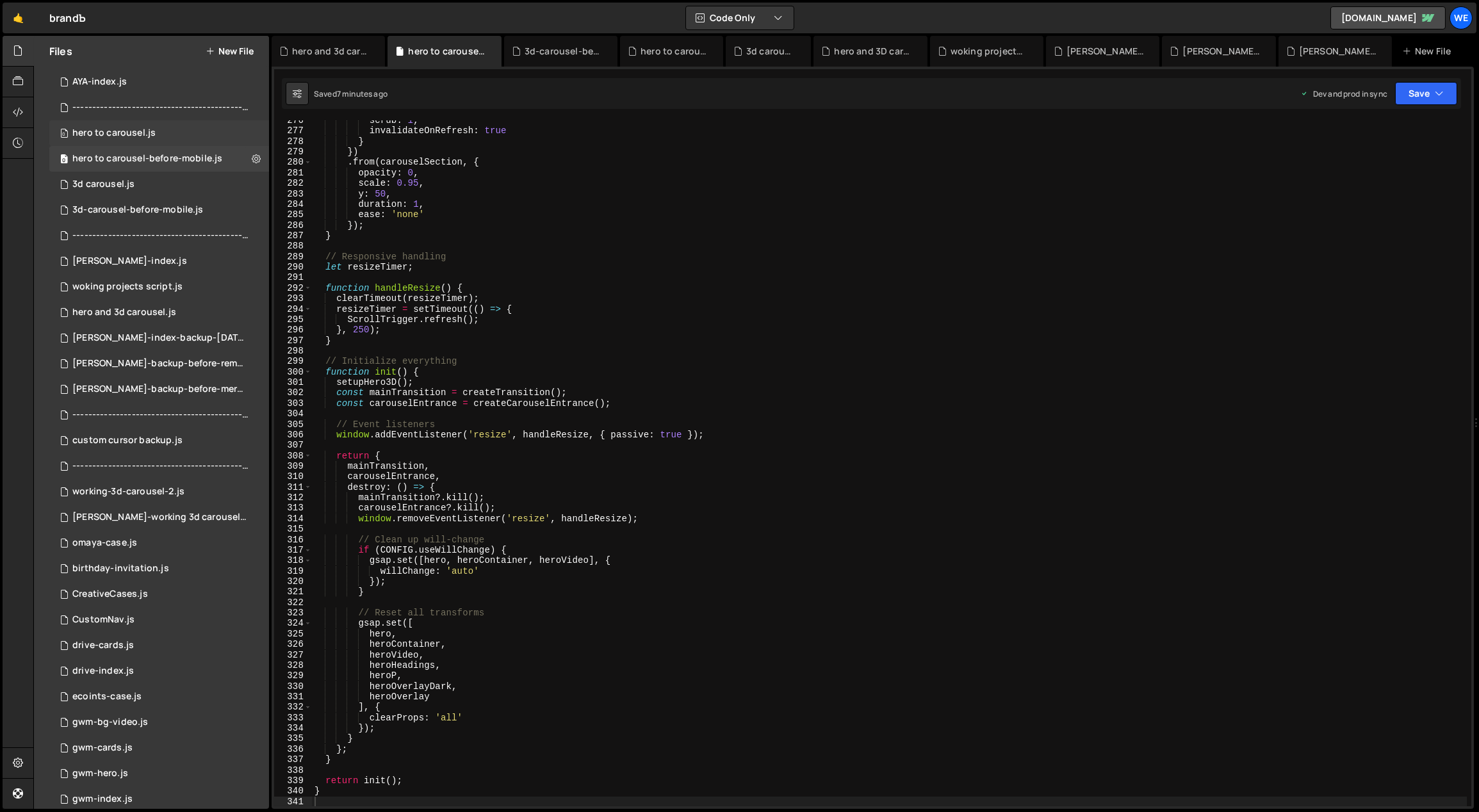
click at [138, 132] on div "hero to carousel.js" at bounding box center [114, 133] width 84 height 12
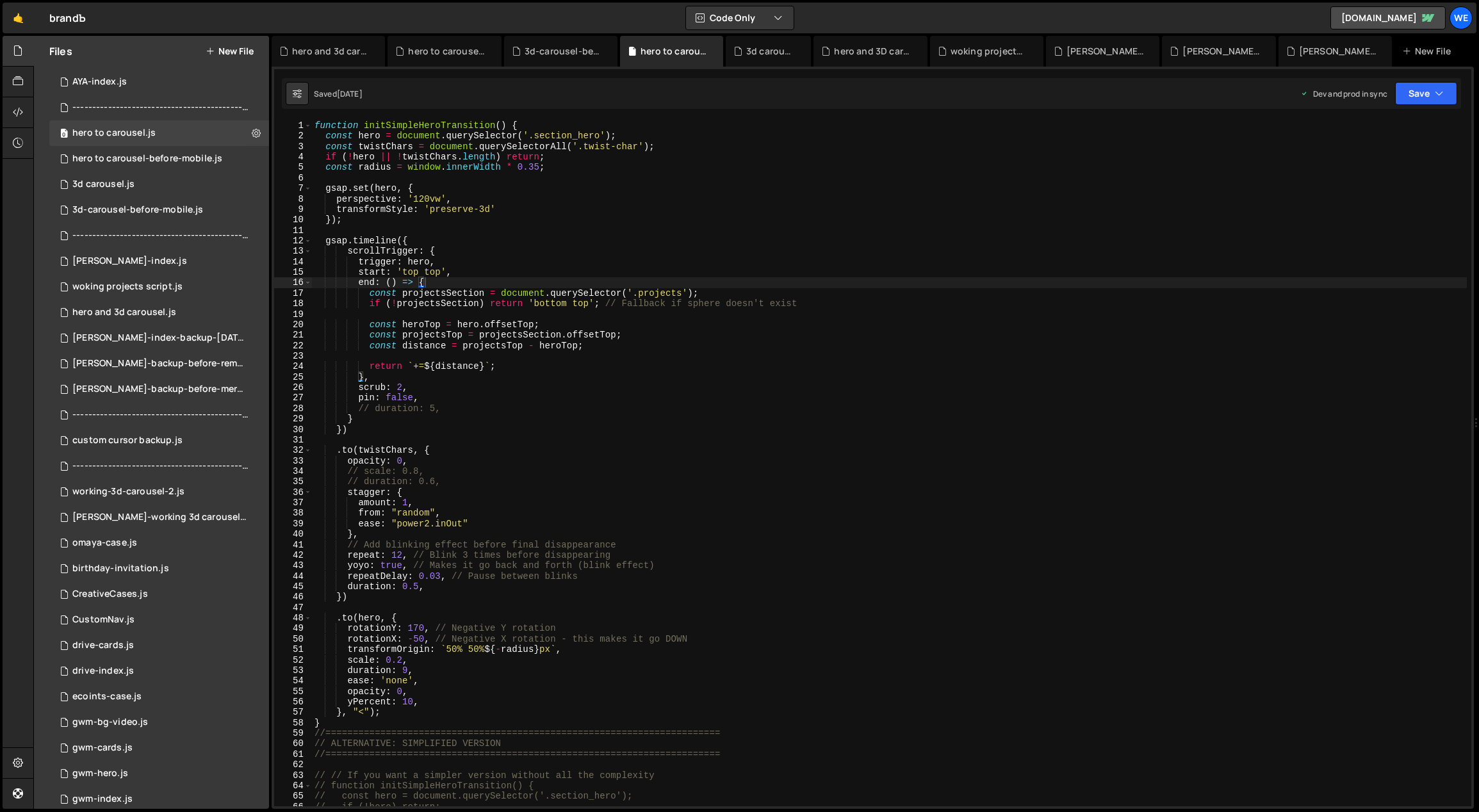
type textarea "pin: false,"
click at [716, 399] on div "function initSimpleHeroTransition ( ) { const hero = document . querySelector (…" at bounding box center [890, 474] width 1156 height 708
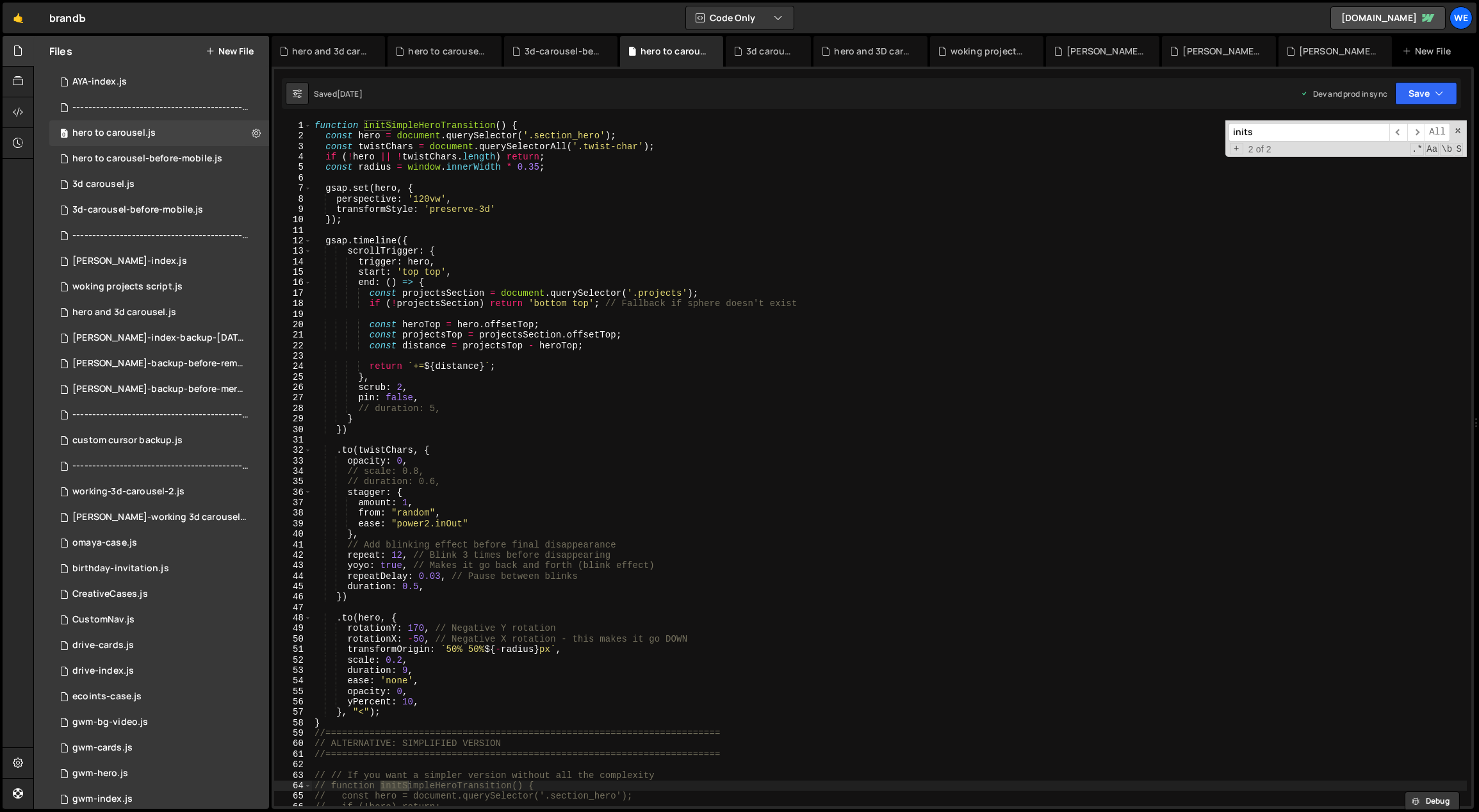
type input "inits"
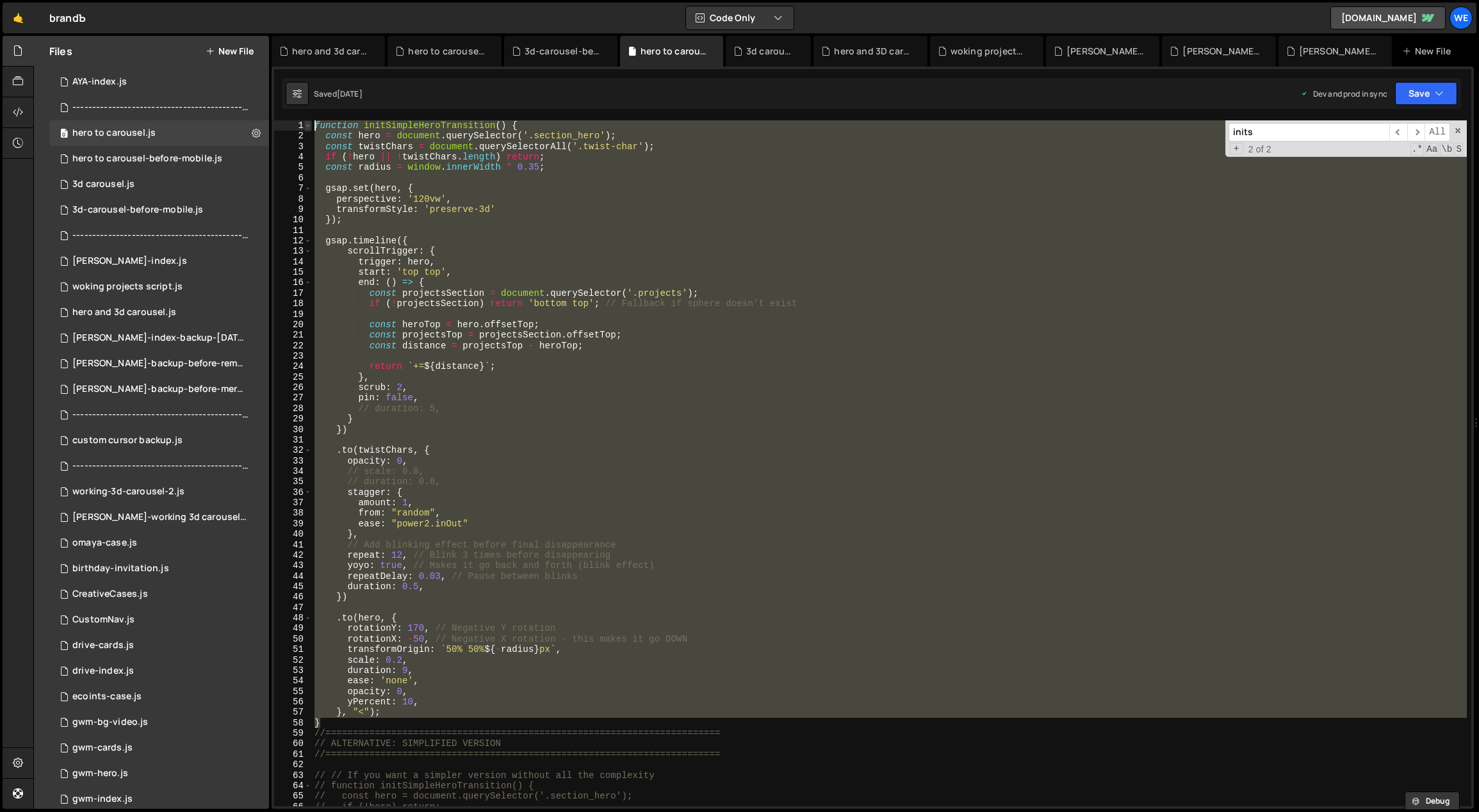
drag, startPoint x: 327, startPoint y: 723, endPoint x: 309, endPoint y: 121, distance: 602.3
click at [309, 121] on div "} 1 2 3 4 5 6 7 8 9 10 11 12 13 14 15 16 17 18 19 20 21 22 23 24 25 26 27 28 29…" at bounding box center [873, 464] width 1197 height 686
paste textarea "}"
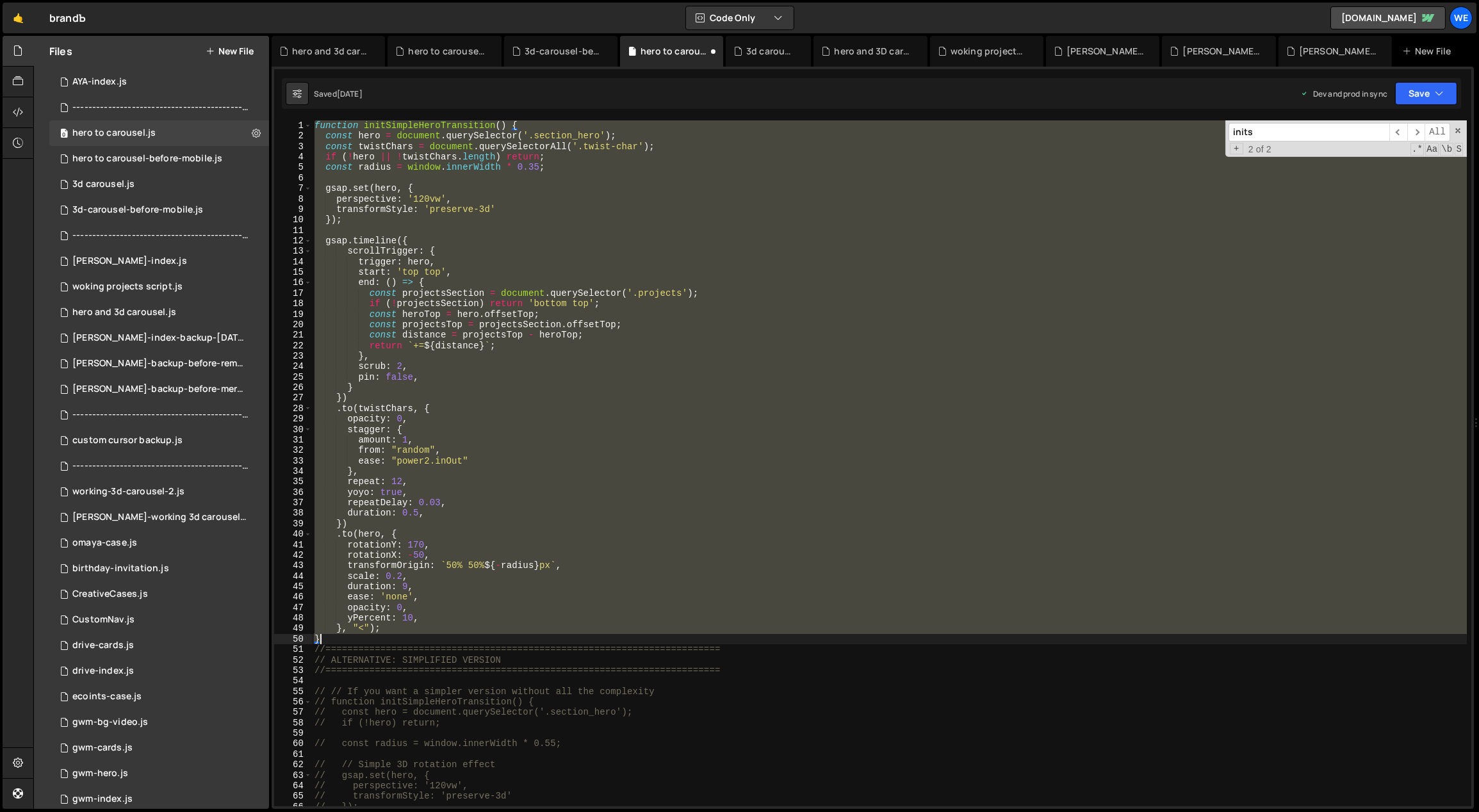
click at [678, 406] on div "function initSimpleHeroTransition ( ) { const hero = document . querySelector (…" at bounding box center [890, 464] width 1155 height 686
type textarea ".to(twistChars, {"
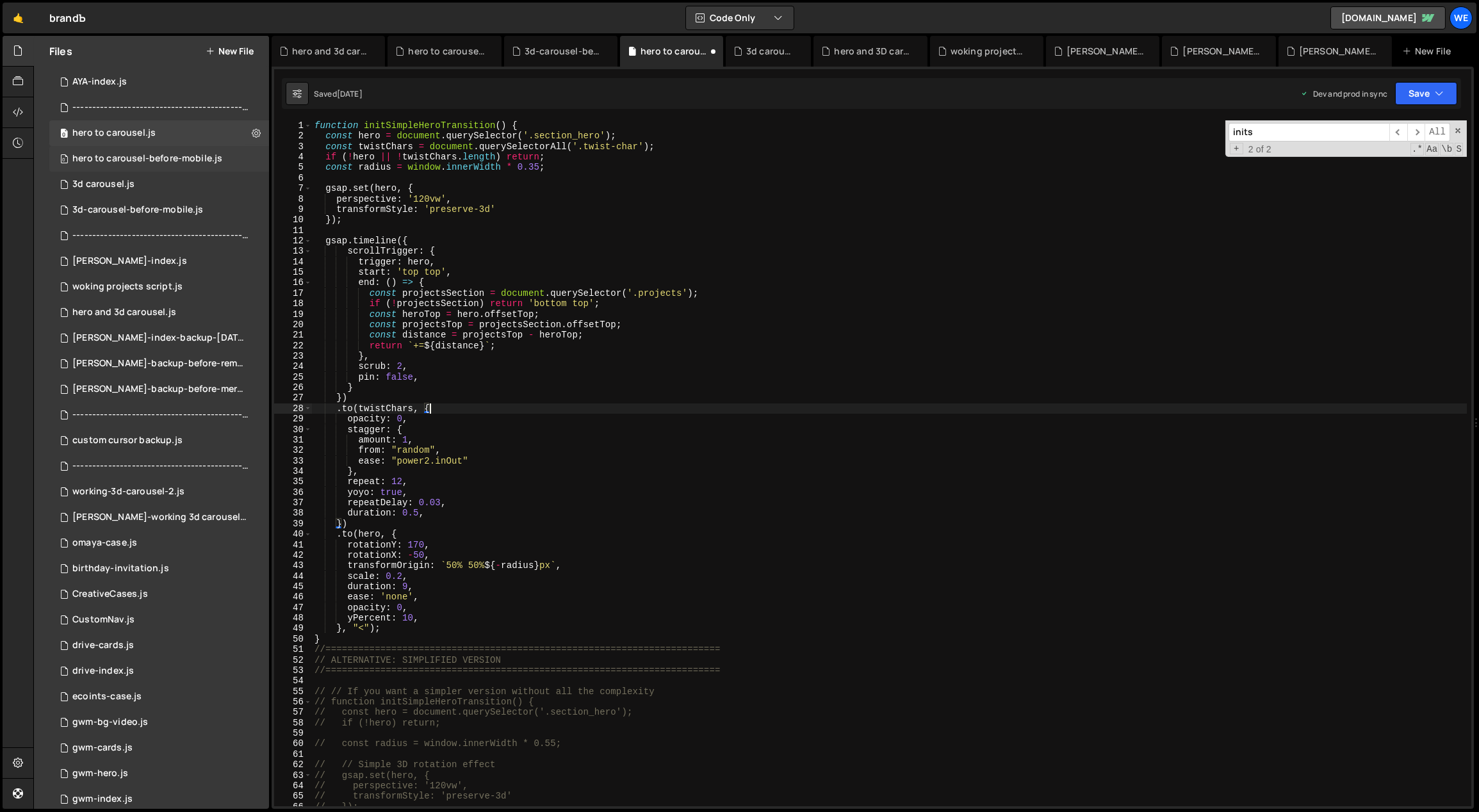
click at [185, 155] on div "hero to carousel-before-mobile.js" at bounding box center [147, 159] width 150 height 12
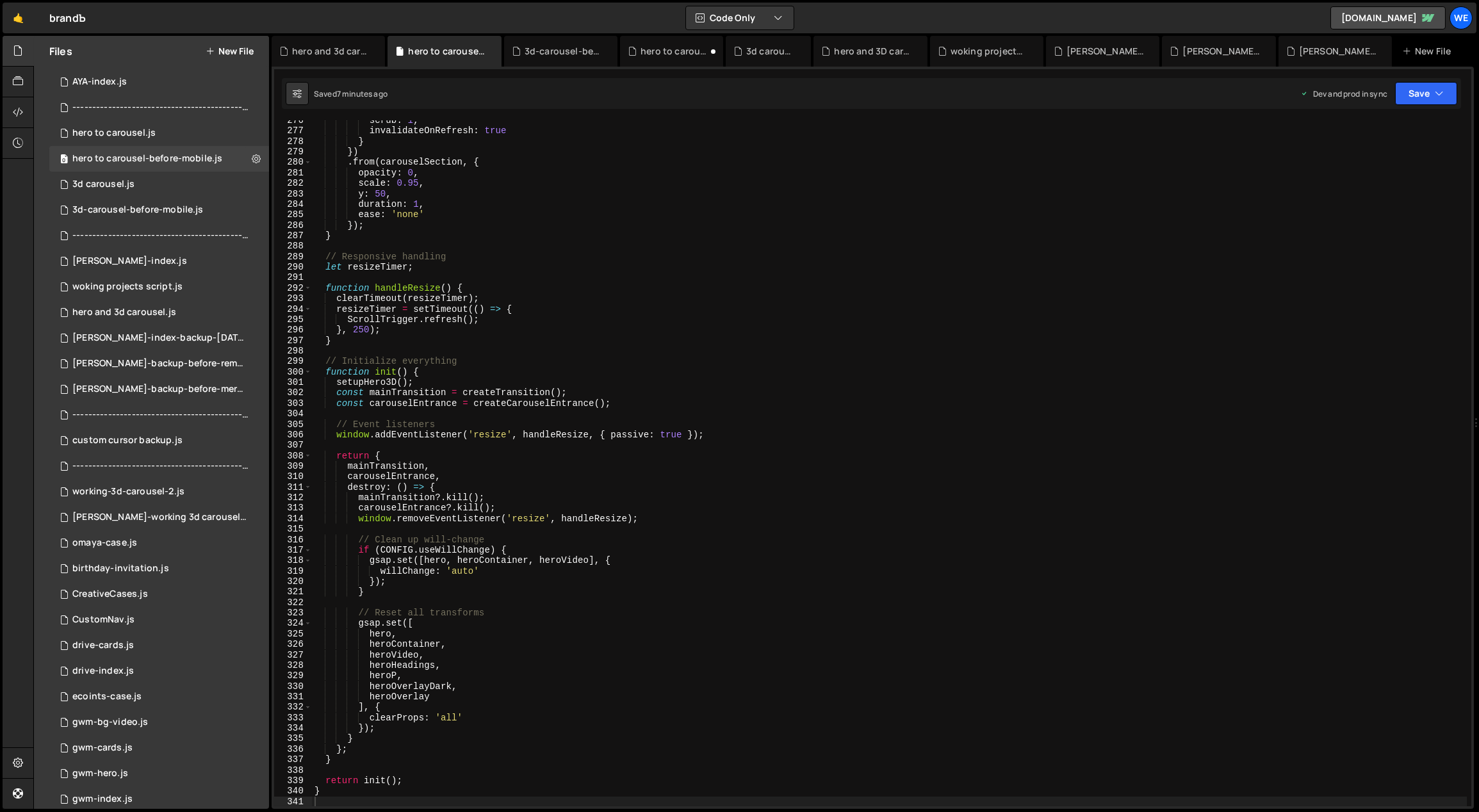
click at [824, 381] on div "scrub : 1 , invalidateOnRefresh : true } }) . from ( carouselSection , { opacit…" at bounding box center [890, 469] width 1156 height 708
type textarea "}"
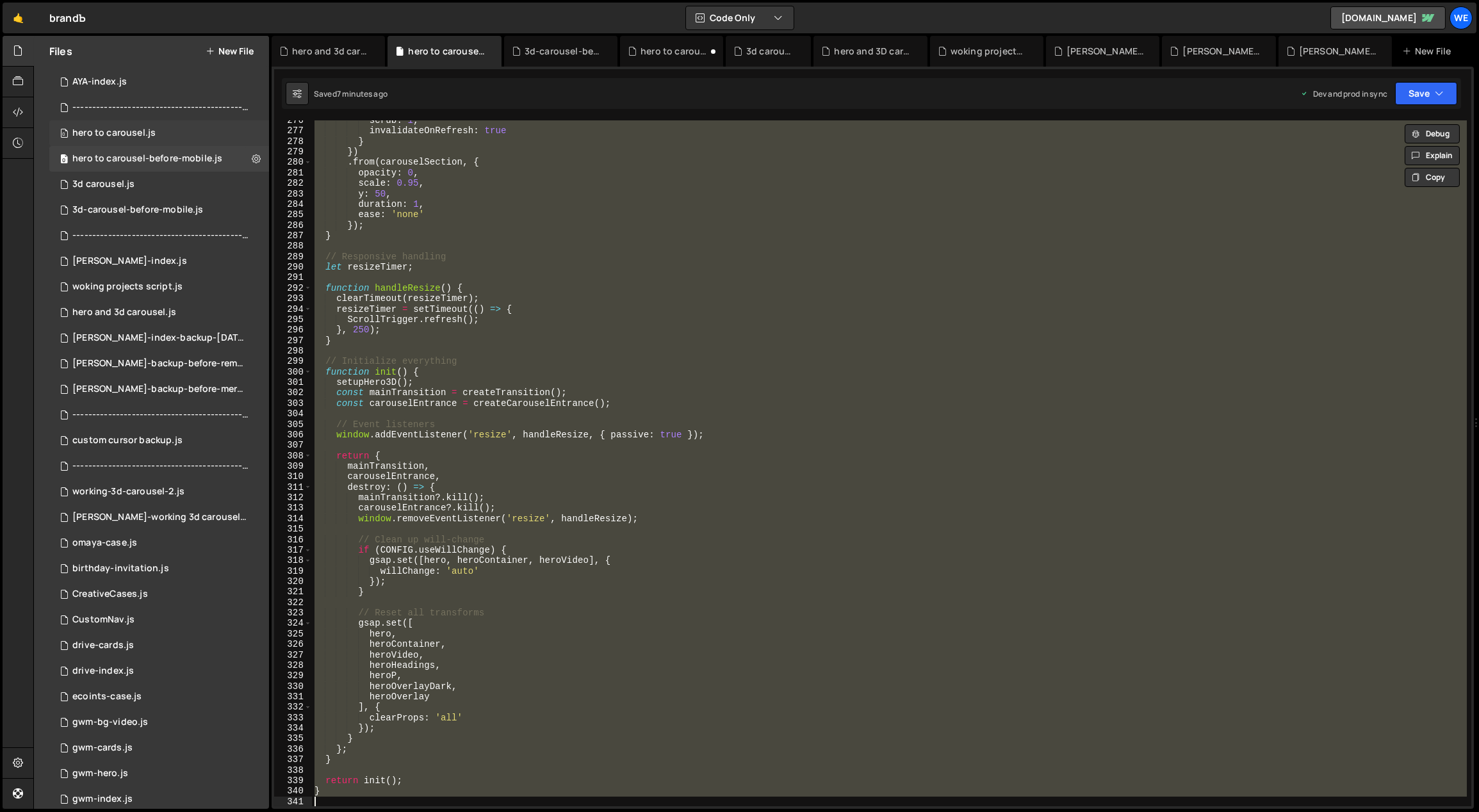
click at [132, 128] on div "hero to carousel.js" at bounding box center [114, 133] width 84 height 12
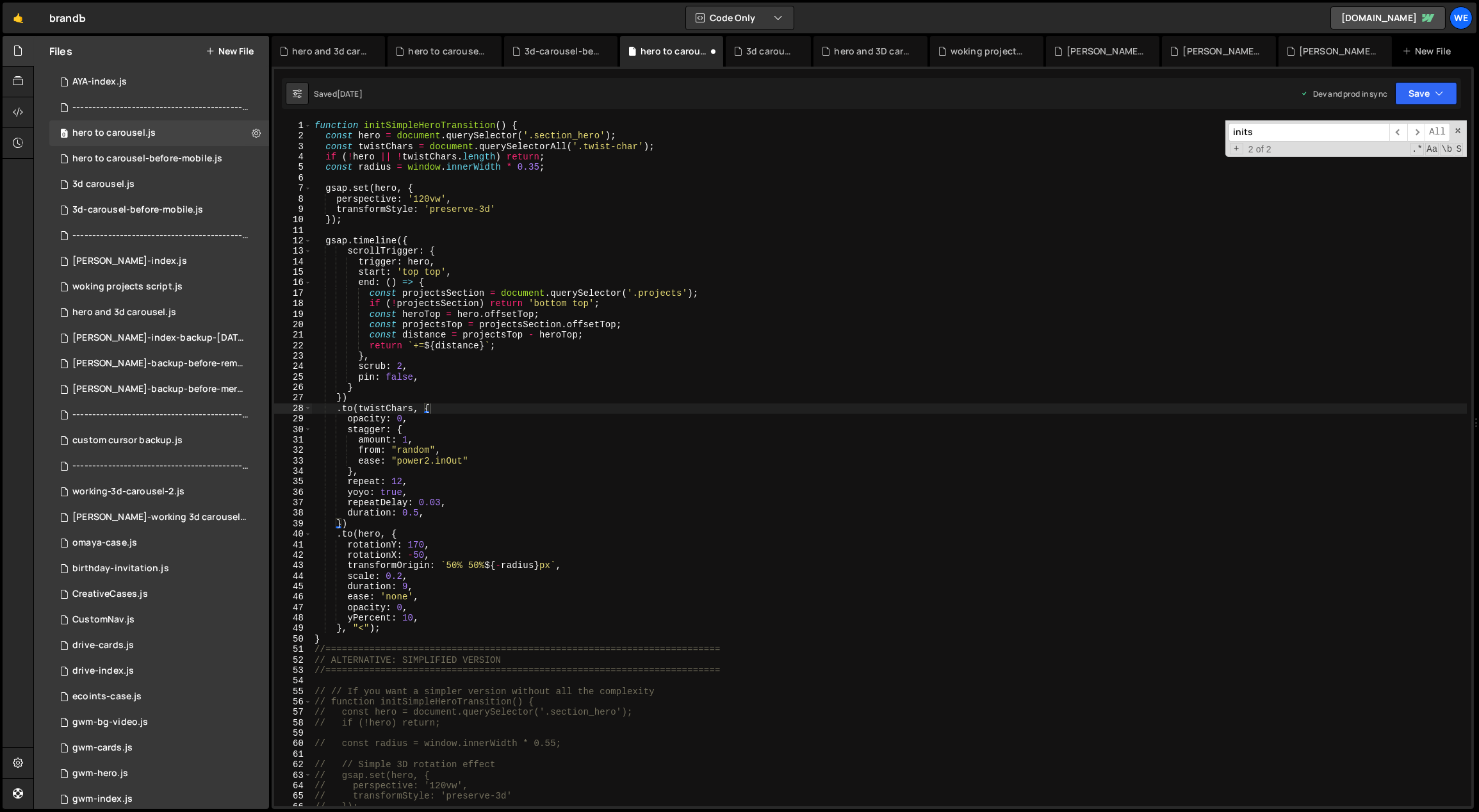
click at [769, 305] on div "function initSimpleHeroTransition ( ) { const hero = document . querySelector (…" at bounding box center [890, 474] width 1156 height 708
type textarea "}"
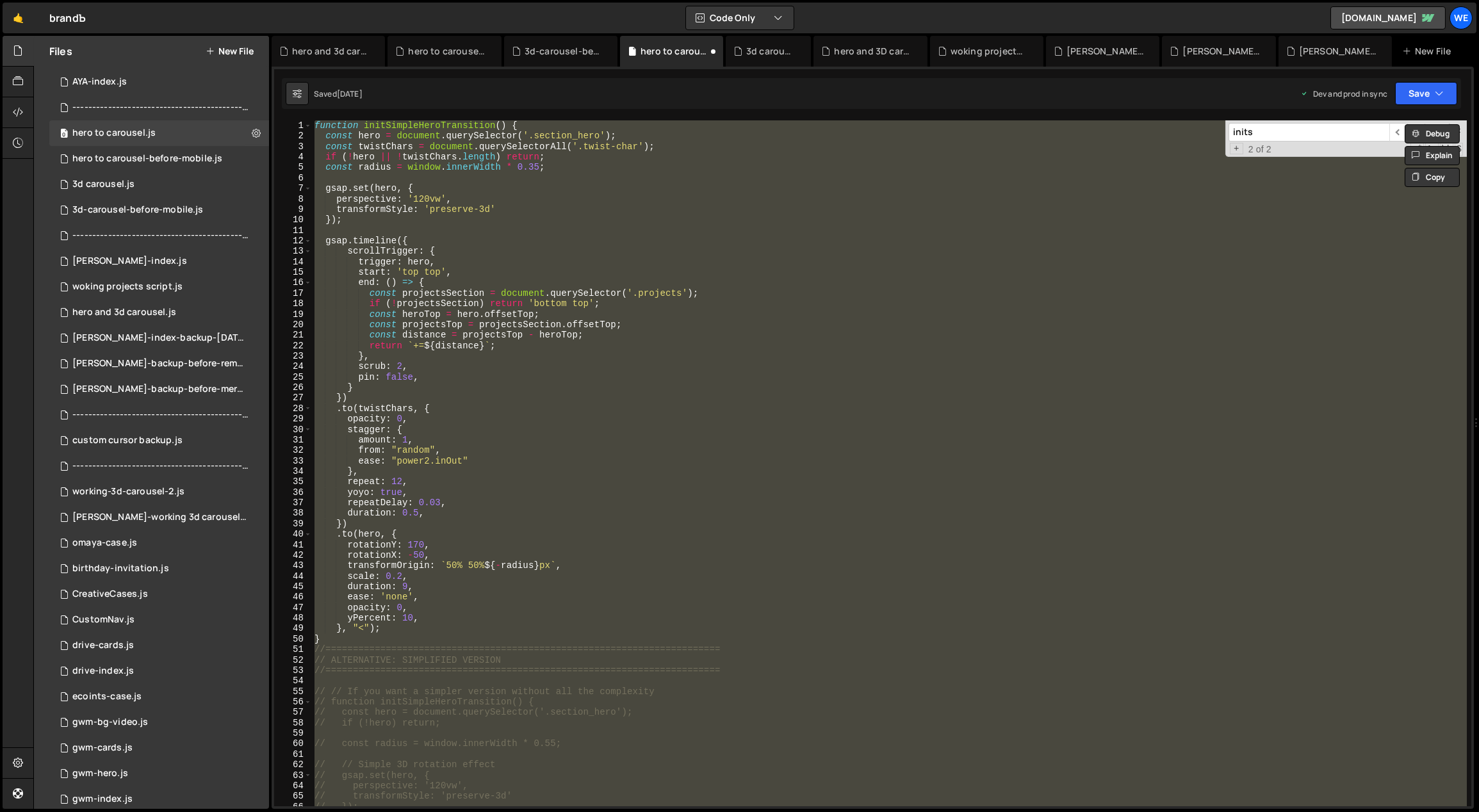
paste textarea
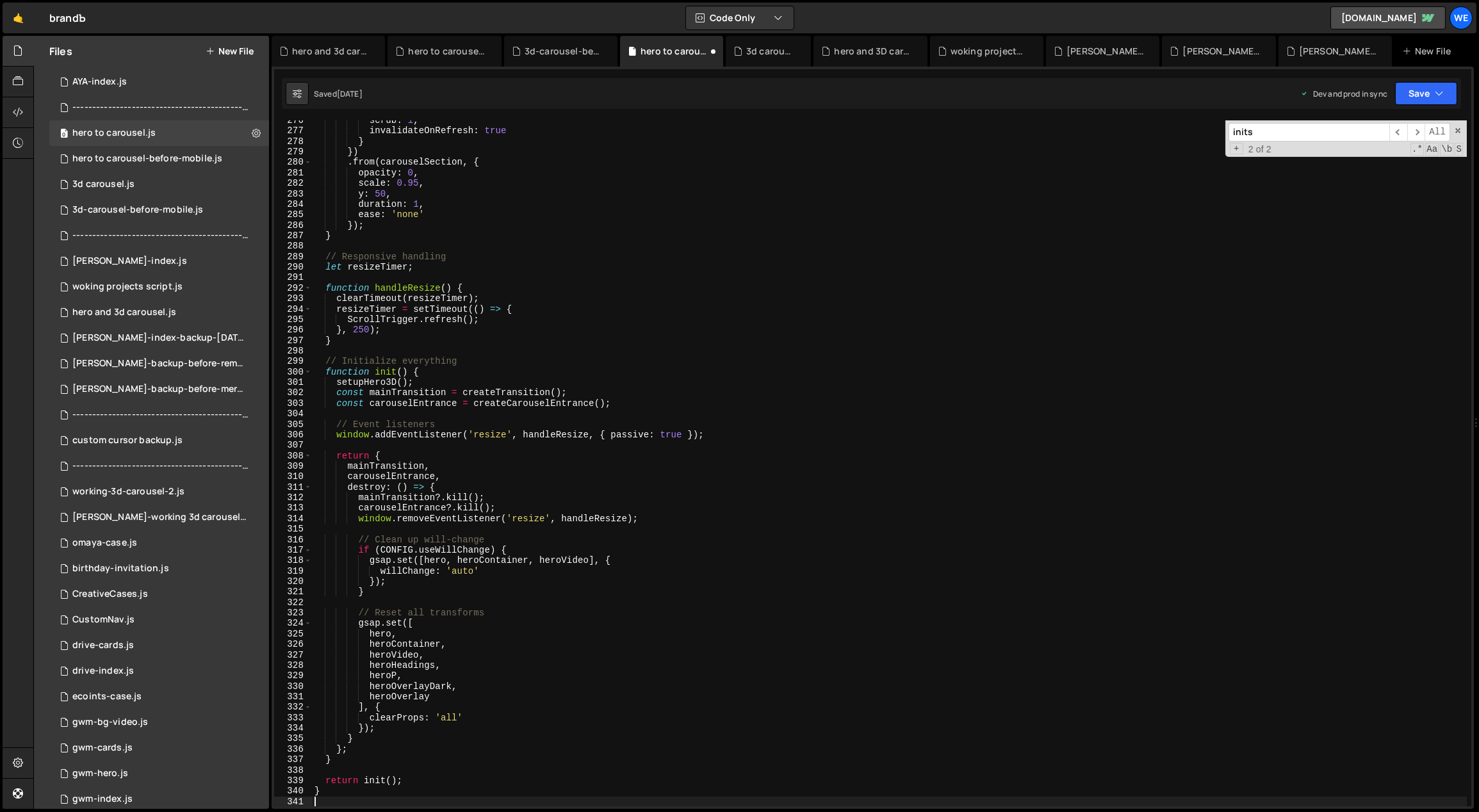
scroll to position [2888, 0]
click at [108, 206] on div "3d-carousel-before-mobile.js" at bounding box center [138, 210] width 131 height 12
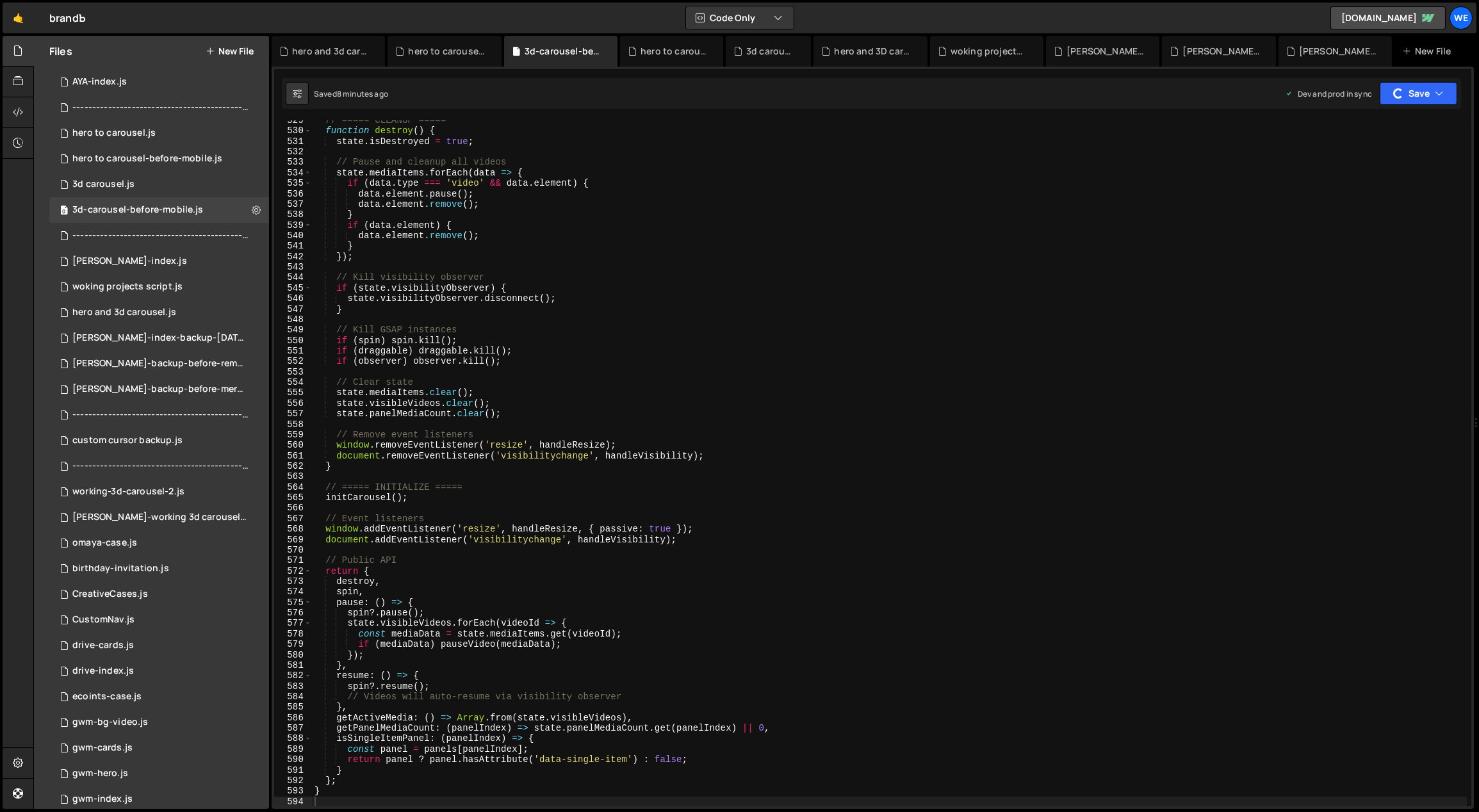
click at [641, 314] on div "// ===== CLEANUP ===== function destroy ( ) { state . isDestroyed = true ; // P…" at bounding box center [890, 469] width 1156 height 708
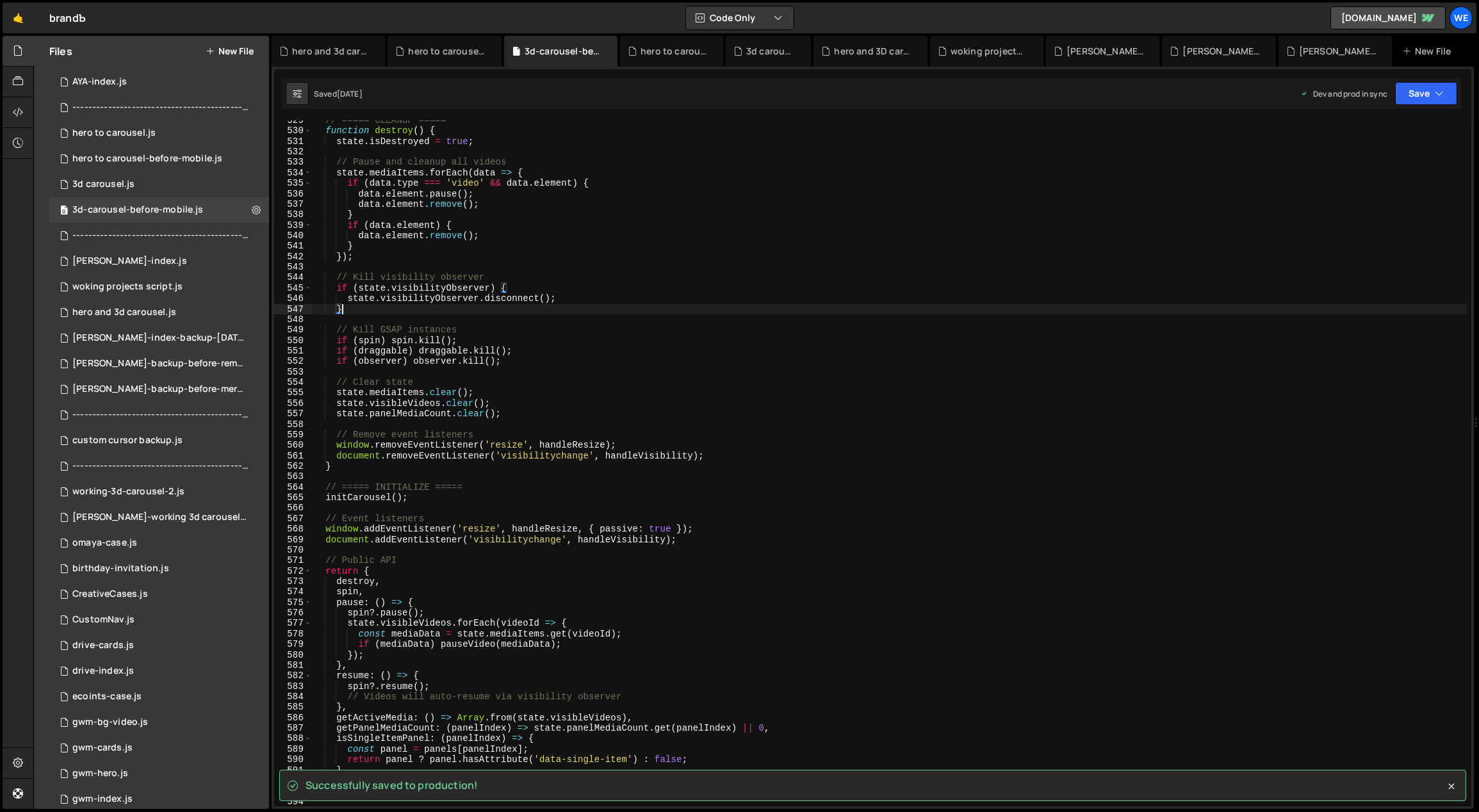
type textarea "}"
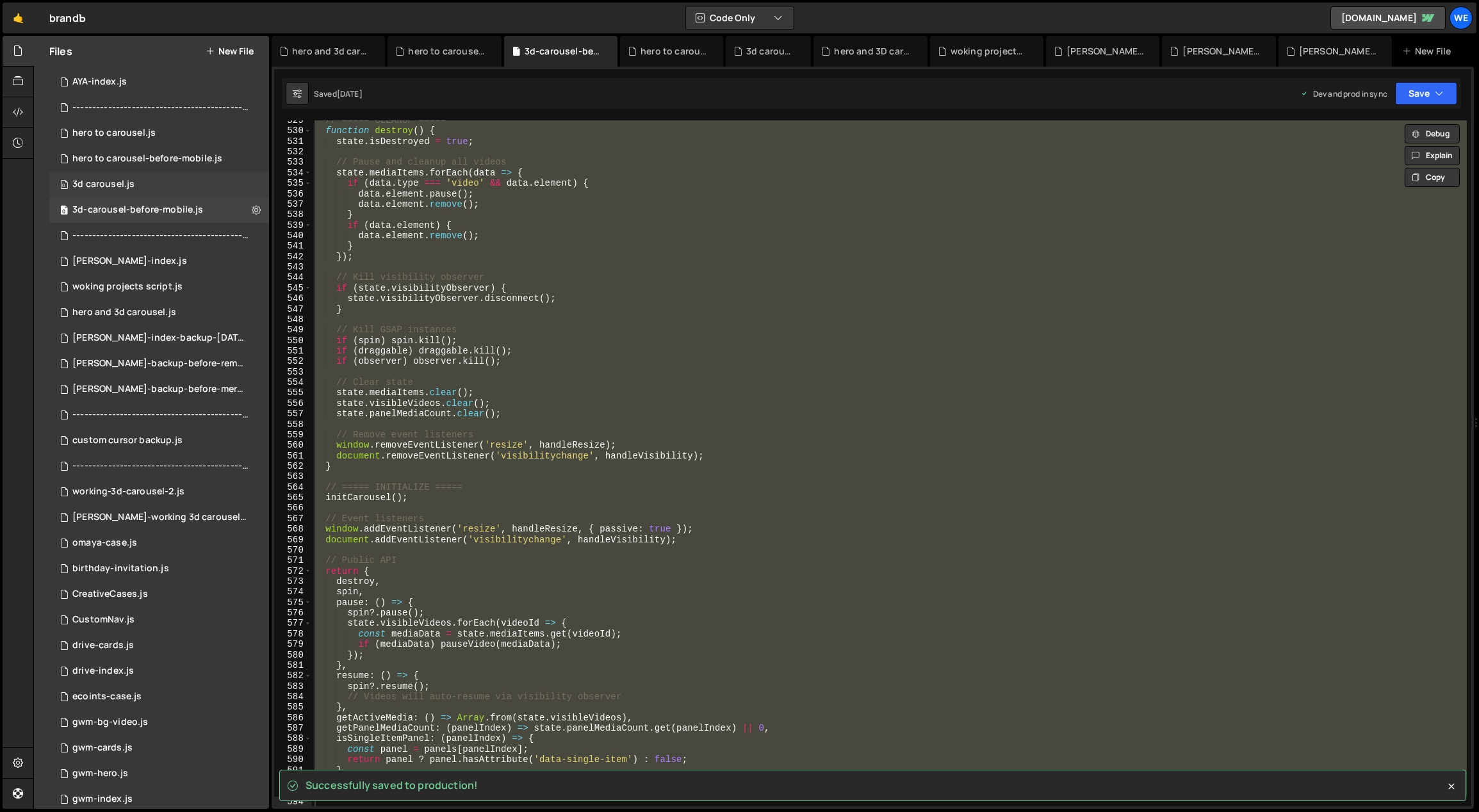
click at [148, 183] on div "0 3d carousel.js 0" at bounding box center [159, 184] width 220 height 26
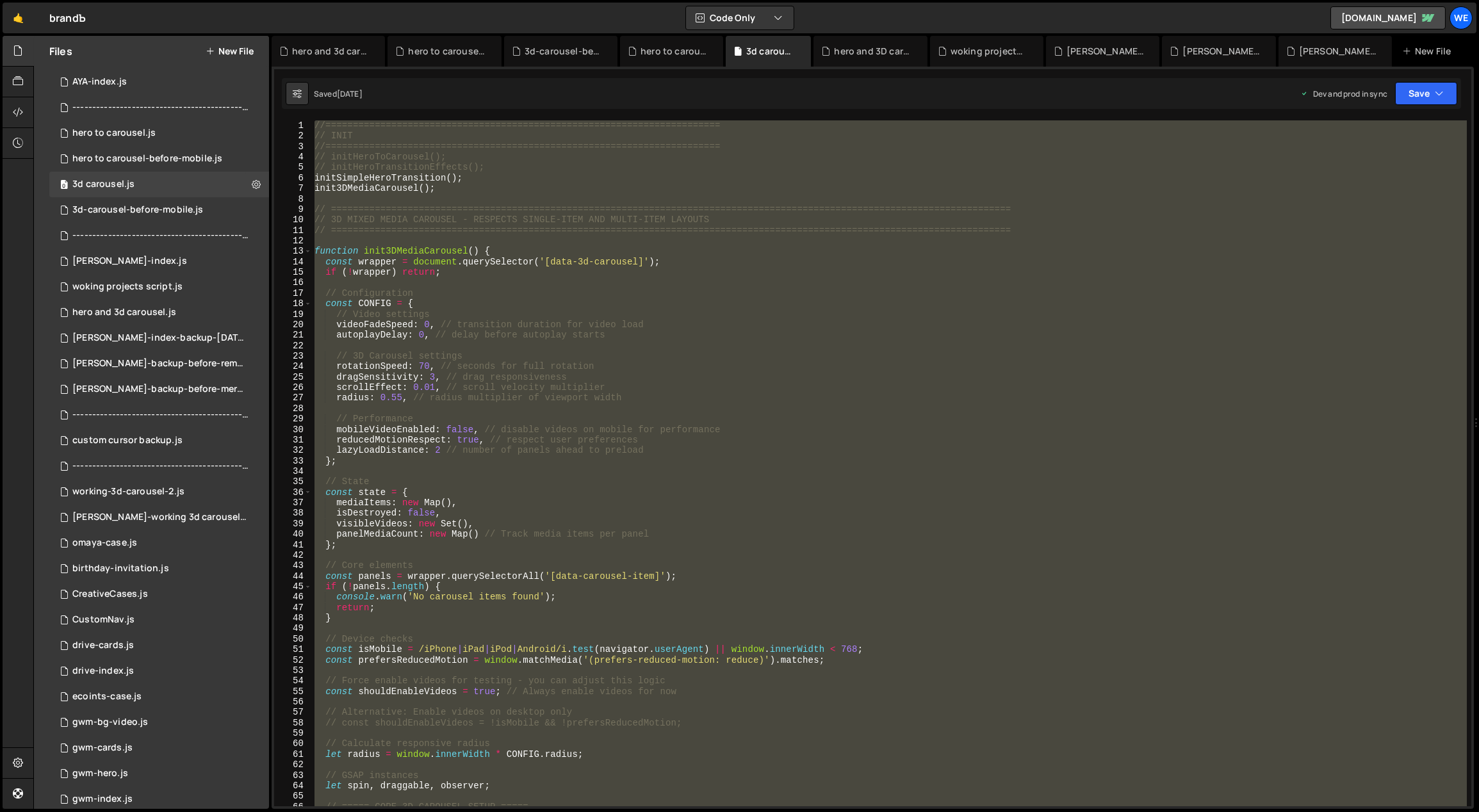
click at [701, 303] on div "//======================================================================== // I…" at bounding box center [890, 464] width 1155 height 686
type textarea "}"
paste textarea
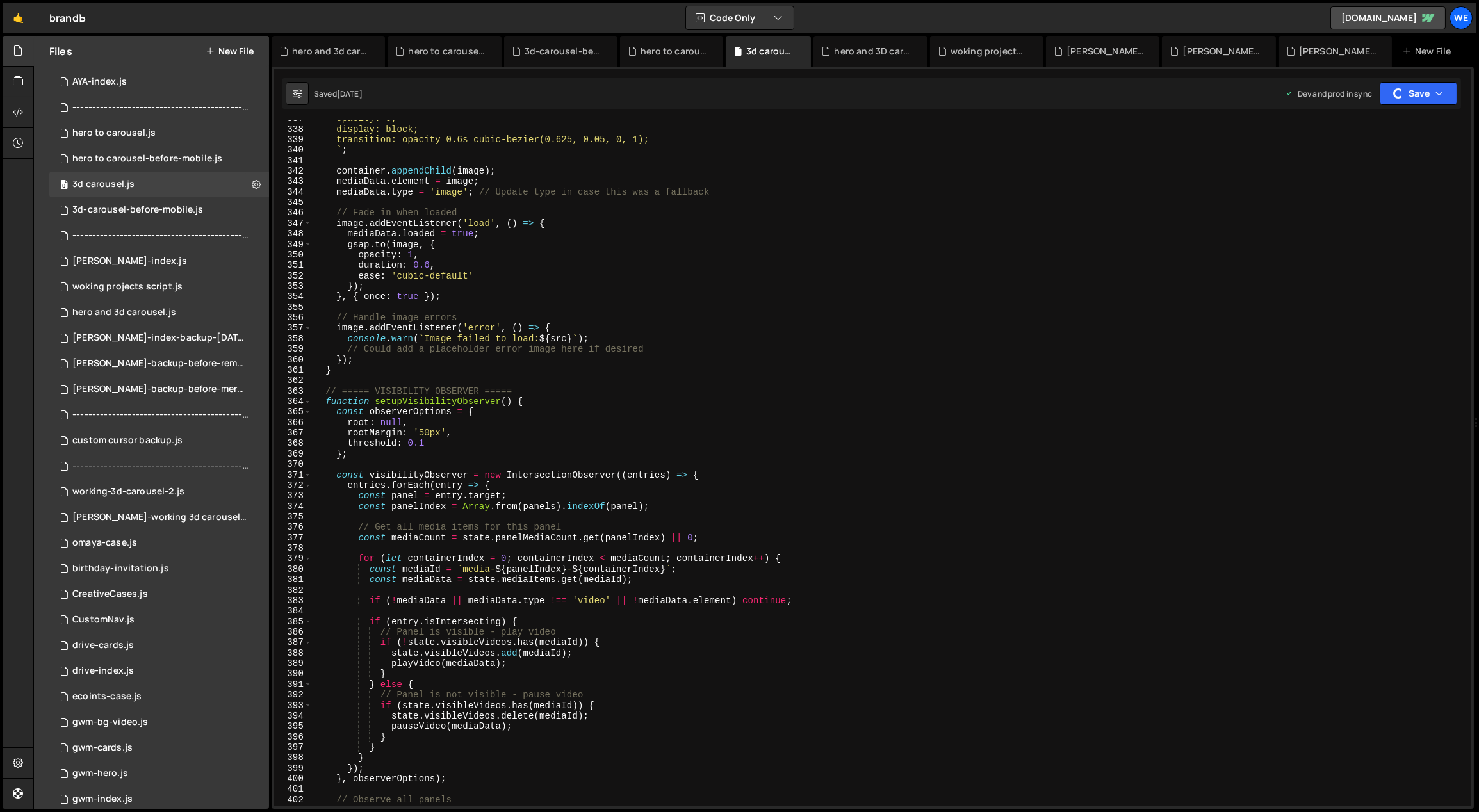
type textarea "if (!mediaData || mediaData.type !== 'video' || !mediaData.element) continue;"
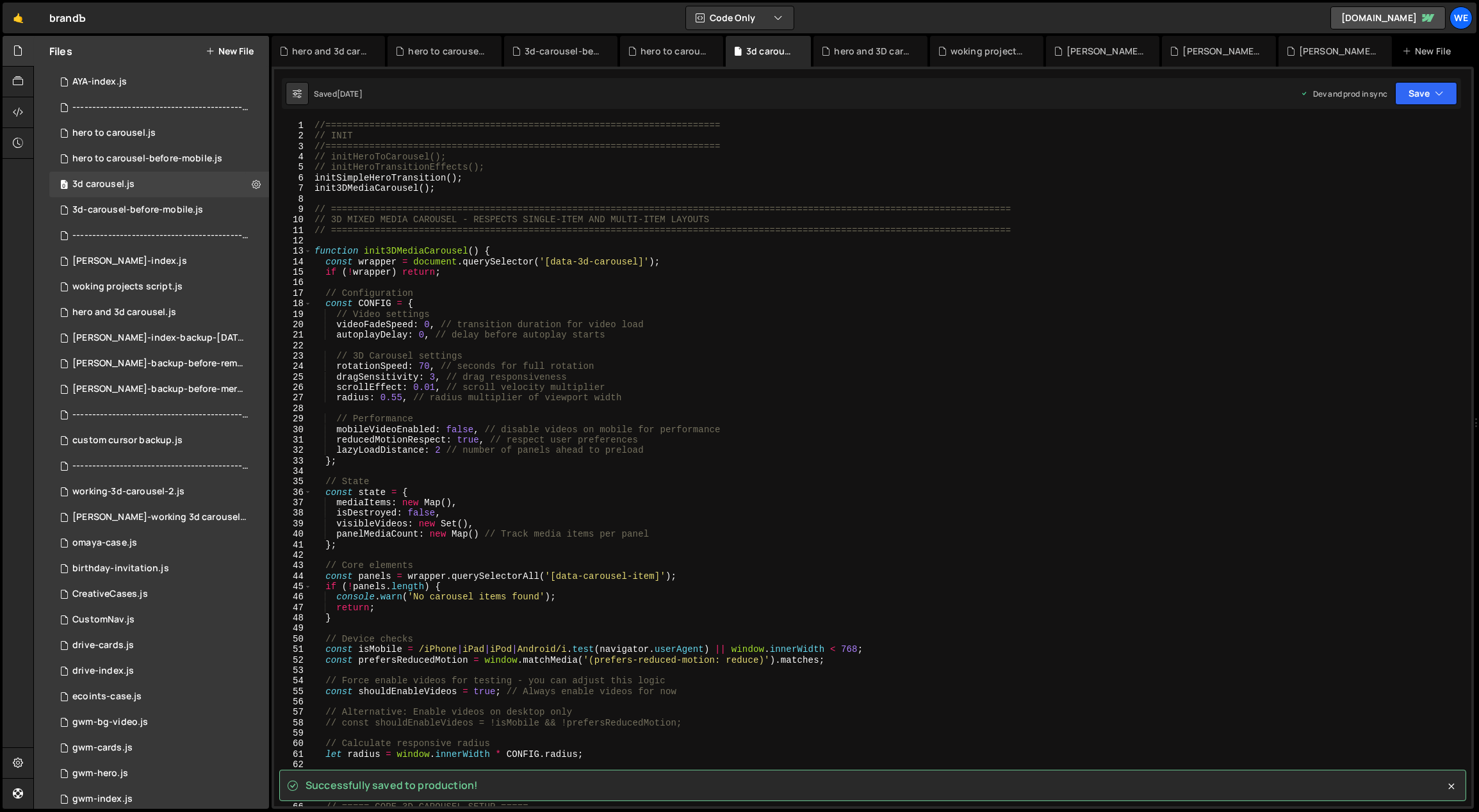
scroll to position [0, 0]
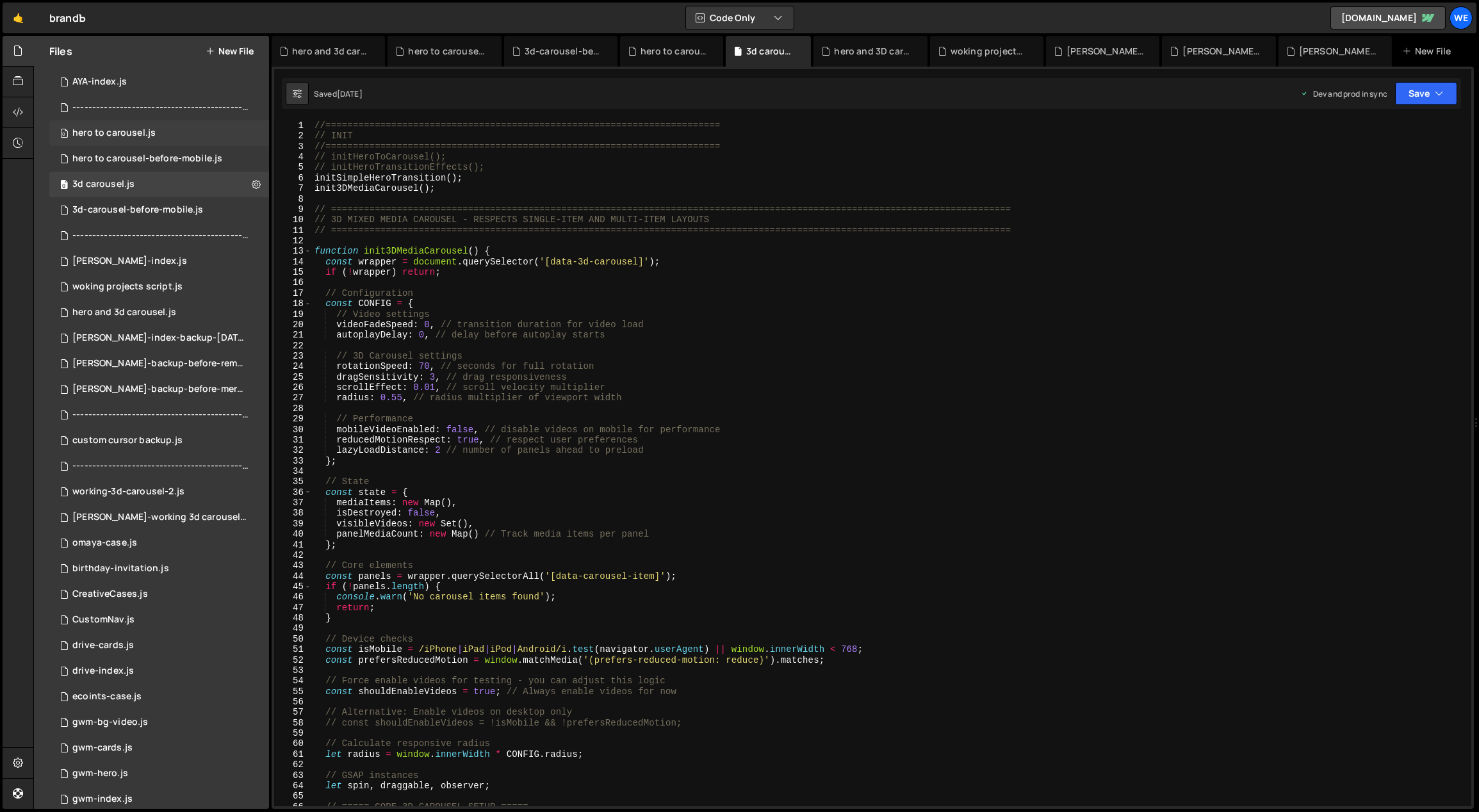
click at [142, 138] on div "hero to carousel.js" at bounding box center [114, 133] width 84 height 12
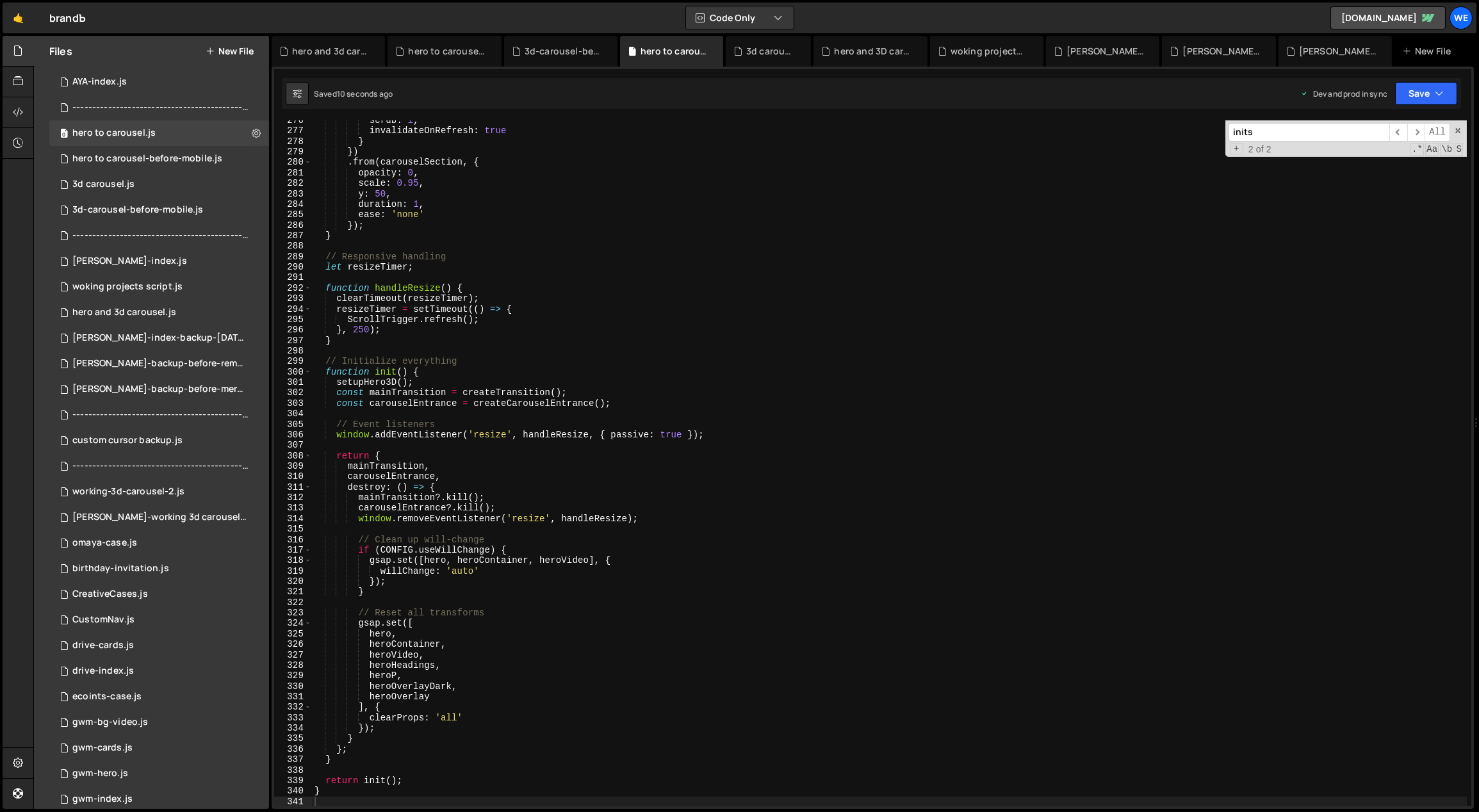
click at [537, 267] on div "scrub : 1 , invalidateOnRefresh : true } }) . from ( carouselSection , { opacit…" at bounding box center [890, 469] width 1156 height 708
click at [651, 669] on div "scrub : 1 , invalidateOnRefresh : true } }) . from ( carouselSection , { opacit…" at bounding box center [890, 469] width 1156 height 708
type textarea "heroHeadings,"
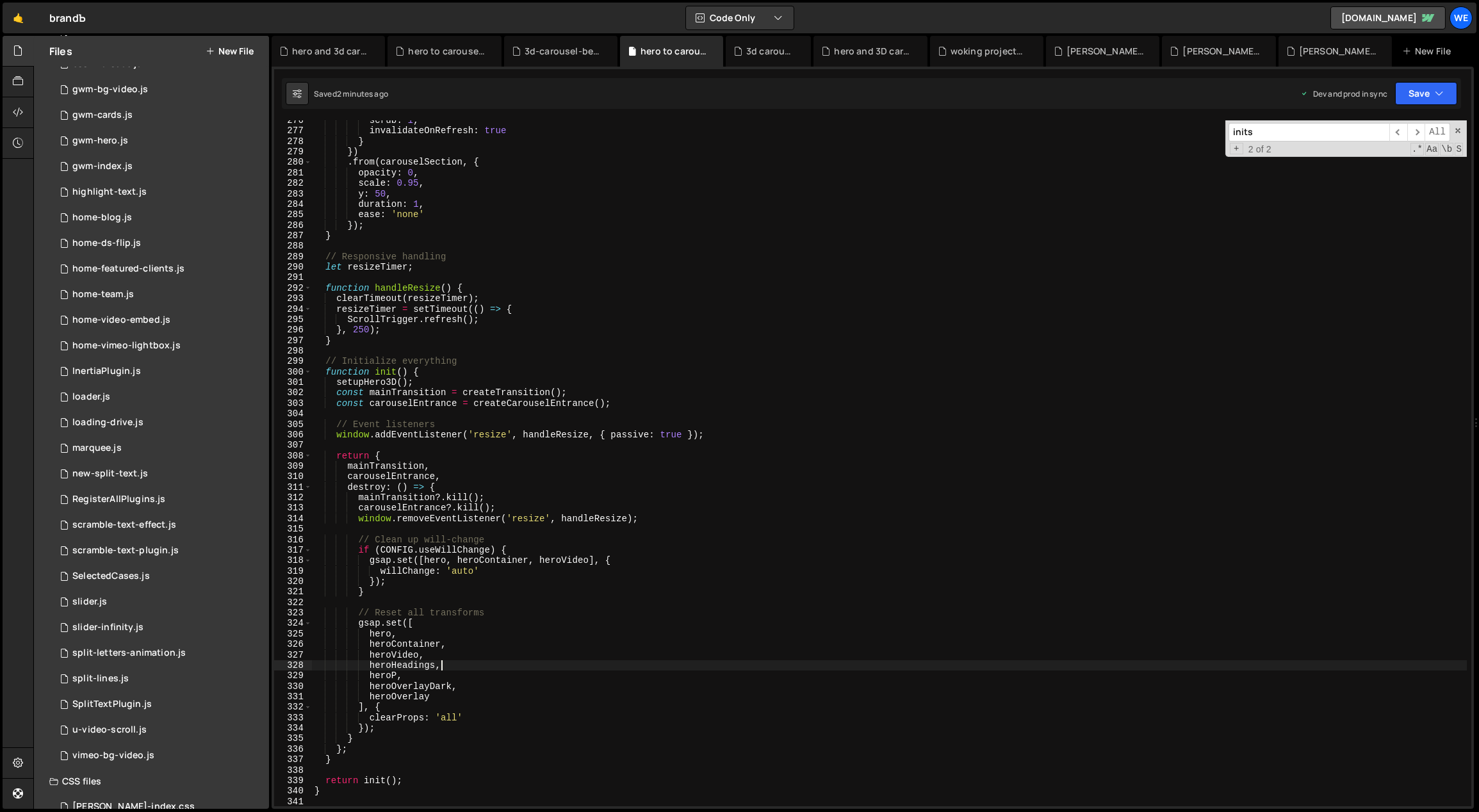
scroll to position [782, 0]
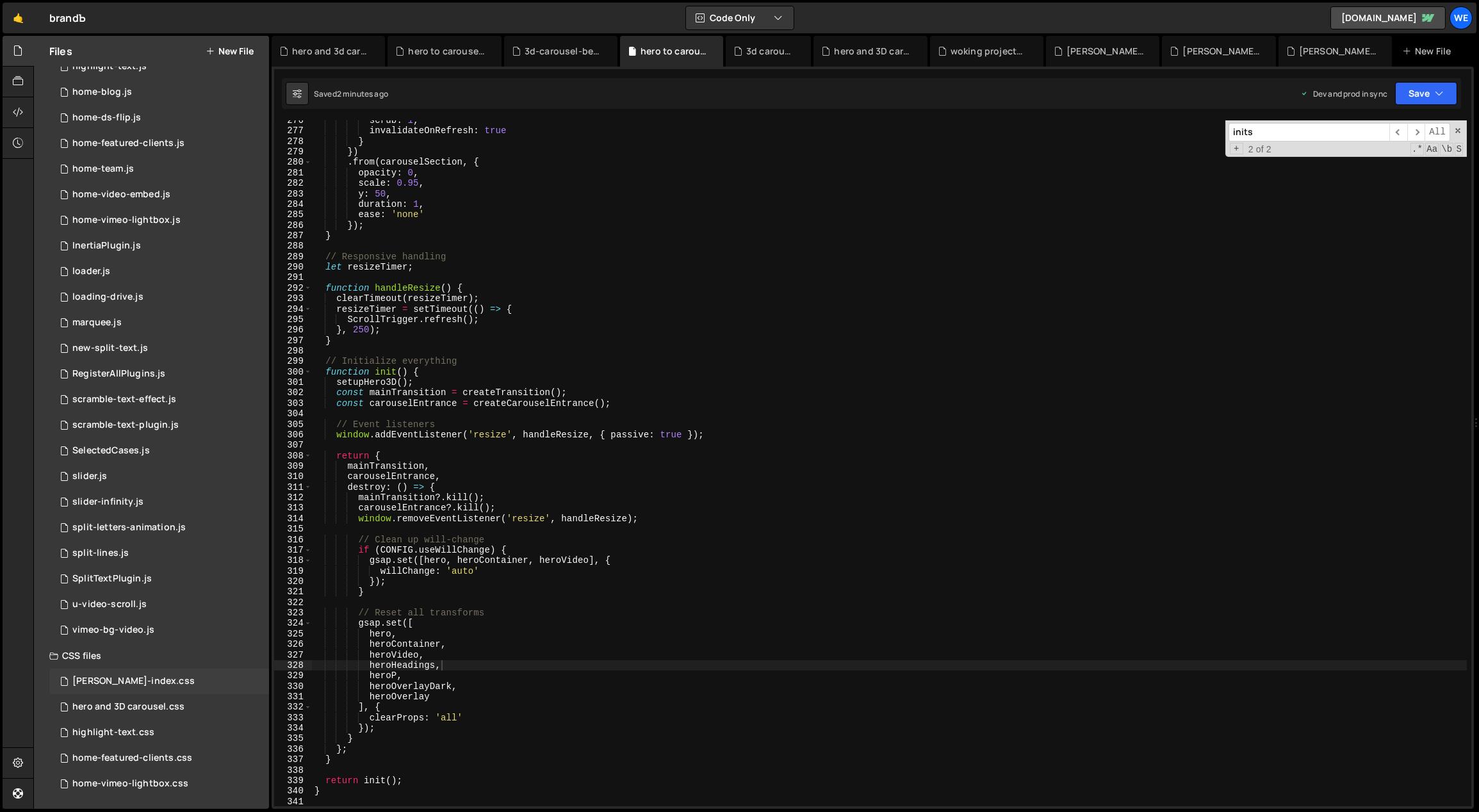
click at [126, 683] on div "[PERSON_NAME]-index.css" at bounding box center [133, 682] width 122 height 12
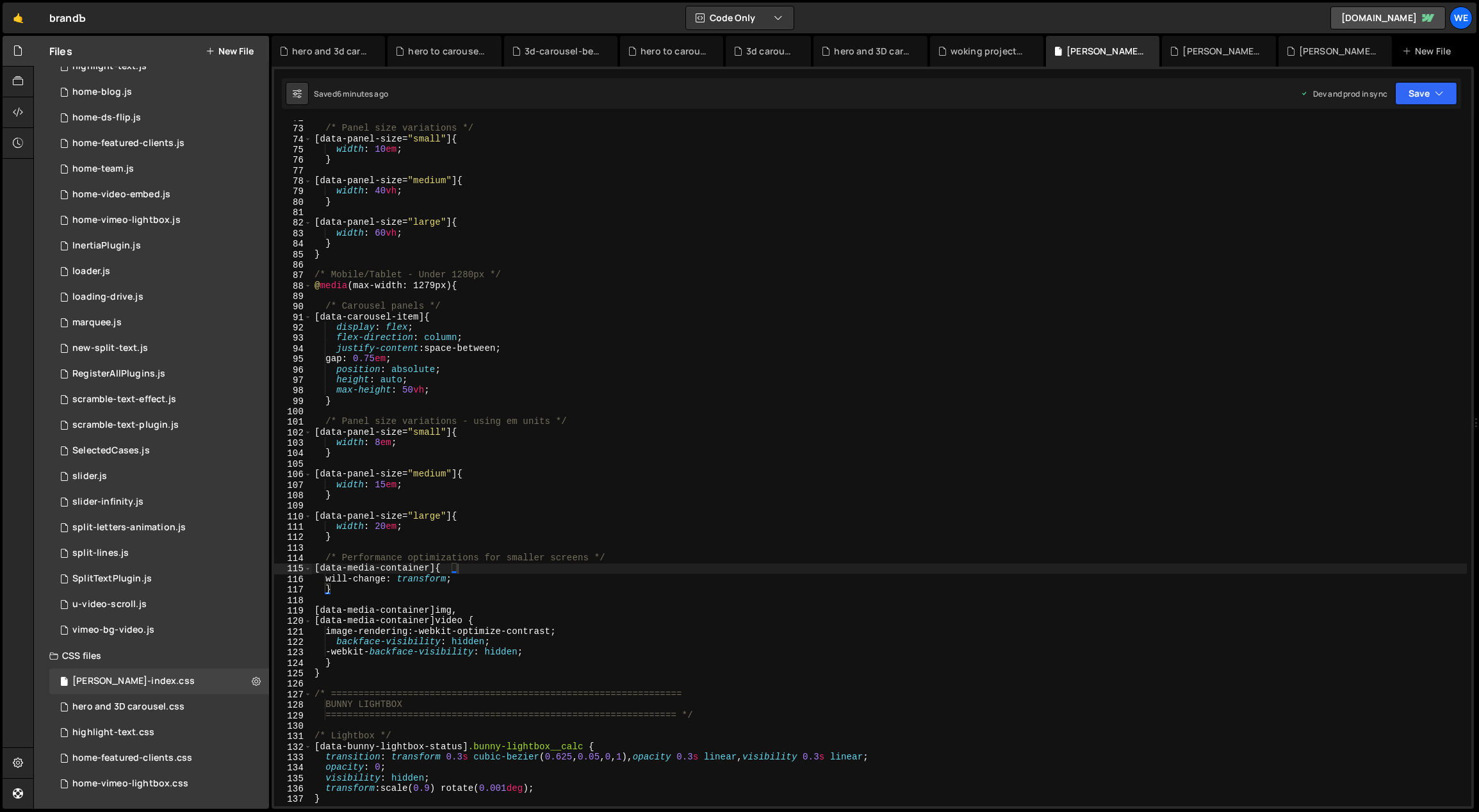
click at [572, 592] on div "/* Panel size variations */ [ data-panel-size = " small " ] { width : 10 em ; }…" at bounding box center [890, 466] width 1156 height 708
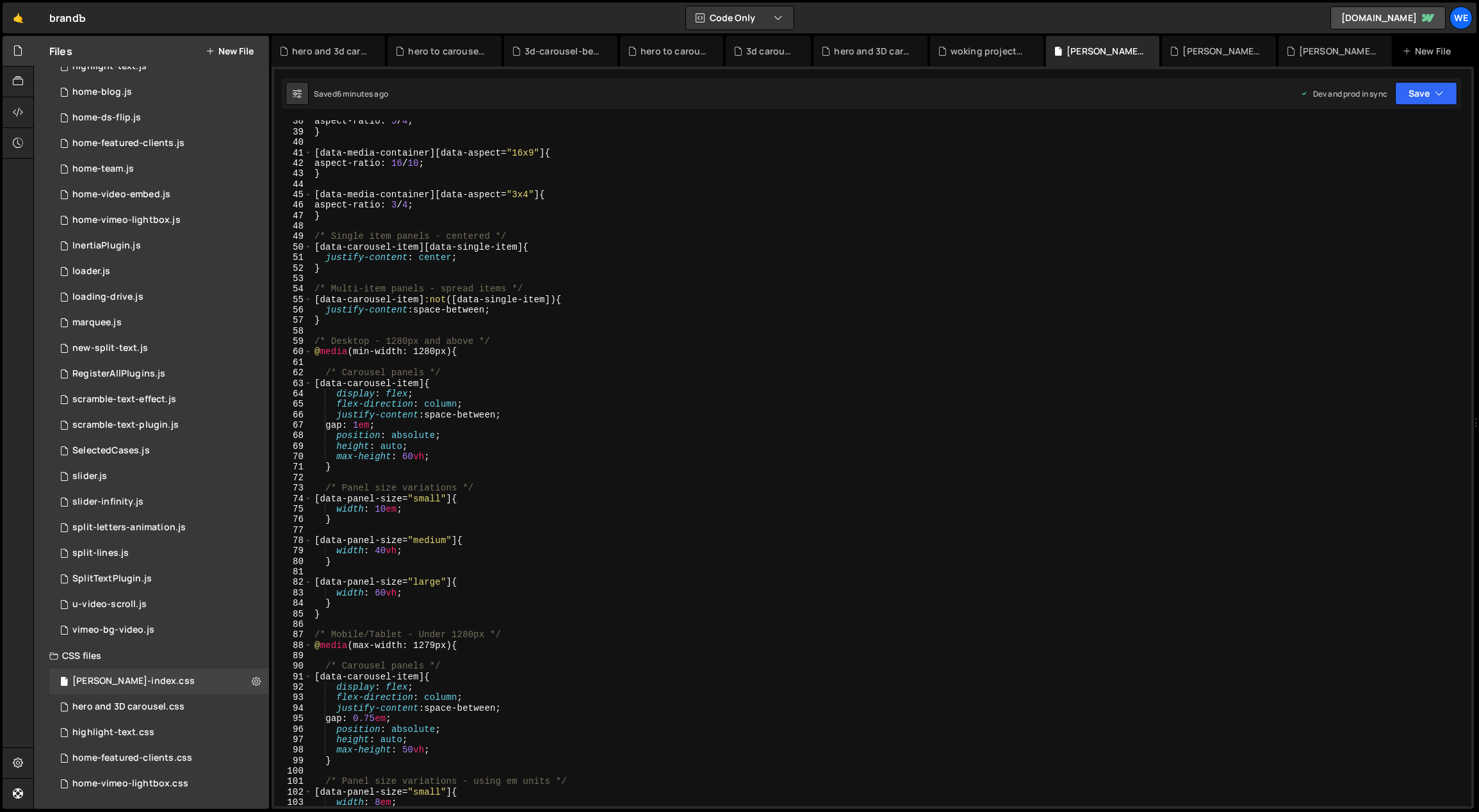
scroll to position [404, 0]
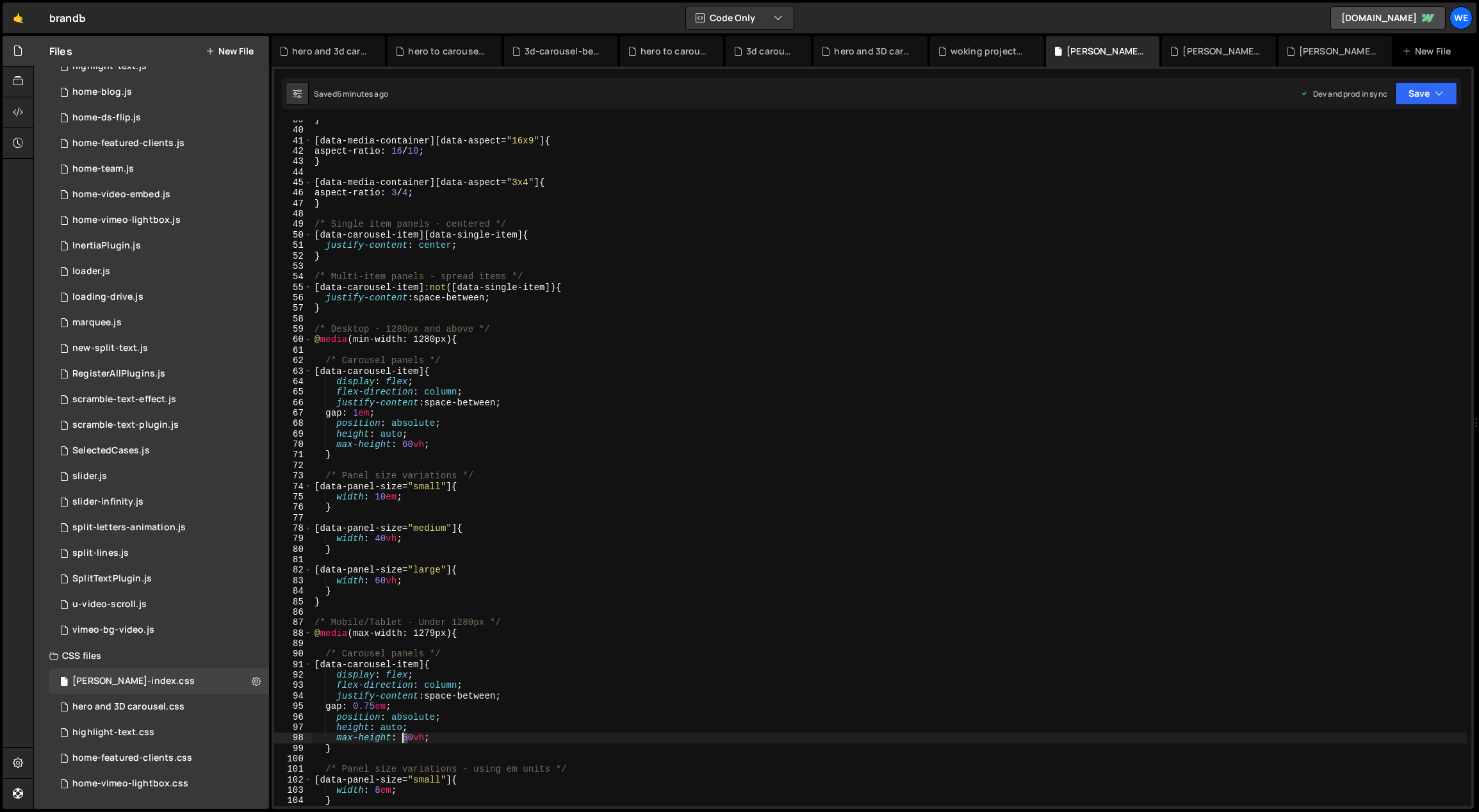
click at [404, 734] on div "} [ data-media-container ][ data-aspect = " 16x9 " ] { aspect-ratio : 16 / 10 ;…" at bounding box center [890, 468] width 1156 height 708
click at [709, 622] on div "} [ data-media-container ][ data-aspect = " 16x9 " ] { aspect-ratio : 16 / 10 ;…" at bounding box center [890, 468] width 1156 height 708
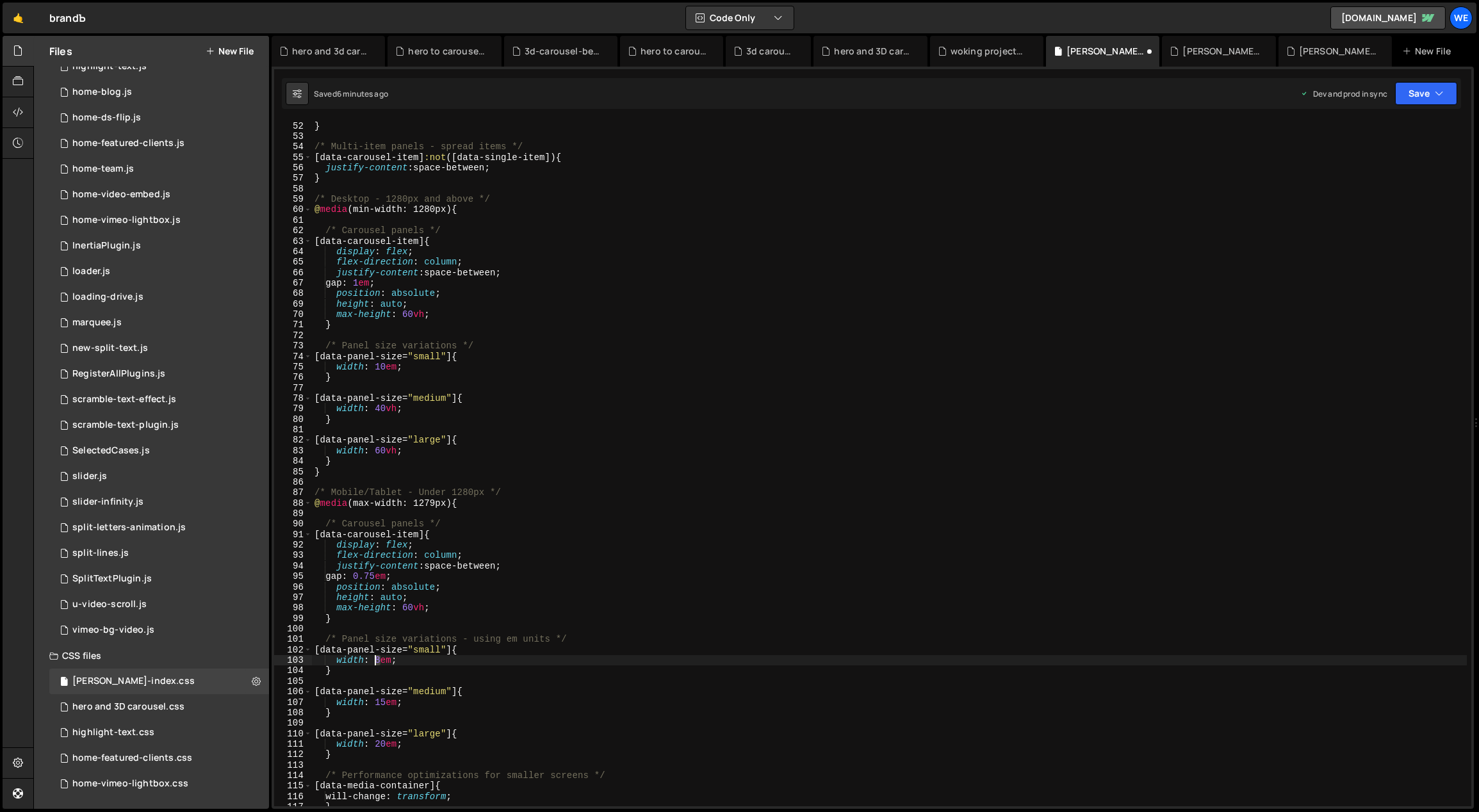
click at [376, 660] on div "justify-content : center ; } /* Multi-item panels - spread items */ [ data-caro…" at bounding box center [890, 464] width 1156 height 708
click at [490, 650] on div "justify-content : center ; } /* Multi-item panels - spread items */ [ data-caro…" at bounding box center [890, 464] width 1156 height 708
click at [379, 703] on div "justify-content : center ; } /* Multi-item panels - spread items */ [ data-caro…" at bounding box center [890, 464] width 1156 height 708
click at [381, 742] on div "justify-content : center ; } /* Multi-item panels - spread items */ [ data-caro…" at bounding box center [890, 464] width 1156 height 708
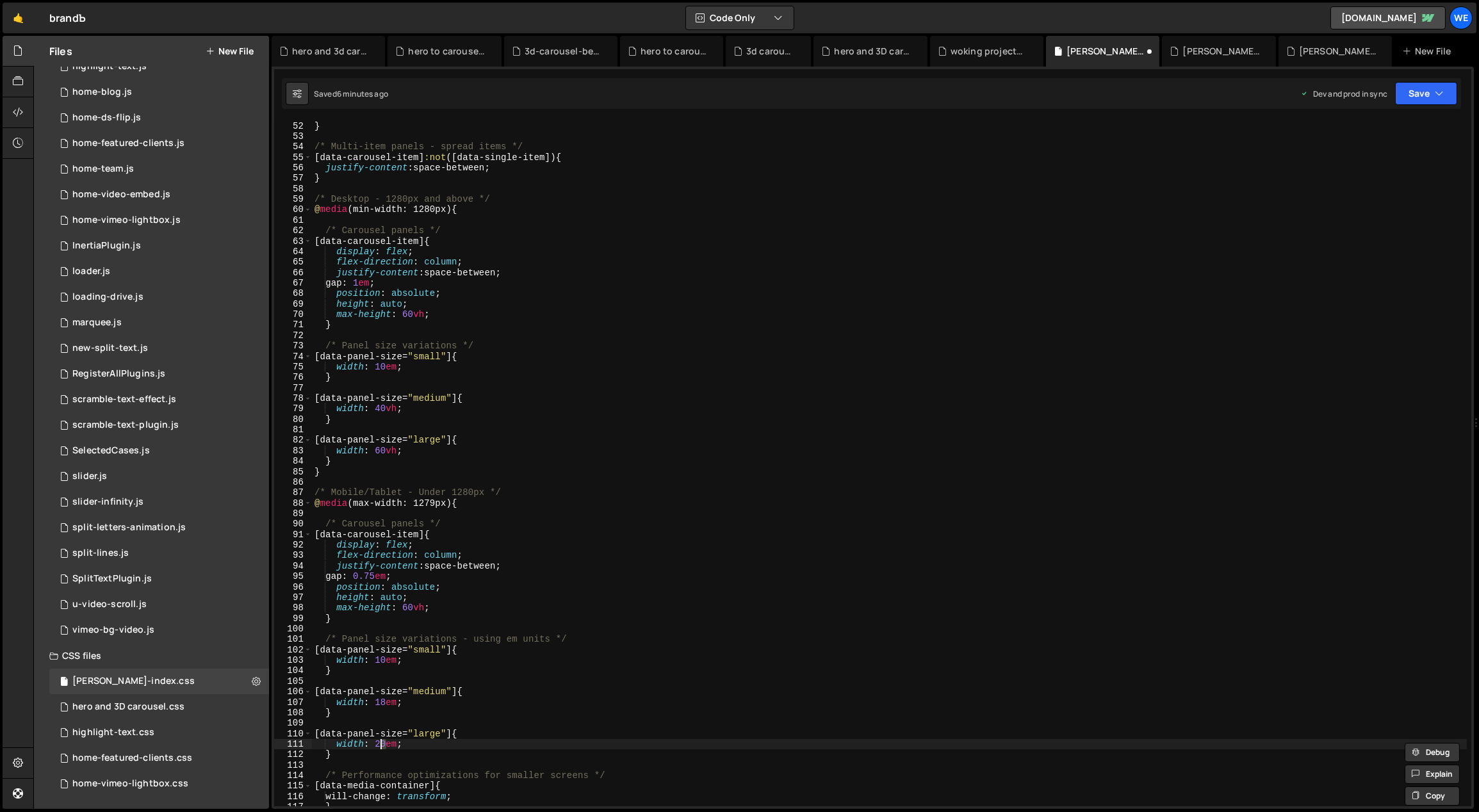
type textarea "width: 24em;"
click at [659, 719] on div "justify-content : center ; } /* Multi-item panels - spread items */ [ data-caro…" at bounding box center [890, 464] width 1156 height 708
click at [519, 597] on div "justify-content : center ; } /* Multi-item panels - spread items */ [ data-caro…" at bounding box center [890, 464] width 1156 height 708
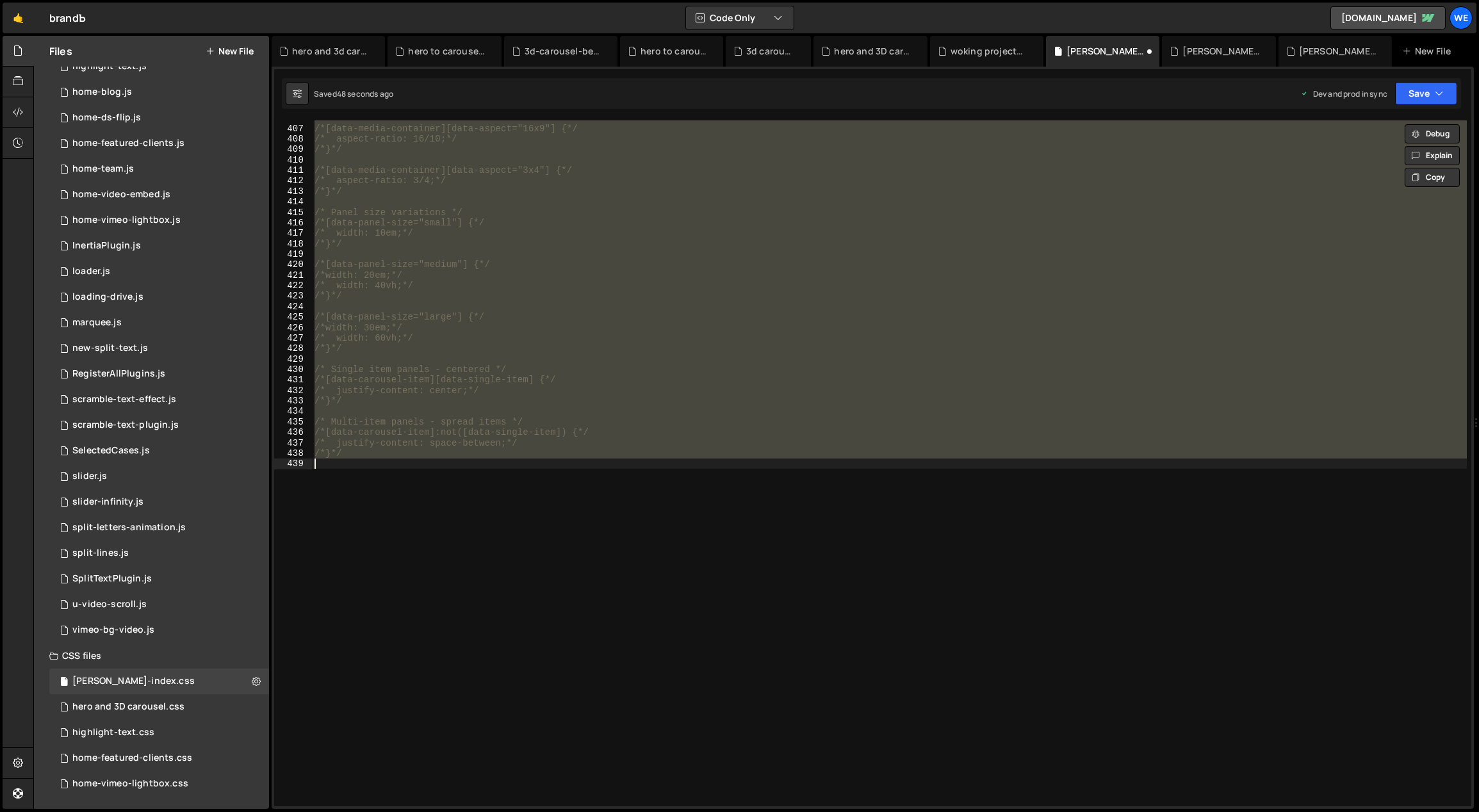
scroll to position [809, 0]
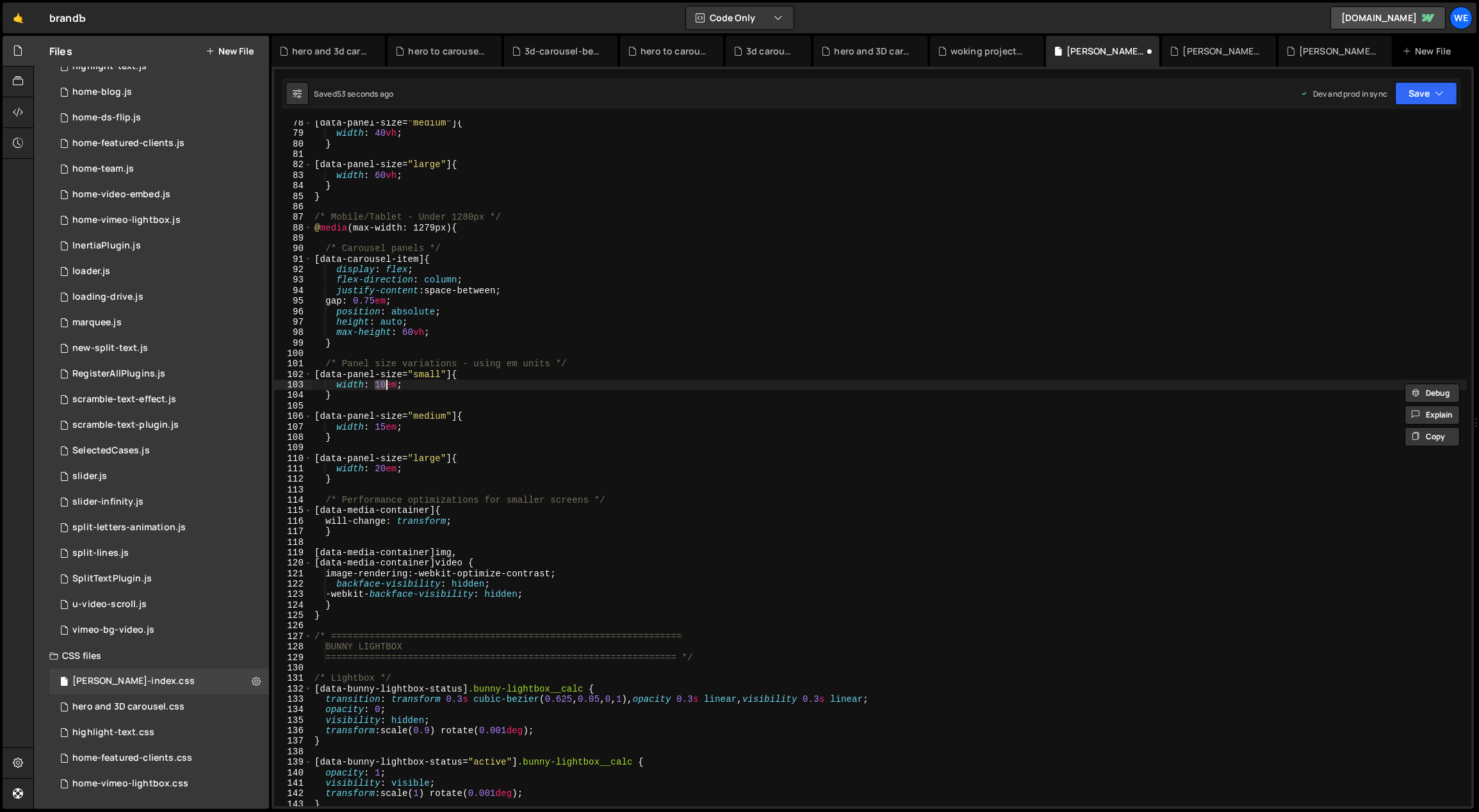
click at [385, 426] on div "[ data-panel-size = " medium " ] { width : 40 vh ; } [ data-panel-size = " larg…" at bounding box center [890, 471] width 1156 height 708
type textarea "}"
drag, startPoint x: 390, startPoint y: 334, endPoint x: 360, endPoint y: 329, distance: 30.4
click at [360, 329] on div "[ data-panel-size = " medium " ] { width : 40 vh ; } [ data-panel-size = " larg…" at bounding box center [890, 471] width 1156 height 708
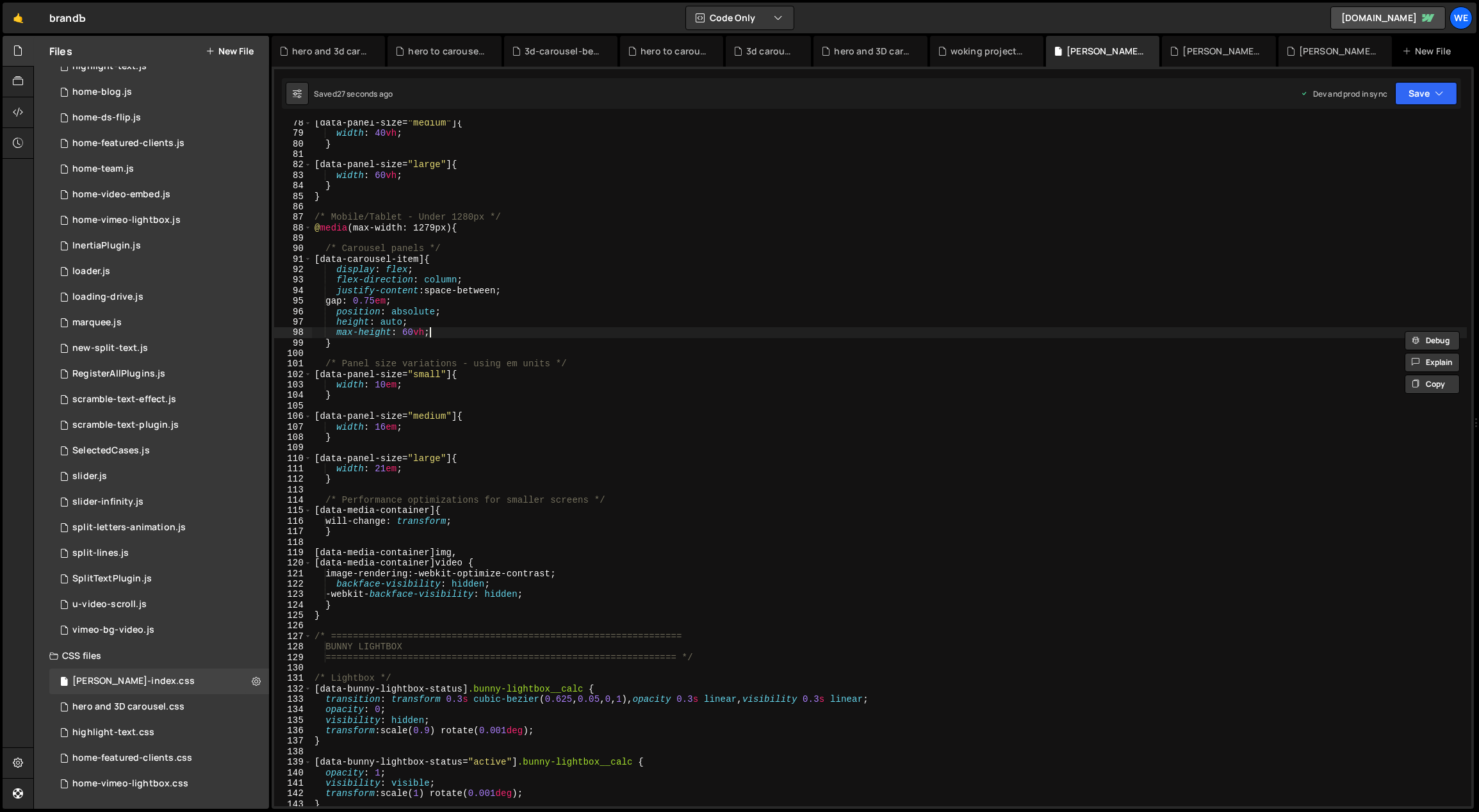
click at [453, 328] on div "[ data-panel-size = " medium " ] { width : 40 vh ; } [ data-panel-size = " larg…" at bounding box center [890, 471] width 1156 height 708
click at [383, 470] on div "[ data-panel-size = " medium " ] { width : 40 vh ; } [ data-panel-size = " larg…" at bounding box center [890, 471] width 1156 height 708
click at [385, 428] on div "[ data-panel-size = " medium " ] { width : 40 vh ; } [ data-panel-size = " larg…" at bounding box center [890, 471] width 1156 height 708
click at [635, 429] on div "[ data-panel-size = " medium " ] { width : 40 vh ; } [ data-panel-size = " larg…" at bounding box center [890, 471] width 1156 height 708
click at [383, 467] on div "[ data-panel-size = " medium " ] { width : 40 vh ; } [ data-panel-size = " larg…" at bounding box center [890, 471] width 1156 height 708
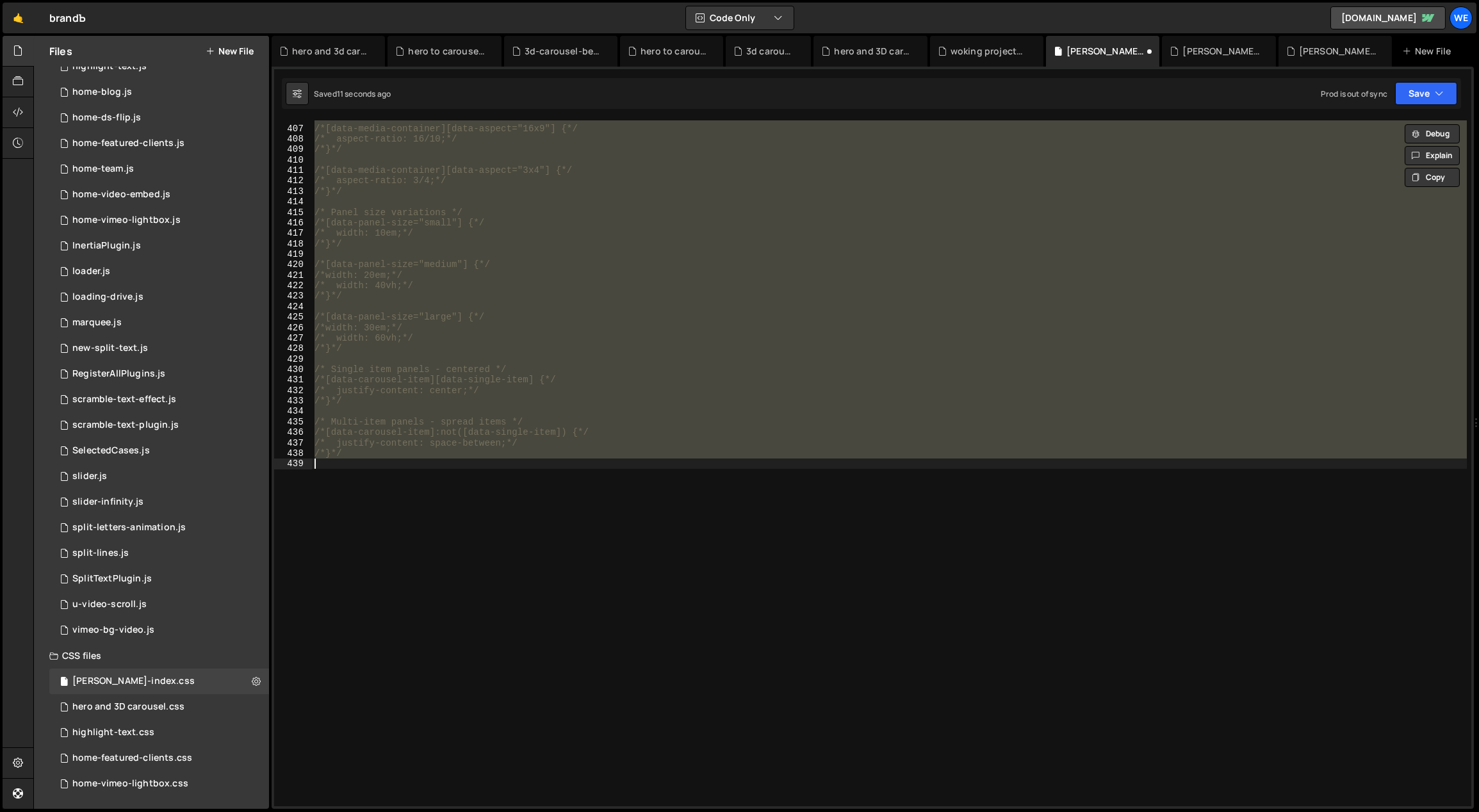
scroll to position [809, 0]
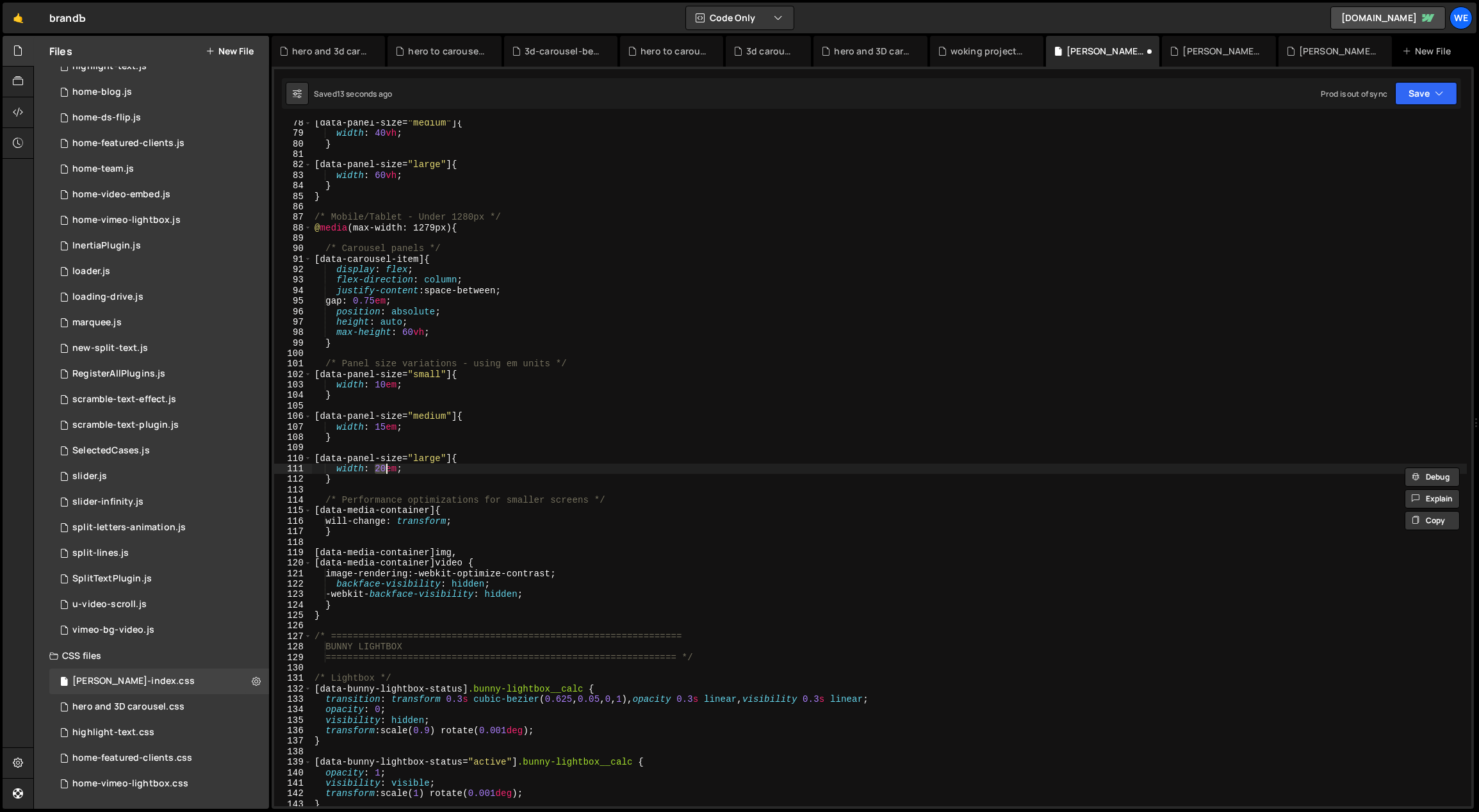
click at [407, 333] on div "[ data-panel-size = " medium " ] { width : 40 vh ; } [ data-panel-size = " larg…" at bounding box center [890, 471] width 1156 height 708
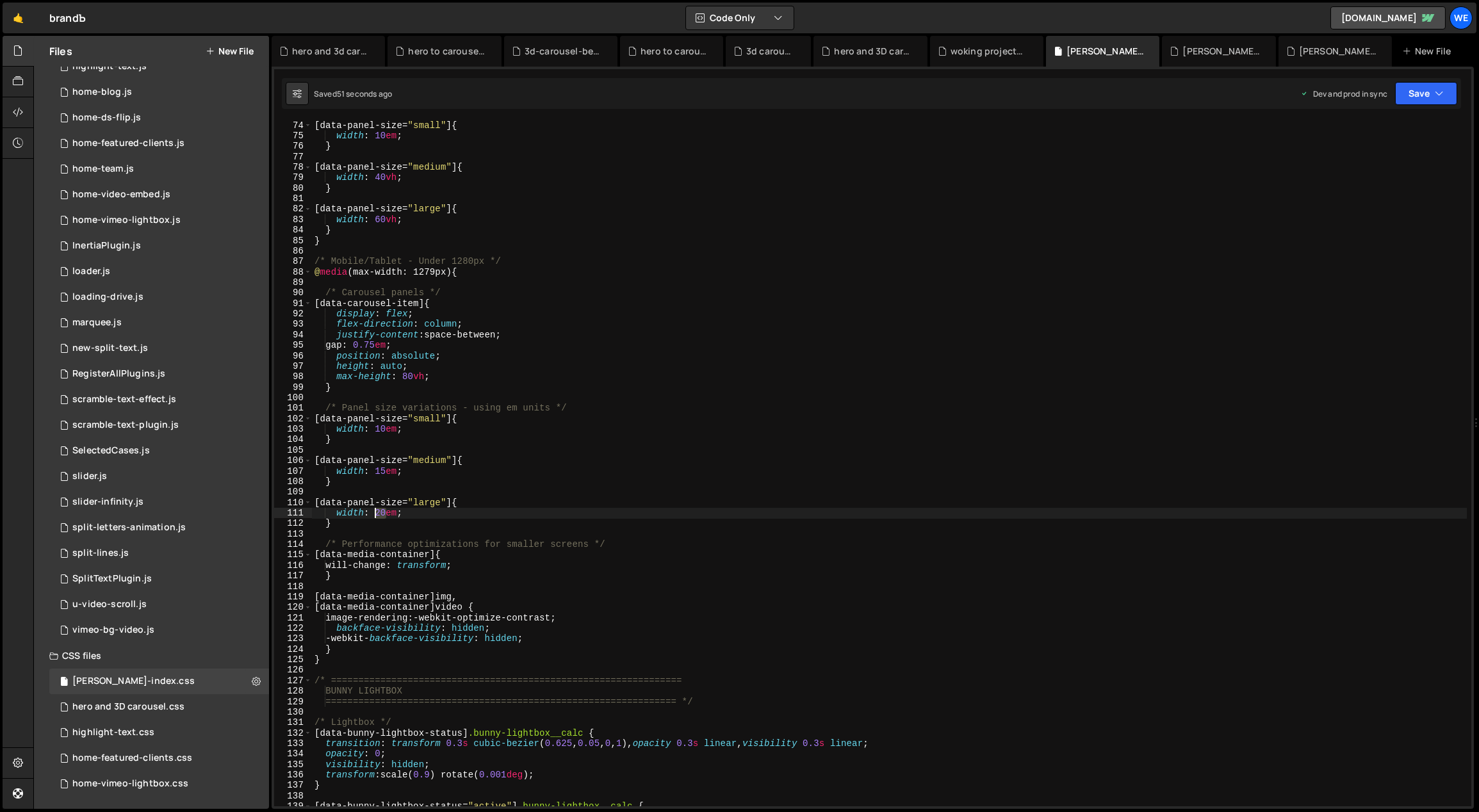
drag, startPoint x: 385, startPoint y: 509, endPoint x: 376, endPoint y: 510, distance: 9.1
click at [376, 510] on div "[ data-panel-size = " small " ] { width : 10 em ; } [ data-panel-size = " mediu…" at bounding box center [890, 474] width 1156 height 708
type textarea "width: 15em;"
click at [695, 453] on div "[ data-panel-size = " small " ] { width : 10 em ; } [ data-panel-size = " mediu…" at bounding box center [890, 474] width 1156 height 708
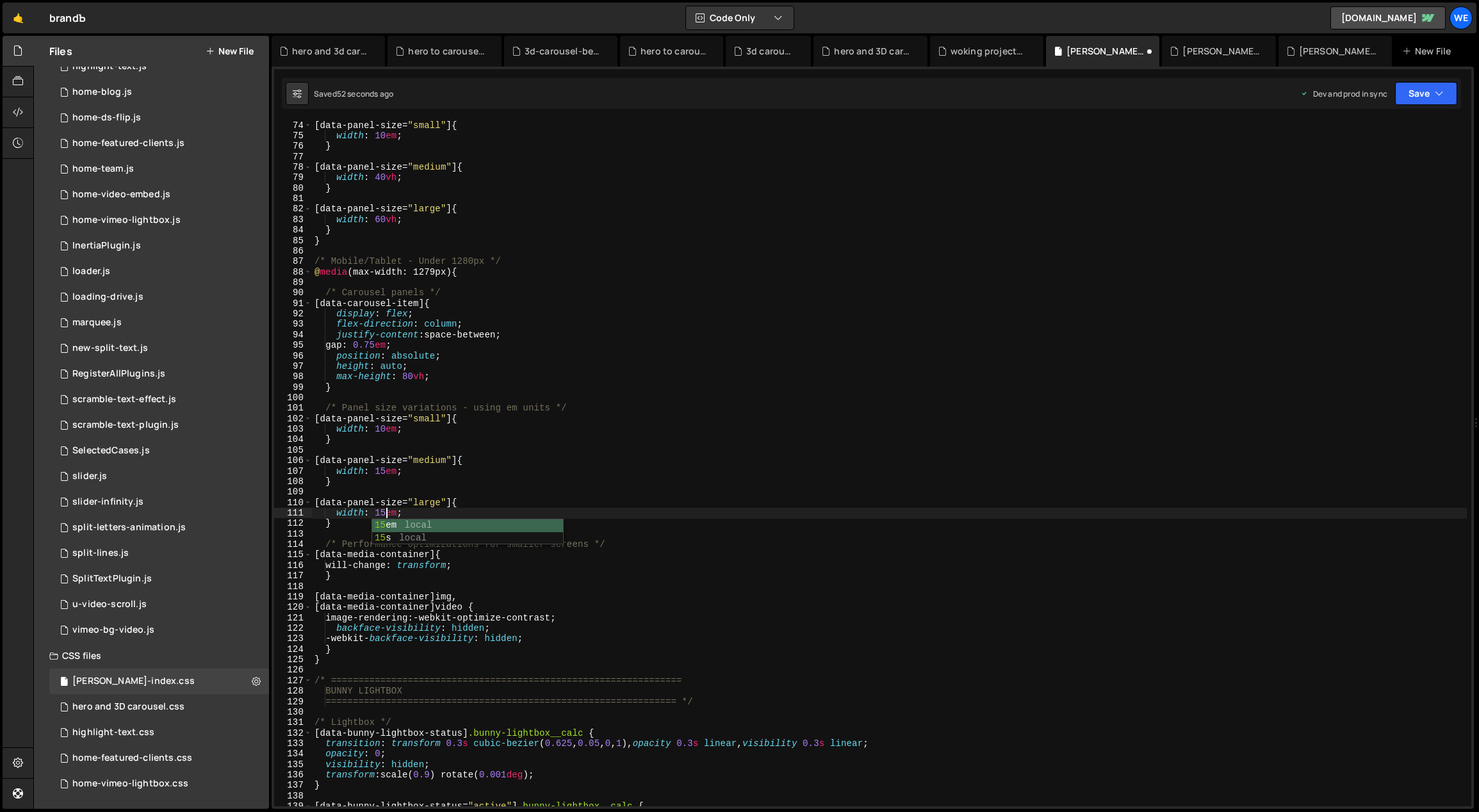
scroll to position [0, 0]
click at [385, 511] on div "[ data-panel-size = " small " ] { width : 10 em ; } [ data-panel-size = " mediu…" at bounding box center [890, 474] width 1156 height 708
click at [649, 505] on div "[ data-panel-size = " small " ] { width : 10 em ; } [ data-panel-size = " mediu…" at bounding box center [890, 474] width 1156 height 708
type textarea "[data-panel-size="large"] {"
